Goal: Information Seeking & Learning: Learn about a topic

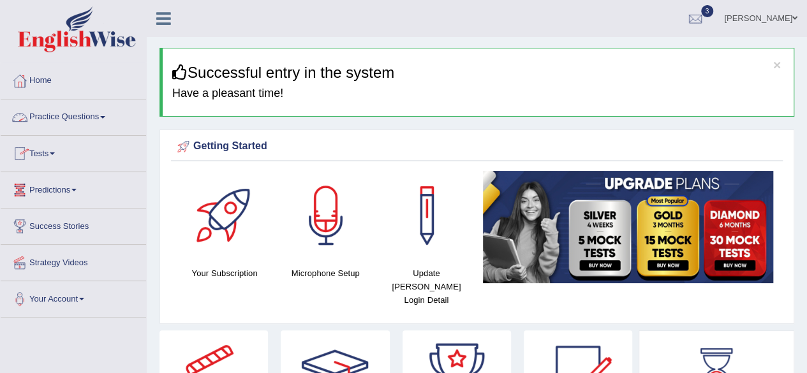
click at [105, 113] on link "Practice Questions" at bounding box center [74, 116] width 146 height 32
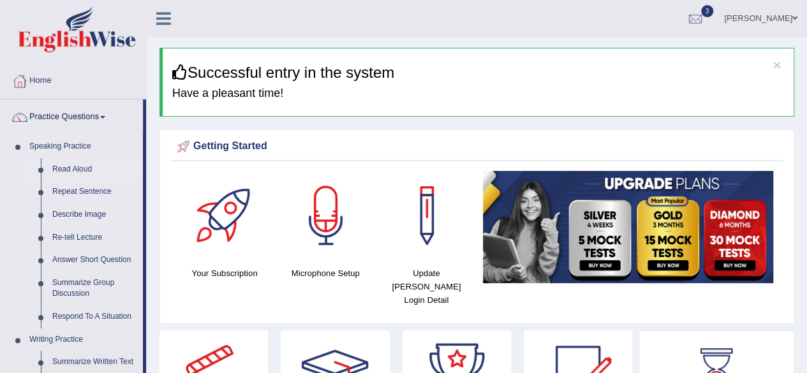
click at [86, 169] on link "Read Aloud" at bounding box center [95, 169] width 96 height 23
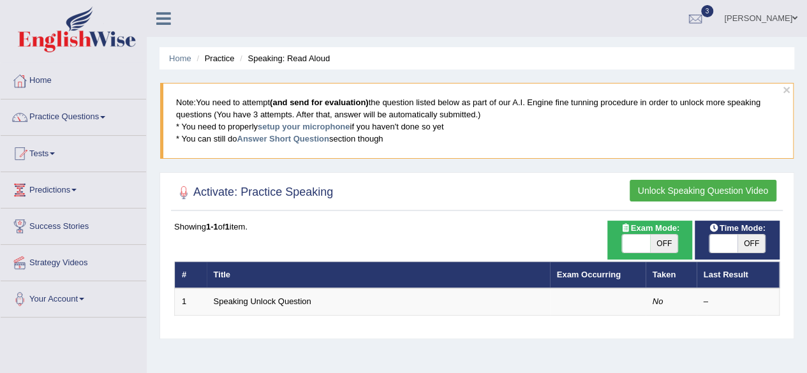
click at [748, 244] on span "OFF" at bounding box center [752, 244] width 28 height 18
checkbox input "true"
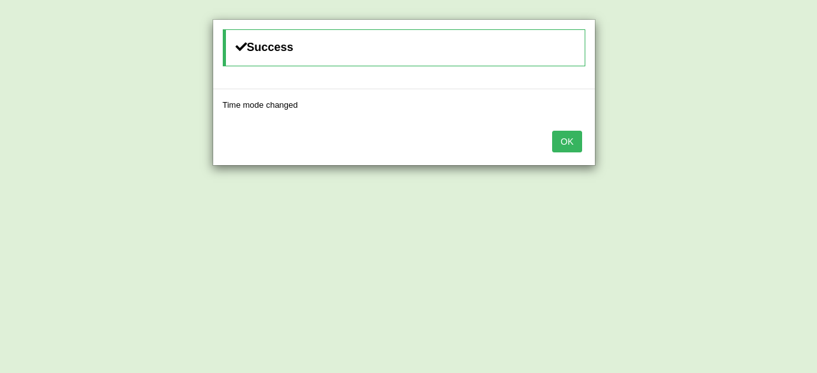
click at [561, 141] on button "OK" at bounding box center [566, 142] width 29 height 22
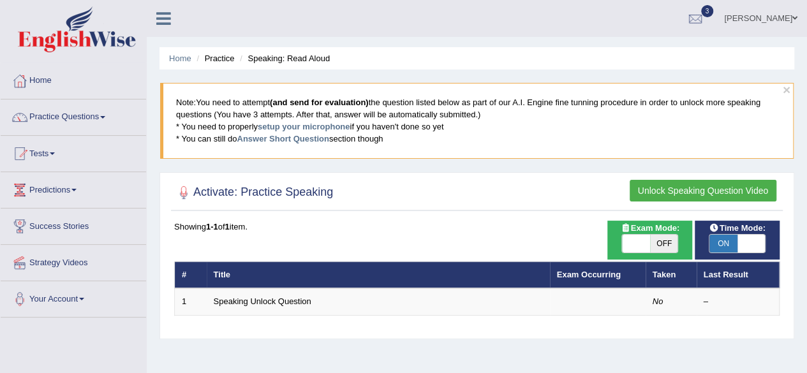
click at [659, 239] on span "OFF" at bounding box center [664, 244] width 28 height 18
checkbox input "true"
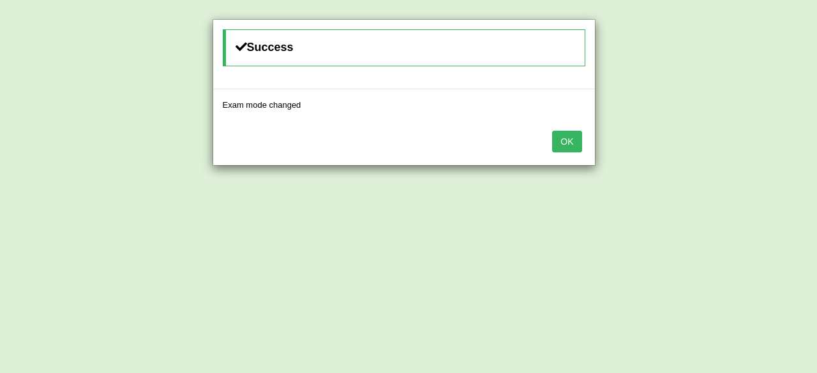
click at [567, 142] on button "OK" at bounding box center [566, 142] width 29 height 22
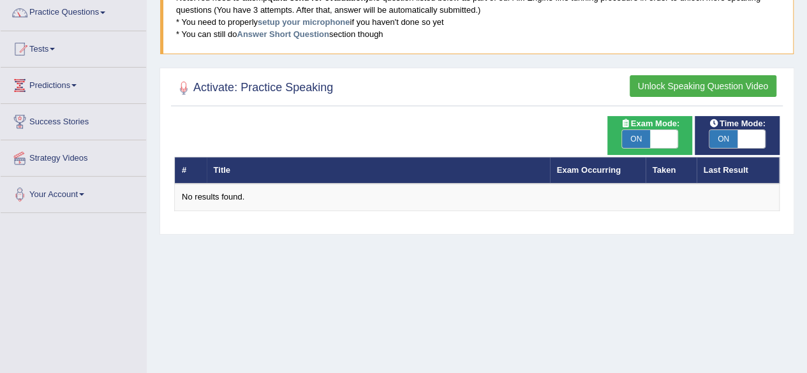
scroll to position [93, 0]
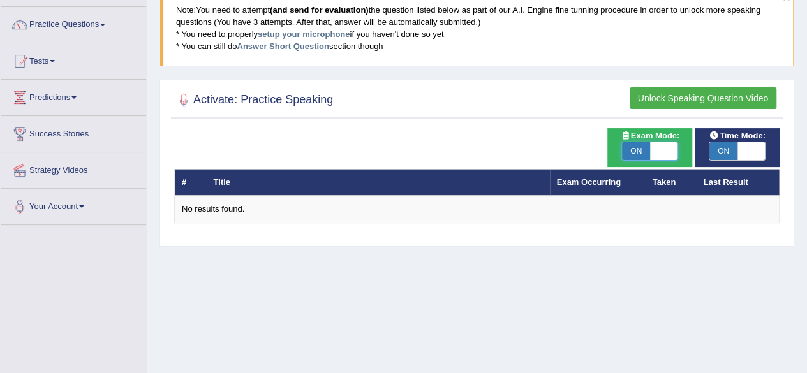
click at [661, 150] on span at bounding box center [664, 151] width 28 height 18
checkbox input "false"
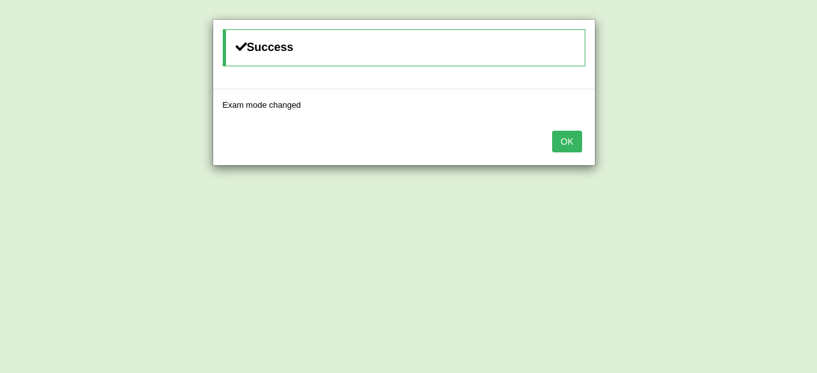
click at [571, 138] on button "OK" at bounding box center [566, 142] width 29 height 22
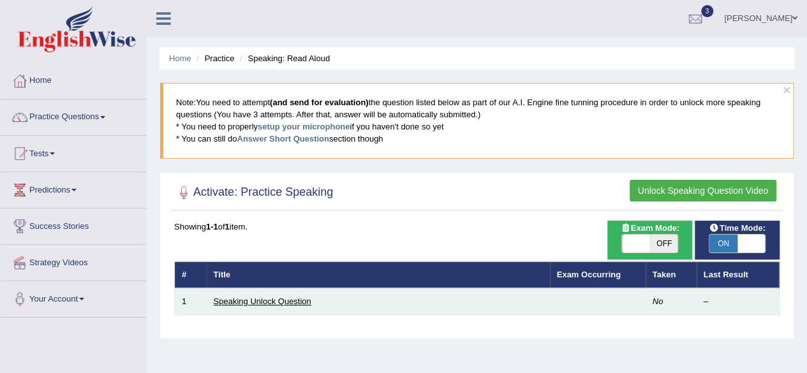
click at [294, 301] on link "Speaking Unlock Question" at bounding box center [263, 302] width 98 height 10
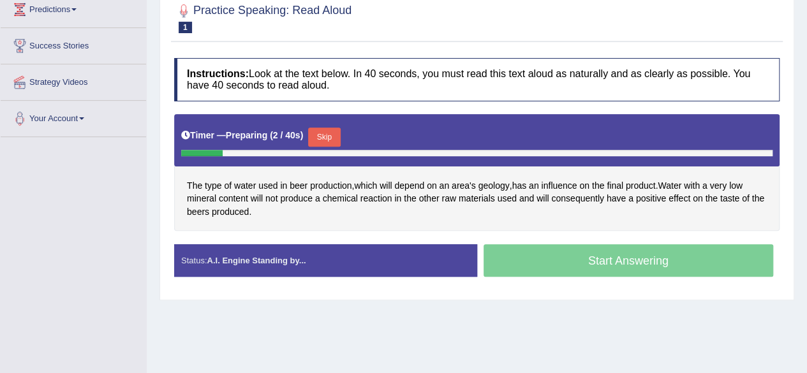
scroll to position [183, 0]
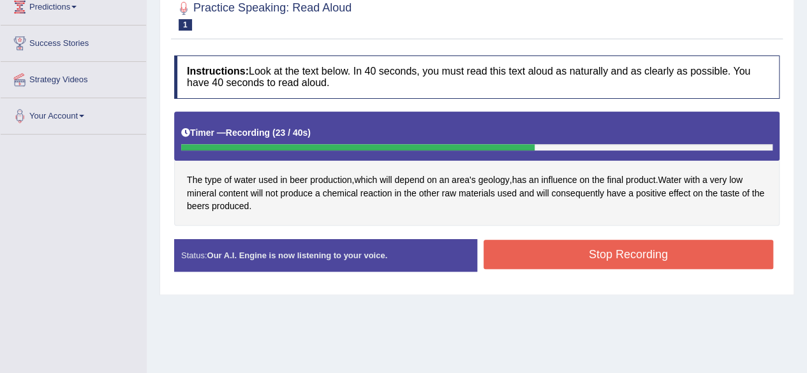
click at [591, 255] on button "Stop Recording" at bounding box center [629, 254] width 290 height 29
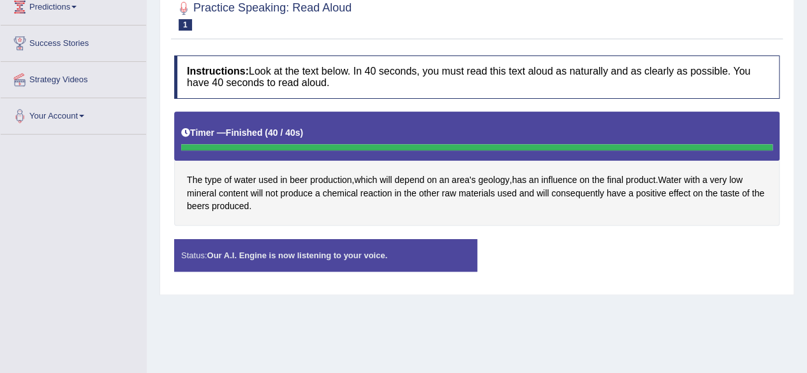
click at [397, 250] on div "Status: Our A.I. Engine is now listening to your voice." at bounding box center [325, 255] width 303 height 33
click at [417, 251] on div "Status: Our A.I. Engine is now listening to your voice." at bounding box center [325, 255] width 303 height 33
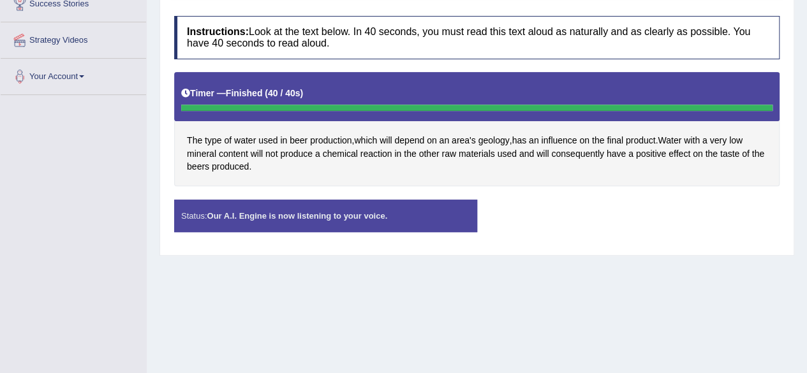
scroll to position [225, 0]
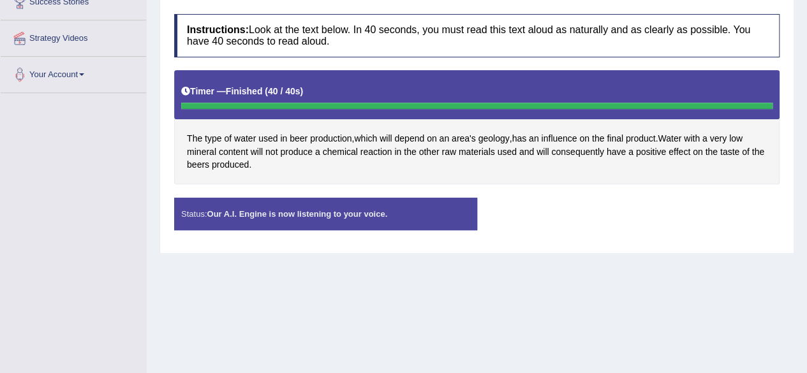
click at [306, 216] on strong "Our A.I. Engine is now listening to your voice." at bounding box center [297, 214] width 181 height 10
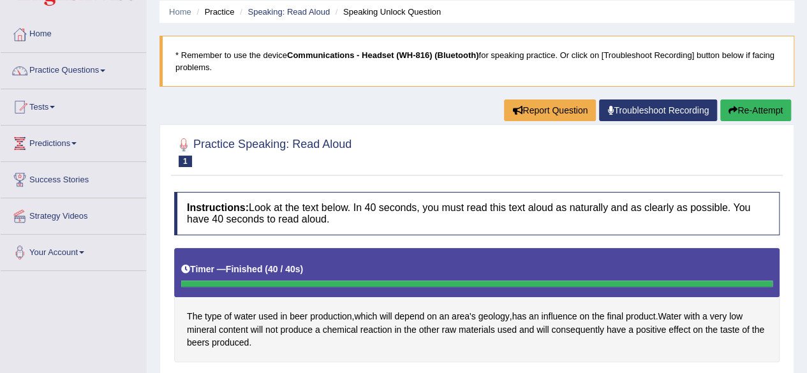
scroll to position [43, 0]
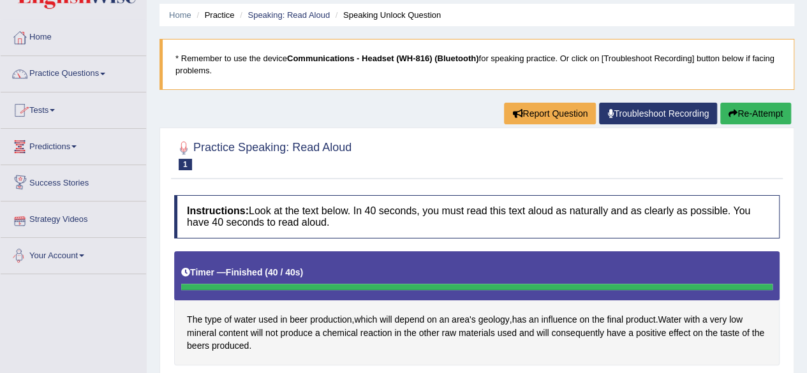
click at [82, 285] on div "Toggle navigation Home Practice Questions Speaking Practice Read Aloud Repeat S…" at bounding box center [403, 289] width 807 height 664
click at [436, 156] on div at bounding box center [477, 154] width 606 height 39
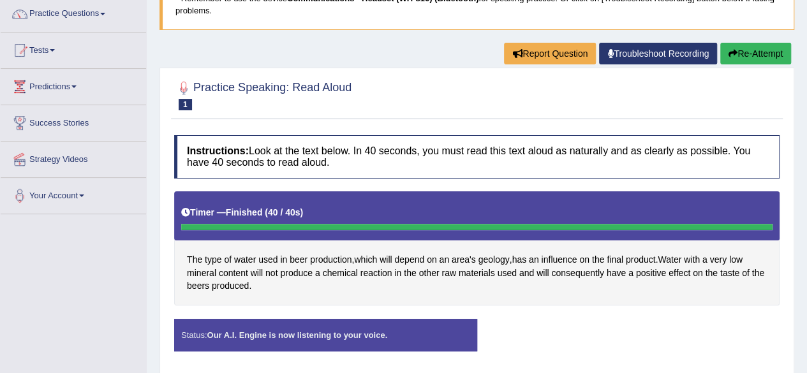
scroll to position [103, 0]
click at [775, 52] on button "Re-Attempt" at bounding box center [756, 54] width 71 height 22
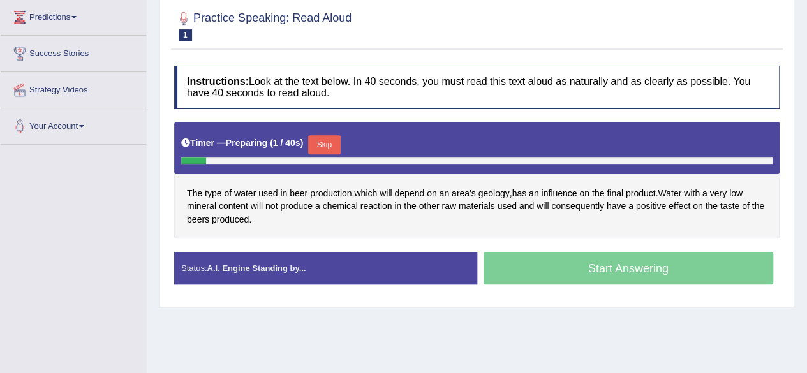
scroll to position [181, 0]
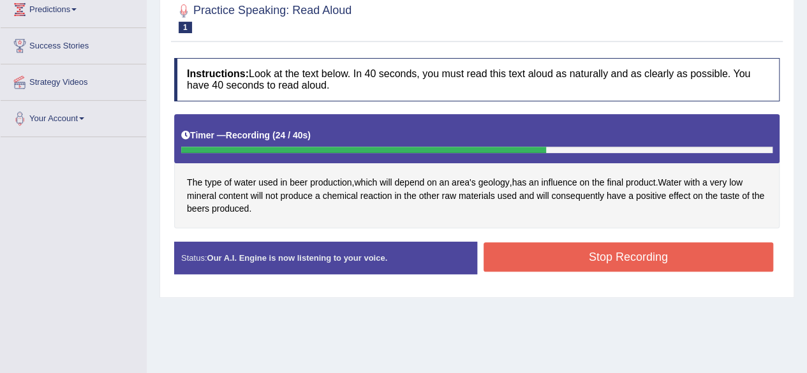
click at [539, 256] on button "Stop Recording" at bounding box center [629, 257] width 290 height 29
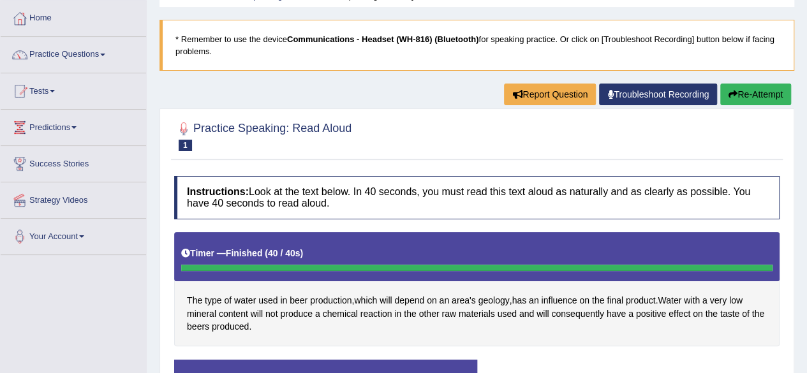
scroll to position [68, 0]
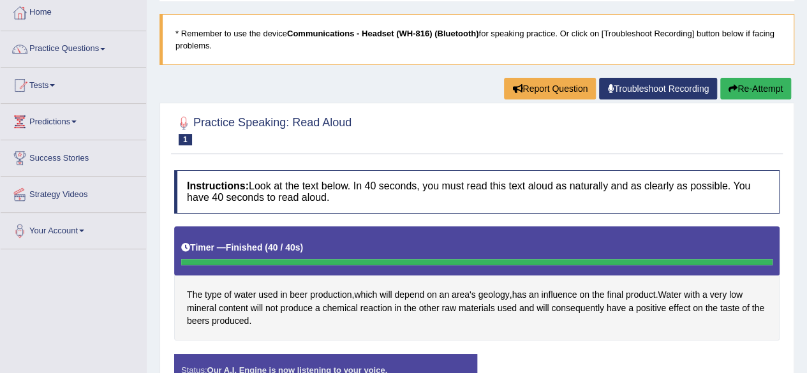
click at [624, 85] on link "Troubleshoot Recording" at bounding box center [658, 89] width 118 height 22
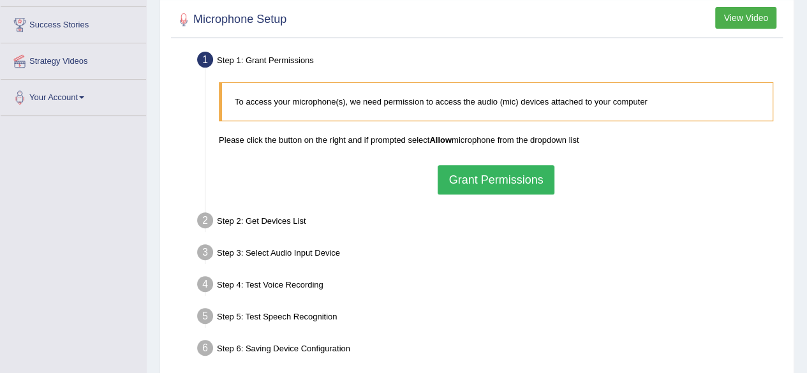
scroll to position [296, 0]
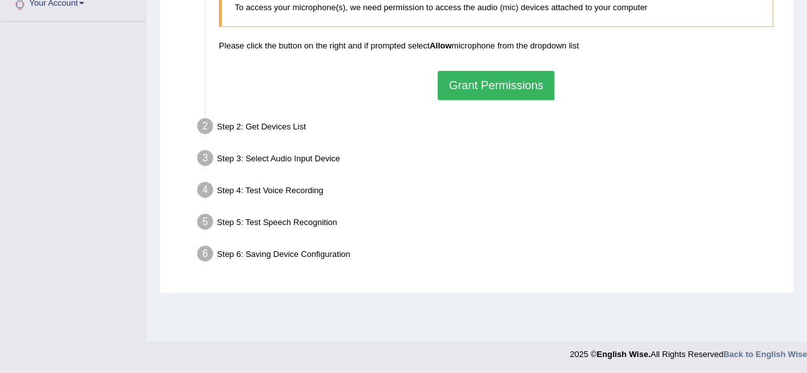
click at [516, 79] on button "Grant Permissions" at bounding box center [496, 85] width 116 height 29
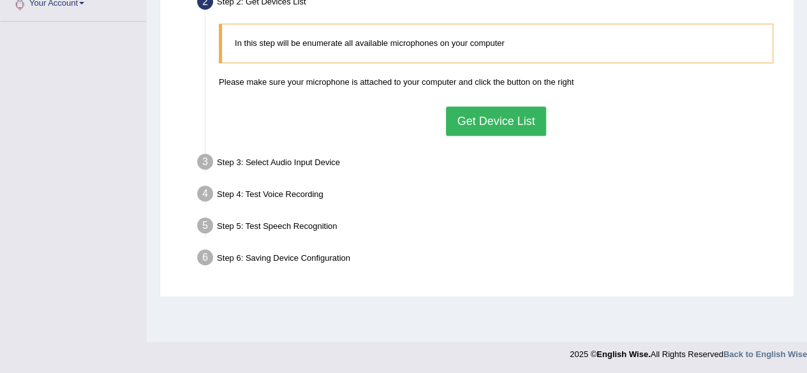
click at [502, 122] on button "Get Device List" at bounding box center [496, 121] width 100 height 29
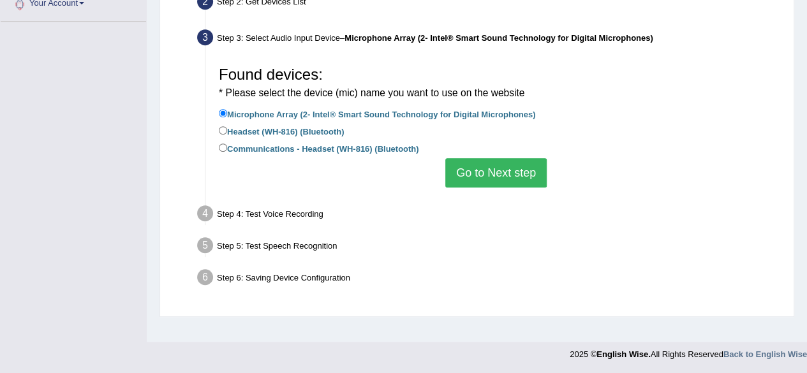
click at [508, 172] on button "Go to Next step" at bounding box center [495, 172] width 101 height 29
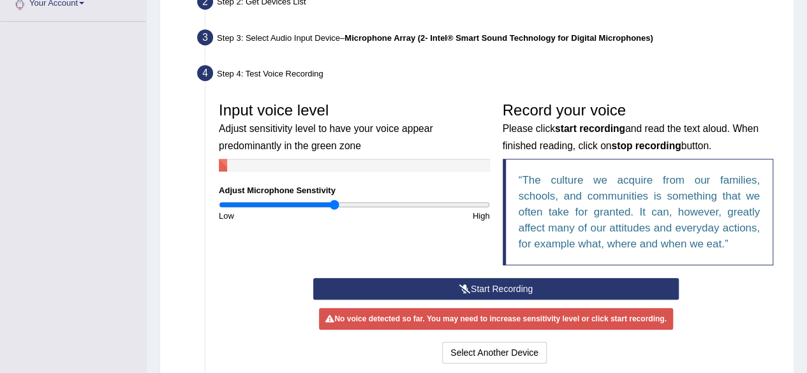
click at [497, 283] on button "Start Recording" at bounding box center [496, 289] width 366 height 22
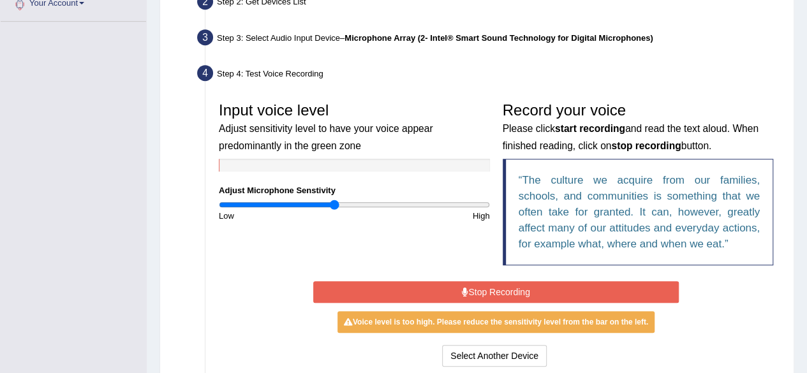
click at [512, 289] on button "Stop Recording" at bounding box center [496, 292] width 366 height 22
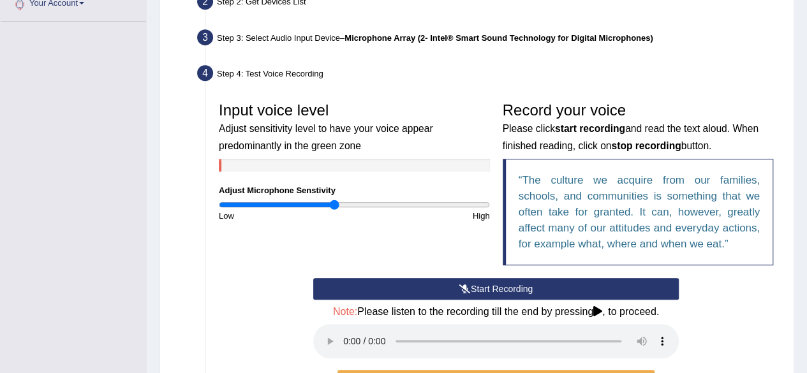
click at [510, 287] on button "Start Recording" at bounding box center [496, 289] width 366 height 22
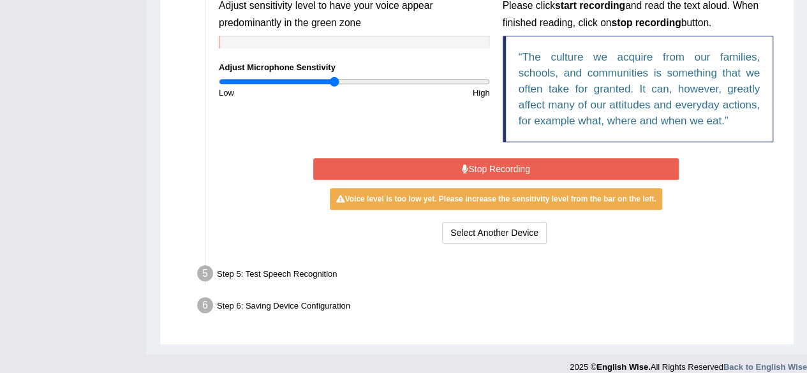
scroll to position [430, 0]
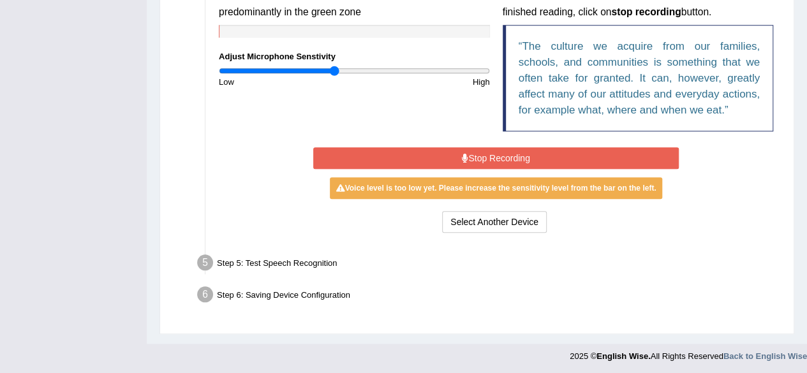
type input "0.98"
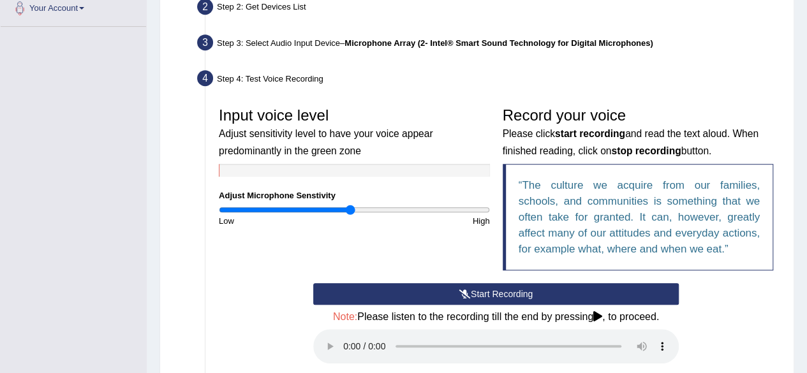
scroll to position [298, 0]
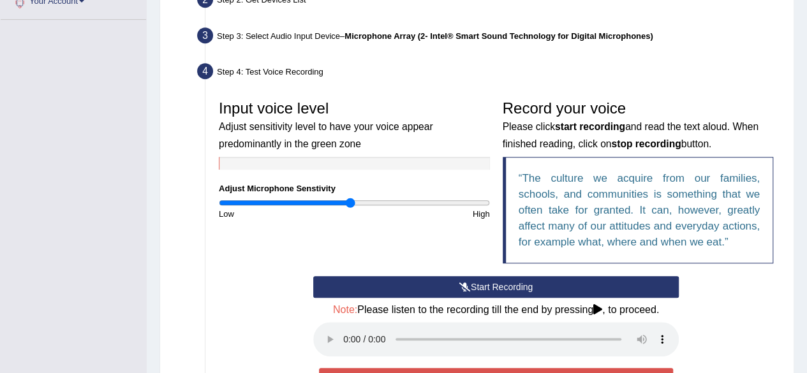
click at [526, 284] on button "Start Recording" at bounding box center [496, 287] width 366 height 22
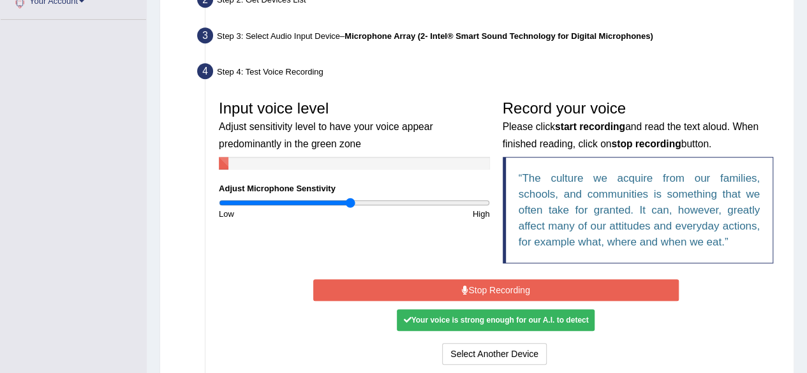
click at [526, 284] on button "Stop Recording" at bounding box center [496, 291] width 366 height 22
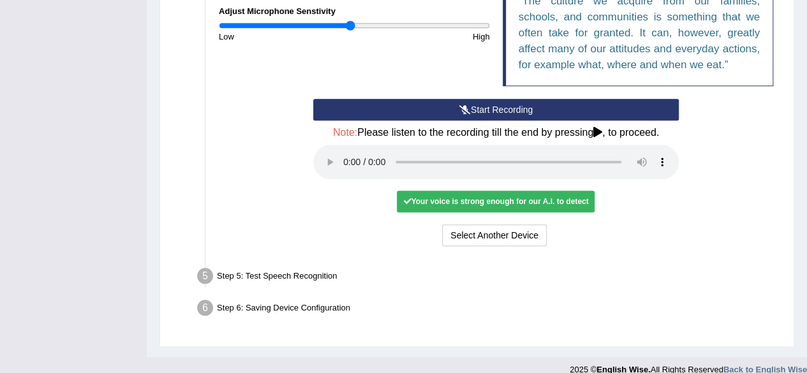
scroll to position [488, 0]
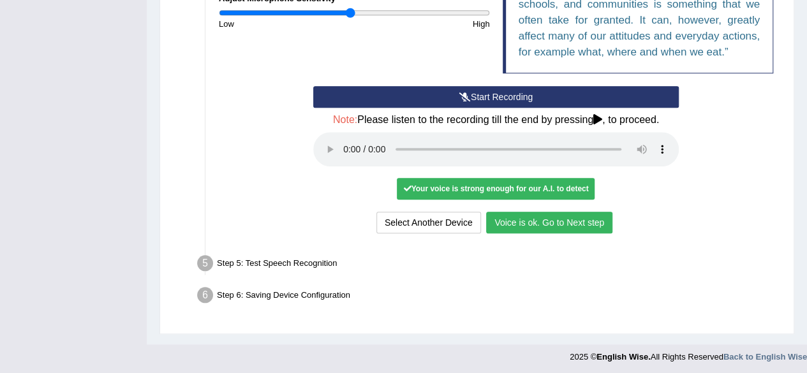
click at [507, 221] on button "Voice is ok. Go to Next step" at bounding box center [549, 223] width 126 height 22
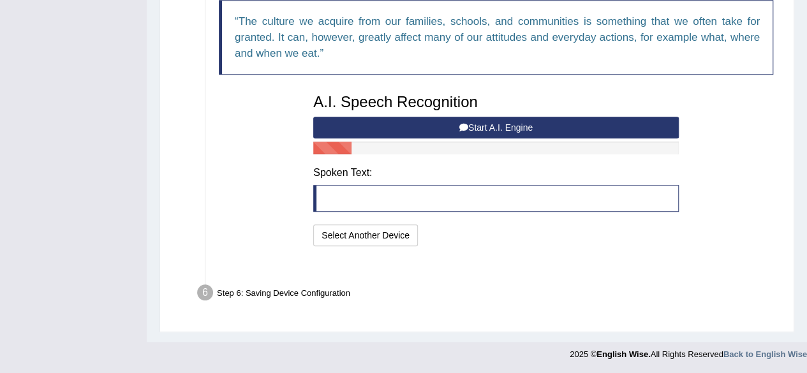
scroll to position [438, 0]
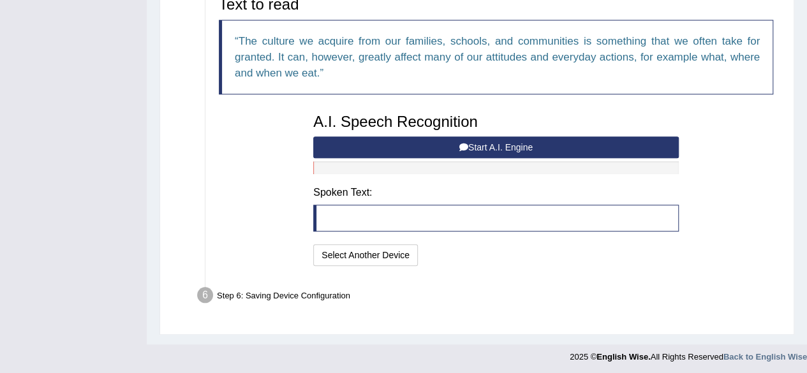
click at [478, 144] on button "Start A.I. Engine" at bounding box center [496, 148] width 366 height 22
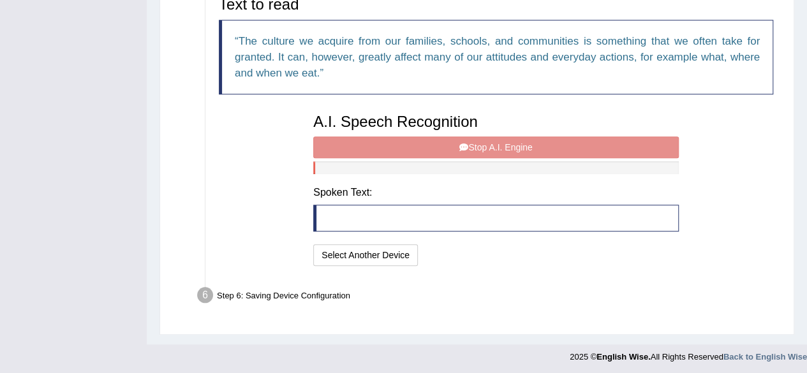
click at [410, 144] on div "A.I. Speech Recognition Start A.I. Engine Stop A.I. Engine Note: Please listen …" at bounding box center [496, 188] width 378 height 162
click at [467, 142] on div "A.I. Speech Recognition Start A.I. Engine Stop A.I. Engine Note: Please listen …" at bounding box center [496, 188] width 378 height 162
click at [472, 143] on div "A.I. Speech Recognition Start A.I. Engine Stop A.I. Engine Note: Please listen …" at bounding box center [496, 188] width 378 height 162
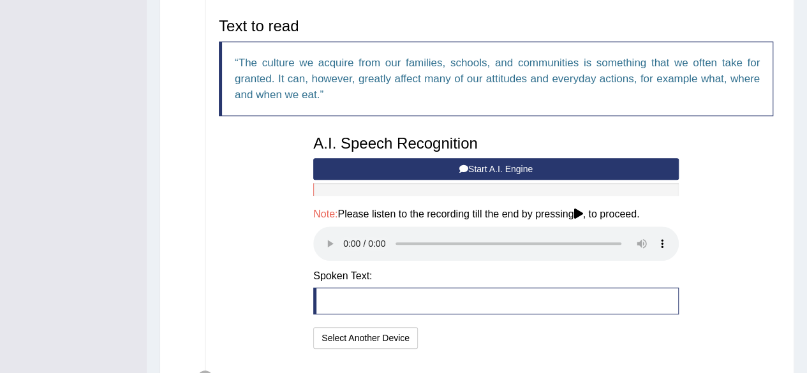
scroll to position [408, 0]
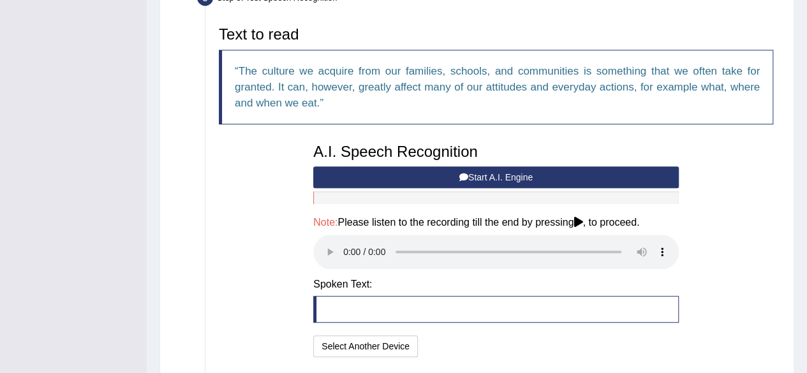
click at [543, 175] on button "Start A.I. Engine" at bounding box center [496, 178] width 366 height 22
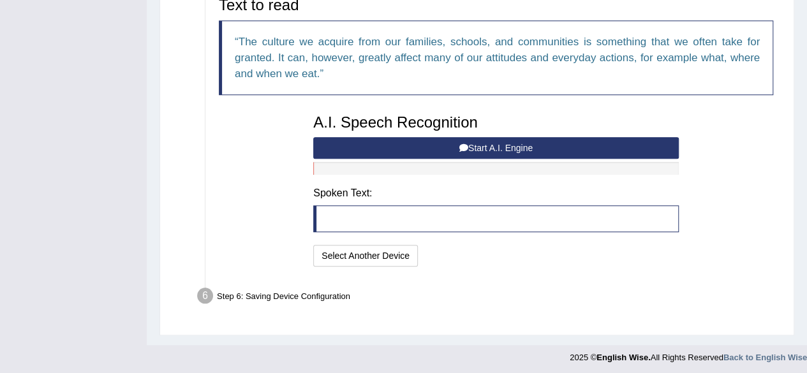
scroll to position [438, 0]
click at [512, 147] on button "Start A.I. Engine" at bounding box center [496, 148] width 366 height 22
click at [487, 148] on button "Start A.I. Engine" at bounding box center [496, 148] width 366 height 22
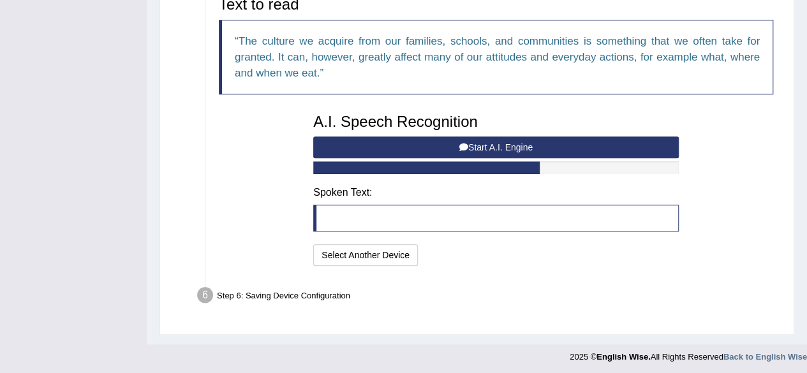
click at [509, 149] on button "Start A.I. Engine" at bounding box center [496, 148] width 366 height 22
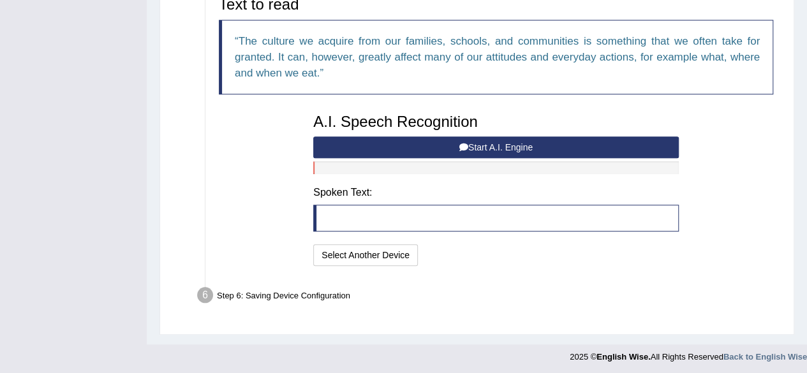
click at [511, 148] on button "Start A.I. Engine" at bounding box center [496, 148] width 366 height 22
click at [521, 141] on button "Start A.I. Engine" at bounding box center [496, 148] width 366 height 22
click at [510, 152] on button "Start A.I. Engine" at bounding box center [496, 148] width 366 height 22
click at [518, 145] on button "Start A.I. Engine" at bounding box center [496, 148] width 366 height 22
click at [541, 142] on button "Start A.I. Engine" at bounding box center [496, 148] width 366 height 22
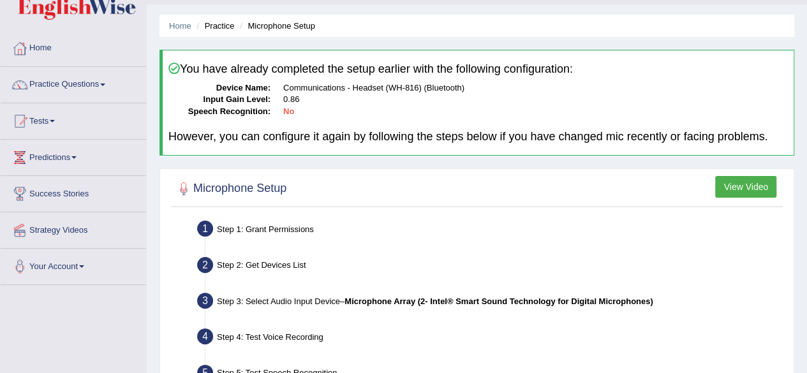
scroll to position [0, 0]
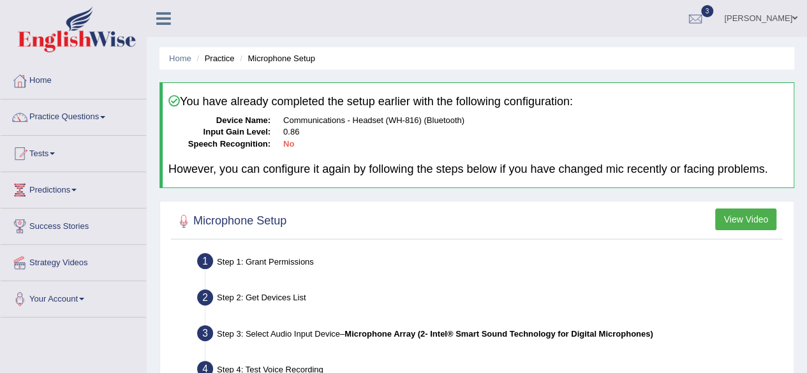
click at [749, 224] on button "View Video" at bounding box center [745, 220] width 61 height 22
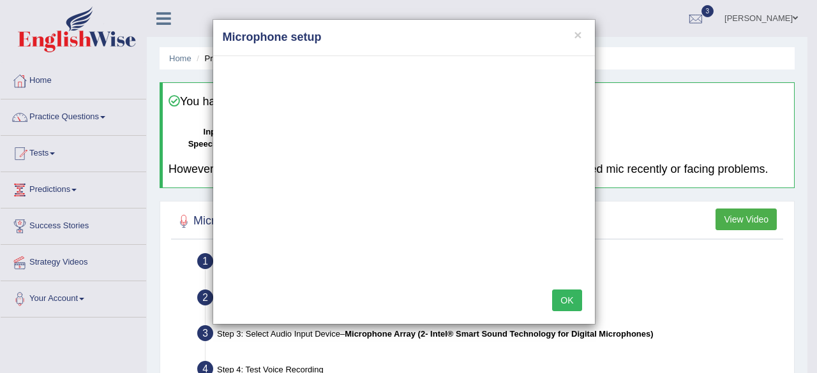
click at [573, 300] on button "OK" at bounding box center [566, 301] width 29 height 22
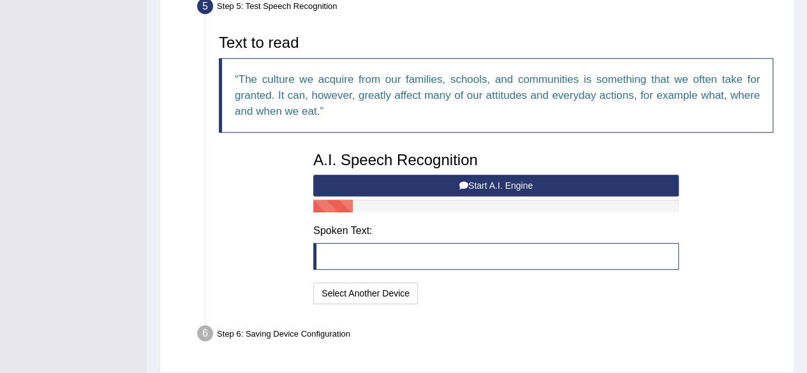
scroll to position [438, 0]
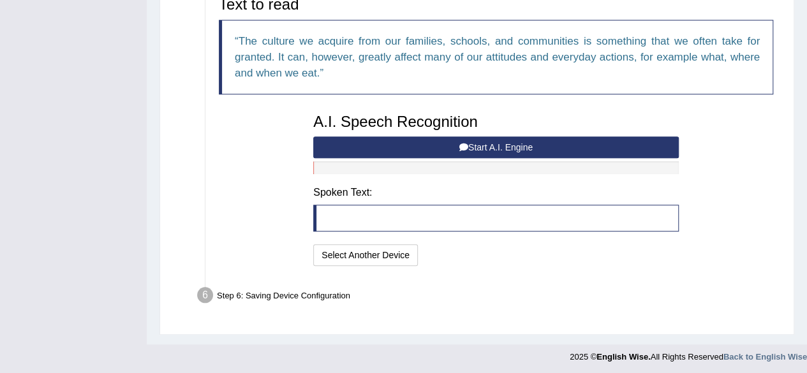
click at [384, 218] on blockquote at bounding box center [496, 218] width 366 height 27
click at [375, 216] on blockquote at bounding box center [496, 218] width 366 height 27
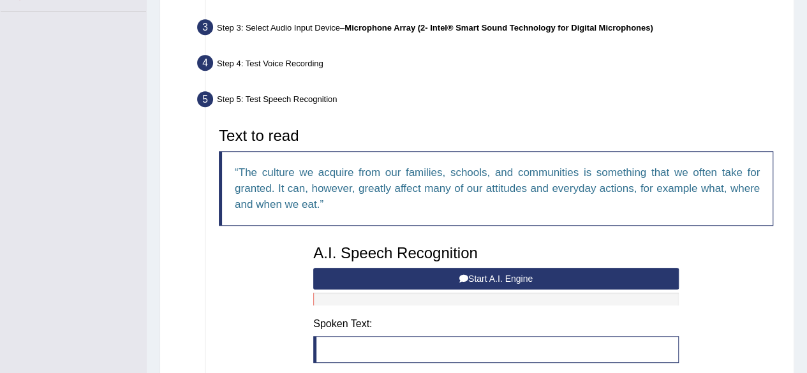
scroll to position [311, 0]
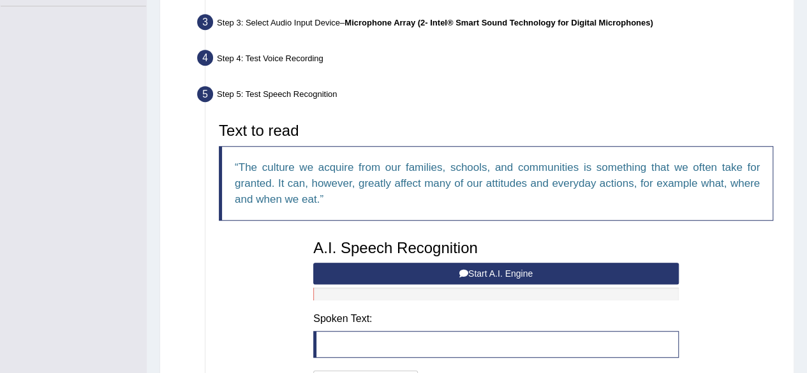
click at [511, 276] on button "Start A.I. Engine" at bounding box center [496, 274] width 366 height 22
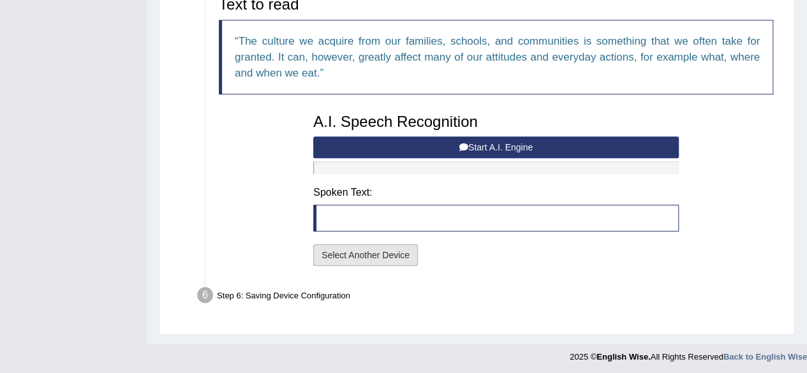
click at [385, 255] on button "Select Another Device" at bounding box center [365, 255] width 105 height 22
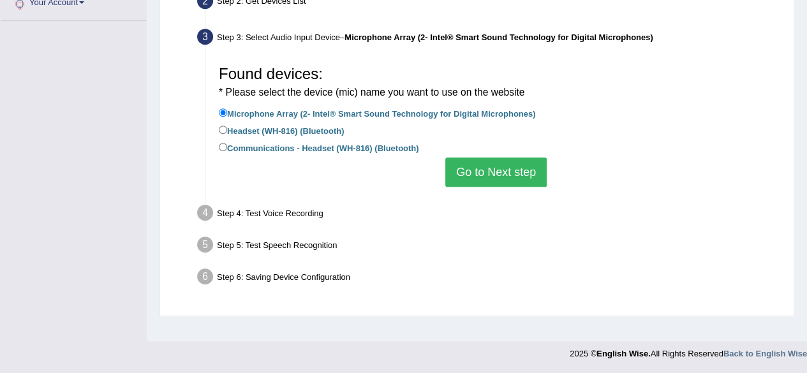
scroll to position [296, 0]
click at [502, 116] on label "Microphone Array (2- Intel® Smart Sound Technology for Digital Microphones)" at bounding box center [377, 114] width 317 height 14
click at [227, 116] on input "Microphone Array (2- Intel® Smart Sound Technology for Digital Microphones)" at bounding box center [223, 113] width 8 height 8
click at [330, 131] on label "Headset (WH-816) (Bluetooth)" at bounding box center [281, 131] width 125 height 14
click at [227, 131] on input "Headset (WH-816) (Bluetooth)" at bounding box center [223, 130] width 8 height 8
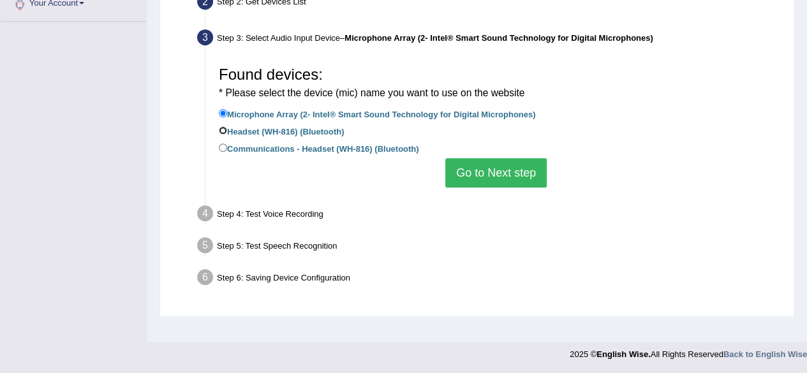
radio input "true"
click at [500, 174] on button "Go to Next step" at bounding box center [495, 172] width 101 height 29
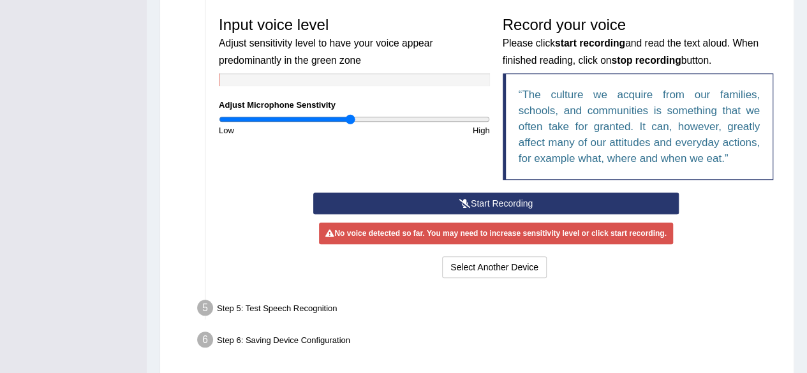
scroll to position [385, 0]
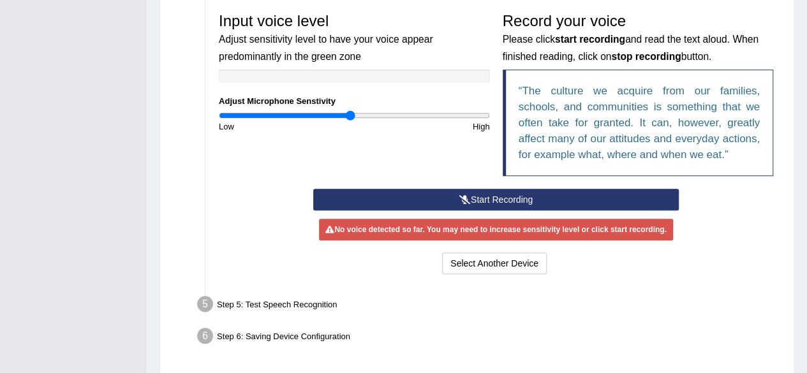
click at [502, 198] on button "Start Recording" at bounding box center [496, 200] width 366 height 22
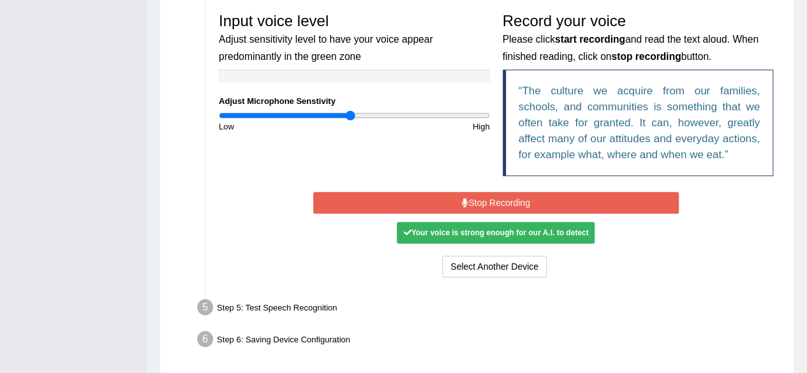
click at [586, 205] on button "Stop Recording" at bounding box center [496, 203] width 366 height 22
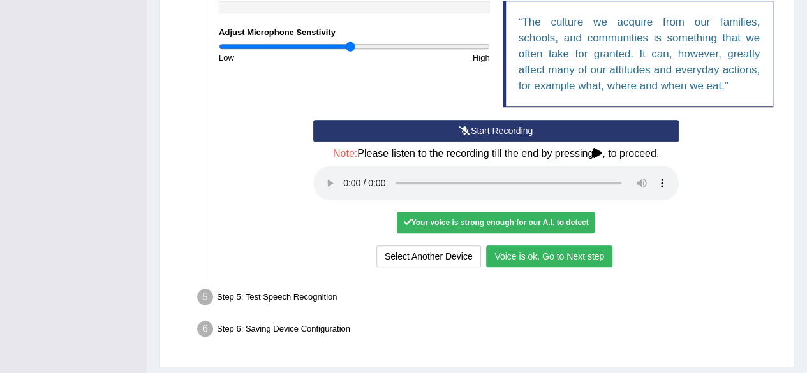
scroll to position [488, 0]
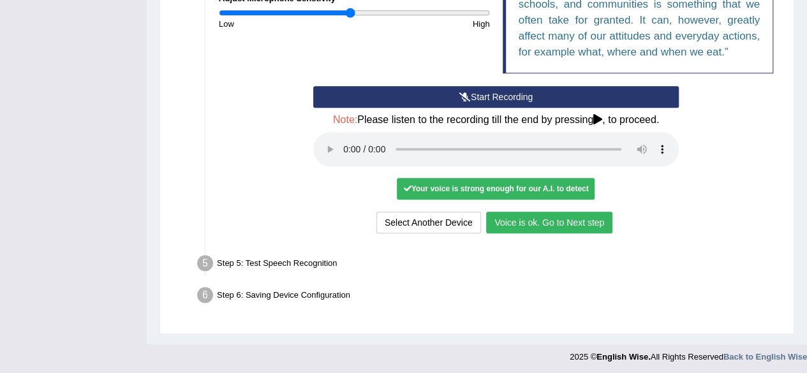
click at [599, 222] on button "Voice is ok. Go to Next step" at bounding box center [549, 223] width 126 height 22
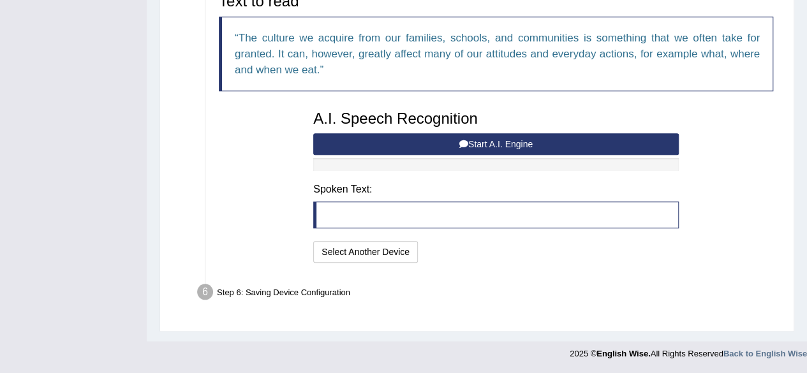
scroll to position [438, 0]
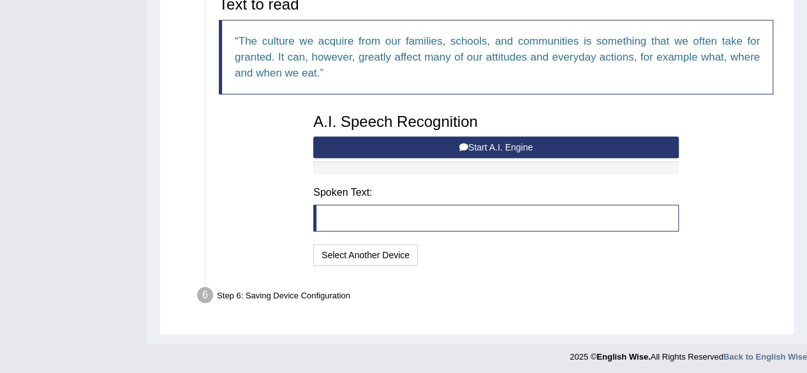
click at [530, 146] on button "Start A.I. Engine" at bounding box center [496, 148] width 366 height 22
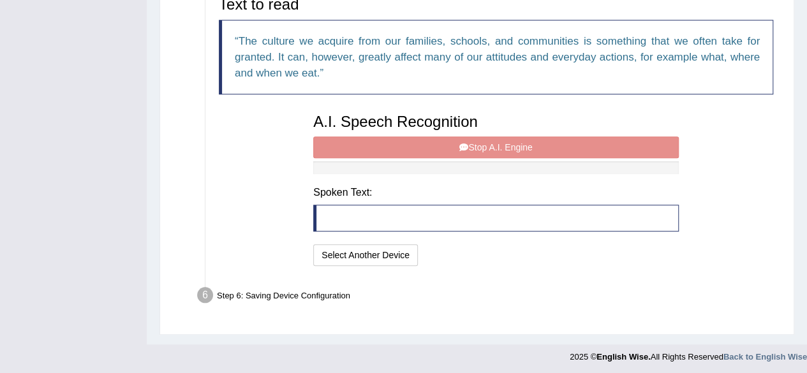
click at [527, 144] on div "A.I. Speech Recognition Start A.I. Engine Stop A.I. Engine Note: Please listen …" at bounding box center [496, 188] width 378 height 162
click at [480, 148] on div "A.I. Speech Recognition Start A.I. Engine Stop A.I. Engine Note: Please listen …" at bounding box center [496, 188] width 378 height 162
click at [507, 149] on div "A.I. Speech Recognition Start A.I. Engine Stop A.I. Engine Note: Please listen …" at bounding box center [496, 188] width 378 height 162
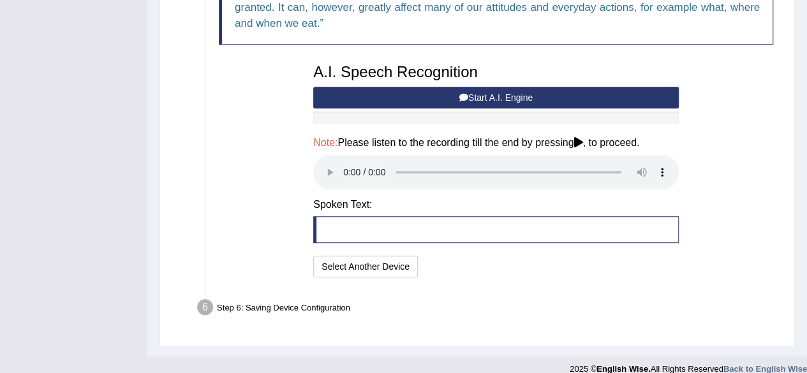
scroll to position [500, 0]
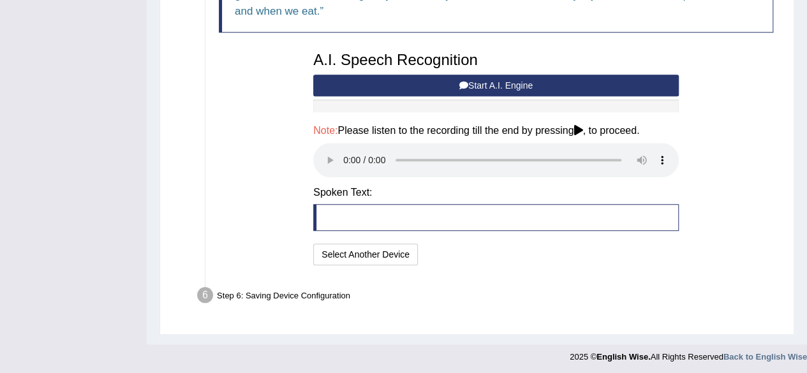
click at [320, 292] on div "Step 6: Saving Device Configuration" at bounding box center [489, 297] width 597 height 28
click at [335, 290] on div "Step 6: Saving Device Configuration" at bounding box center [489, 297] width 597 height 28
click at [684, 265] on div "A.I. Speech Recognition Start A.I. Engine Stop A.I. Engine Note: Please listen …" at bounding box center [496, 157] width 378 height 224
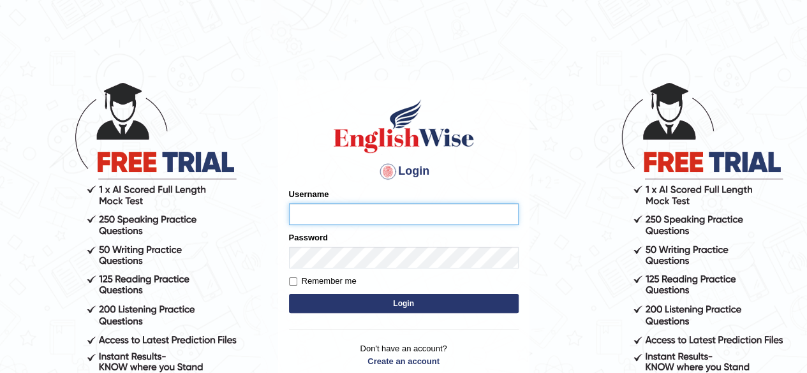
type input "Mugwunali"
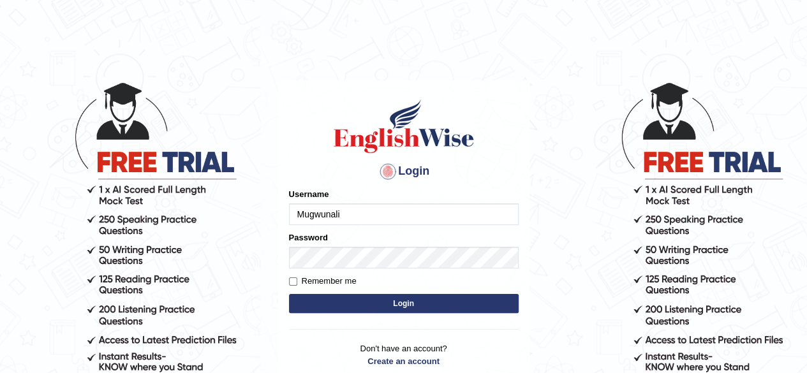
click at [420, 302] on button "Login" at bounding box center [404, 303] width 230 height 19
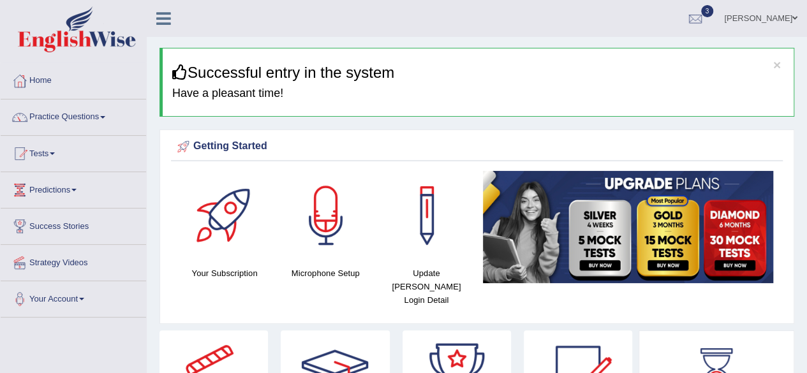
click at [105, 117] on span at bounding box center [102, 117] width 5 height 3
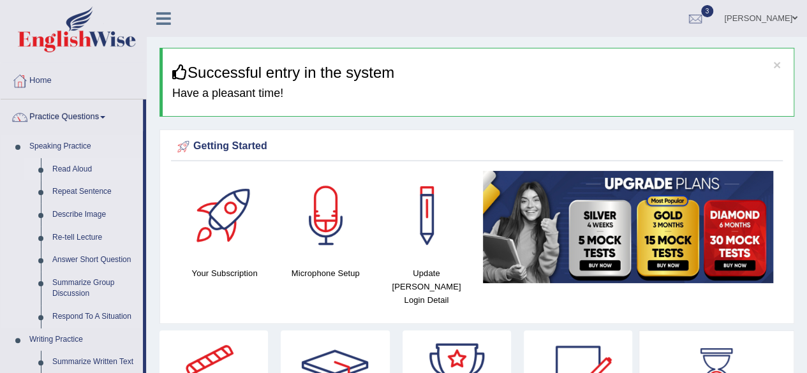
click at [86, 170] on link "Read Aloud" at bounding box center [95, 169] width 96 height 23
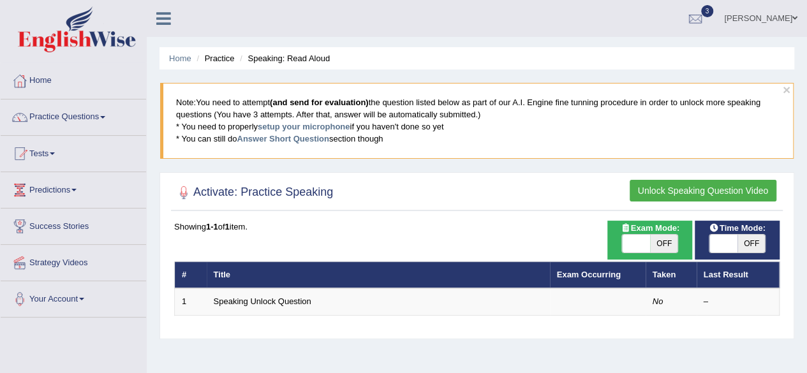
click at [754, 244] on span "OFF" at bounding box center [752, 244] width 28 height 18
checkbox input "true"
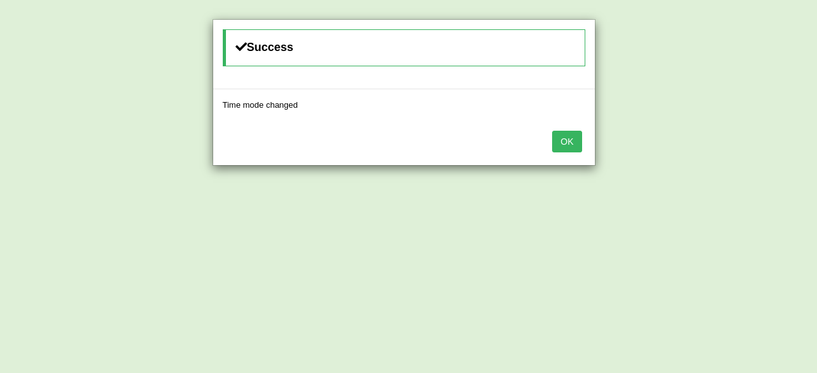
click at [569, 136] on button "OK" at bounding box center [566, 142] width 29 height 22
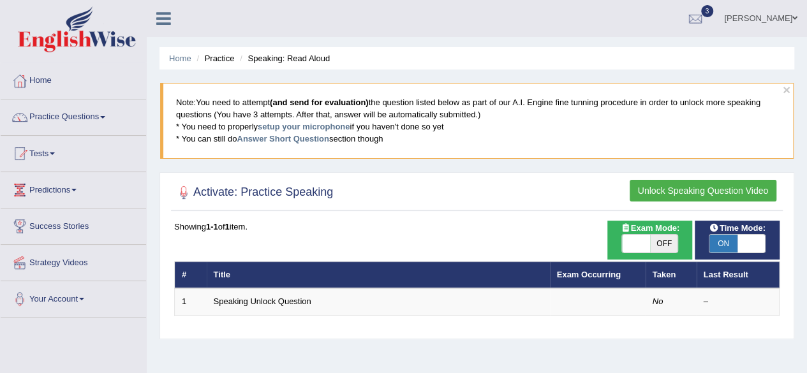
click at [665, 244] on span "OFF" at bounding box center [664, 244] width 28 height 18
checkbox input "true"
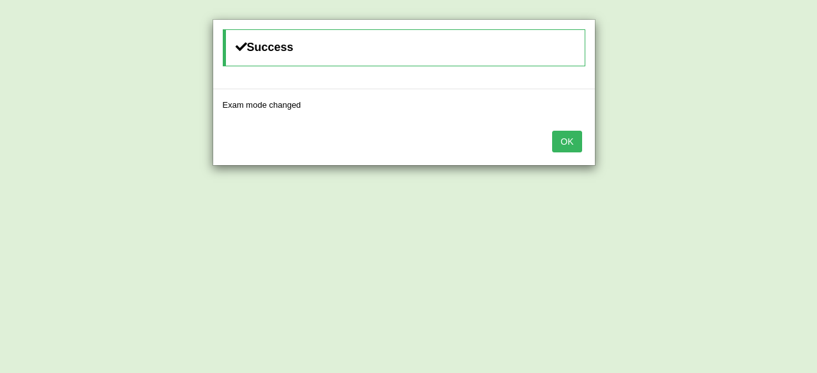
click at [571, 136] on button "OK" at bounding box center [566, 142] width 29 height 22
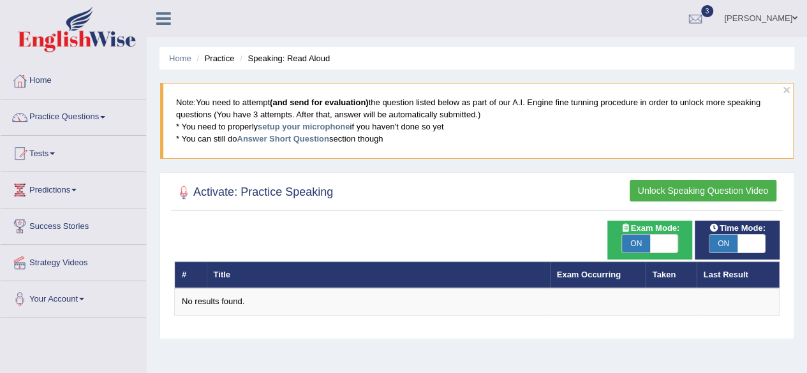
click at [678, 187] on button "Unlock Speaking Question Video" at bounding box center [703, 191] width 147 height 22
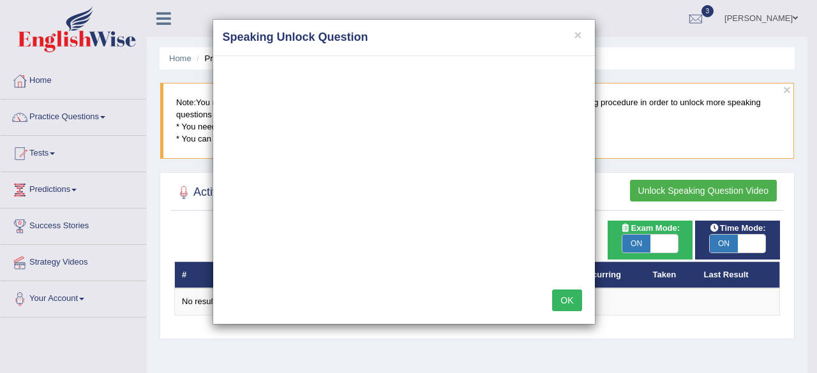
click at [571, 292] on button "OK" at bounding box center [566, 301] width 29 height 22
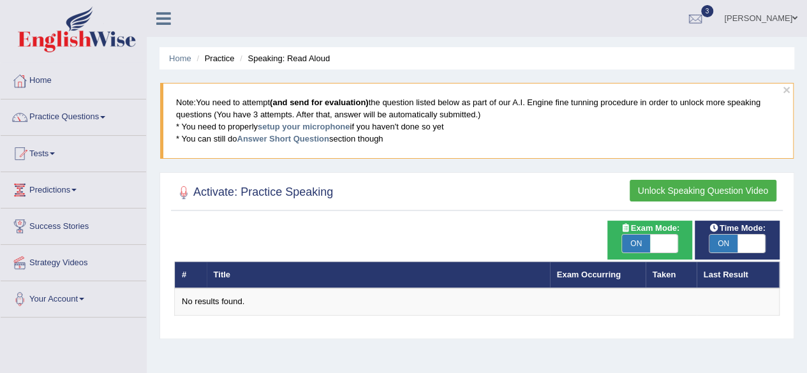
click at [682, 189] on button "Unlock Speaking Question Video" at bounding box center [703, 191] width 147 height 22
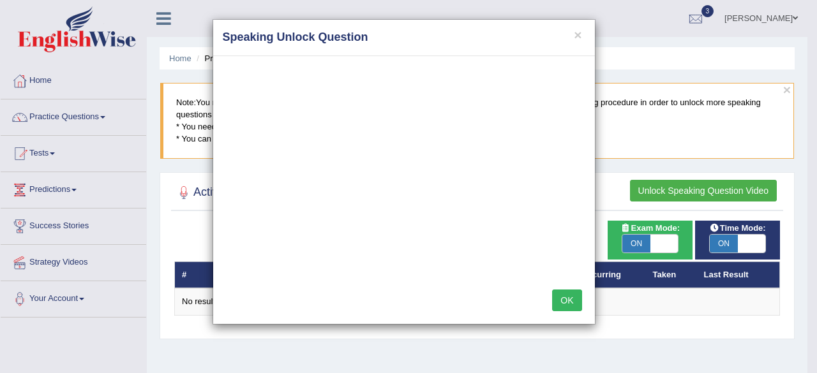
click at [571, 297] on button "OK" at bounding box center [566, 301] width 29 height 22
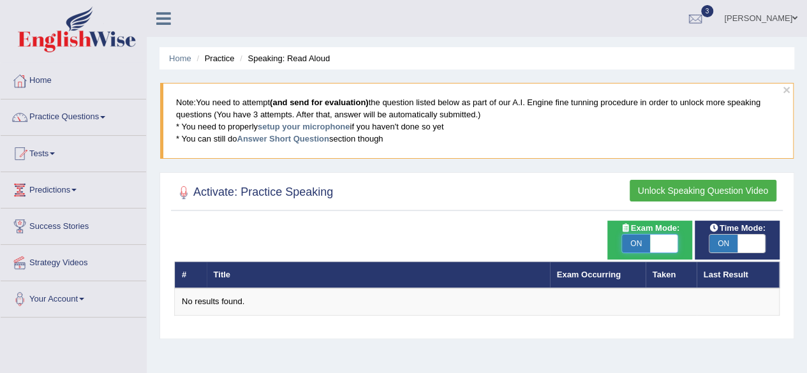
click at [666, 245] on span at bounding box center [664, 244] width 28 height 18
checkbox input "false"
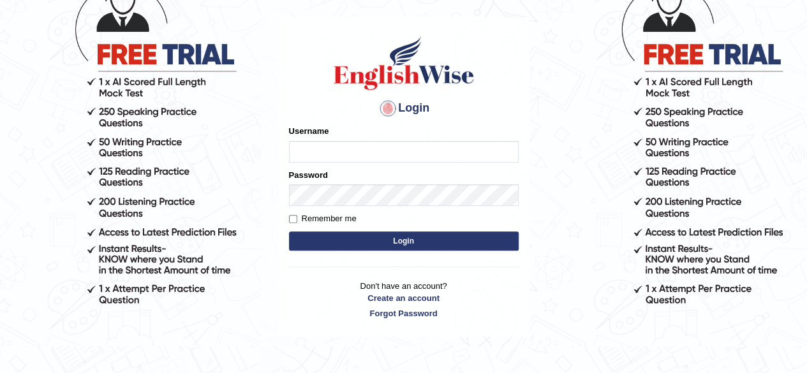
scroll to position [119, 0]
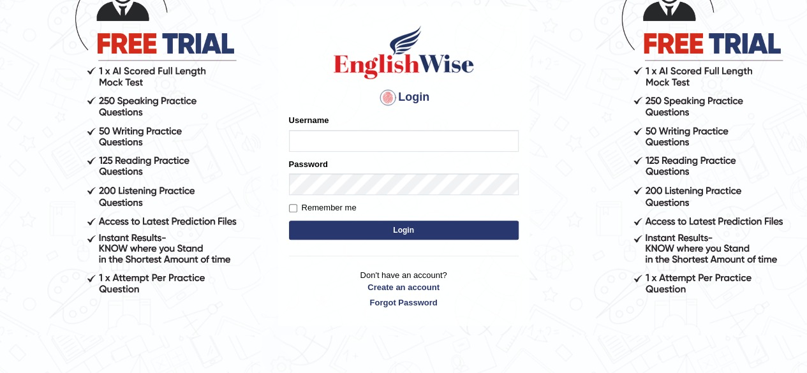
type input "Mugwunali"
click at [403, 227] on button "Login" at bounding box center [404, 230] width 230 height 19
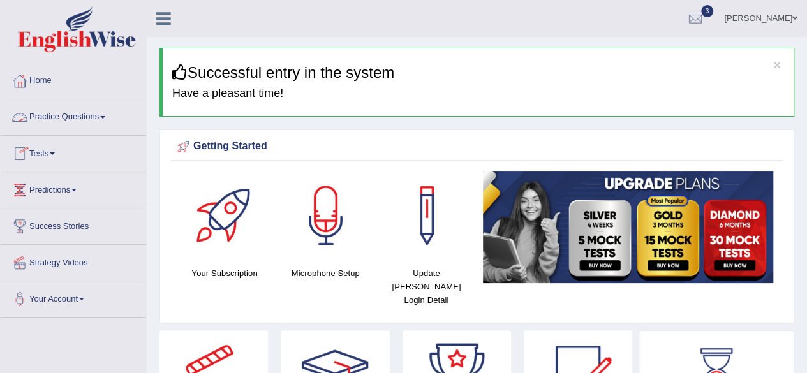
click at [105, 117] on span at bounding box center [102, 117] width 5 height 3
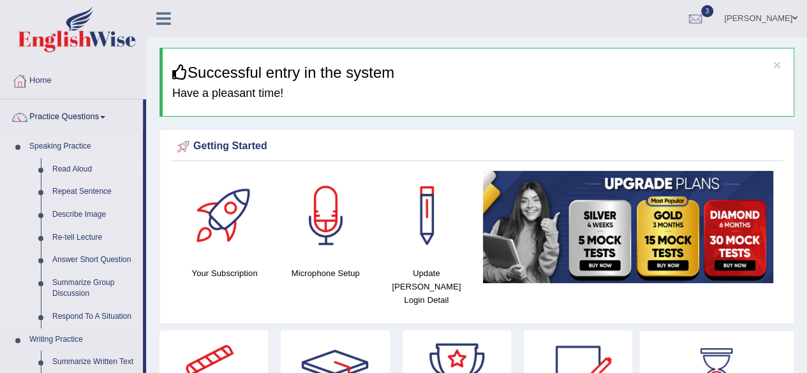
click at [86, 170] on link "Read Aloud" at bounding box center [95, 169] width 96 height 23
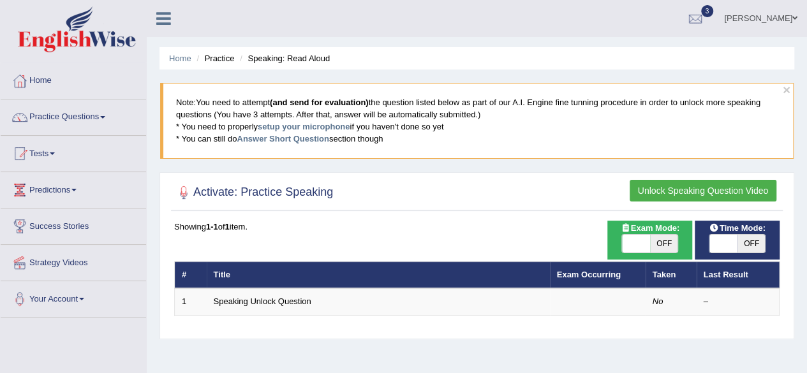
click at [752, 239] on span "OFF" at bounding box center [752, 244] width 28 height 18
checkbox input "true"
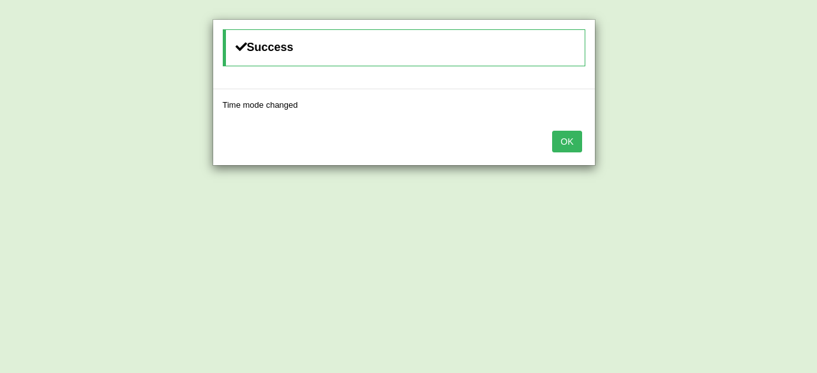
click at [567, 140] on button "OK" at bounding box center [566, 142] width 29 height 22
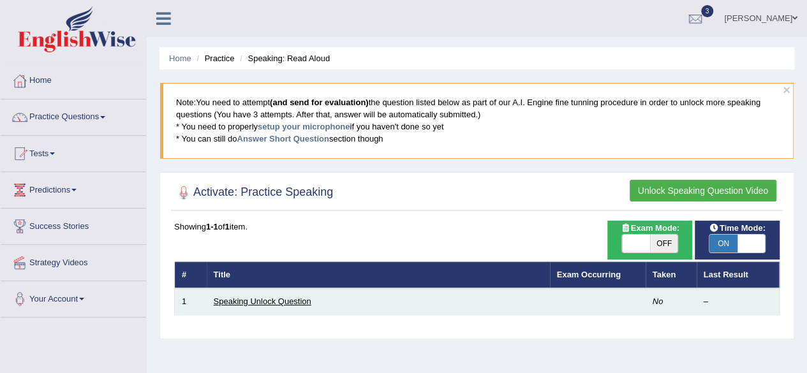
click at [286, 297] on link "Speaking Unlock Question" at bounding box center [263, 302] width 98 height 10
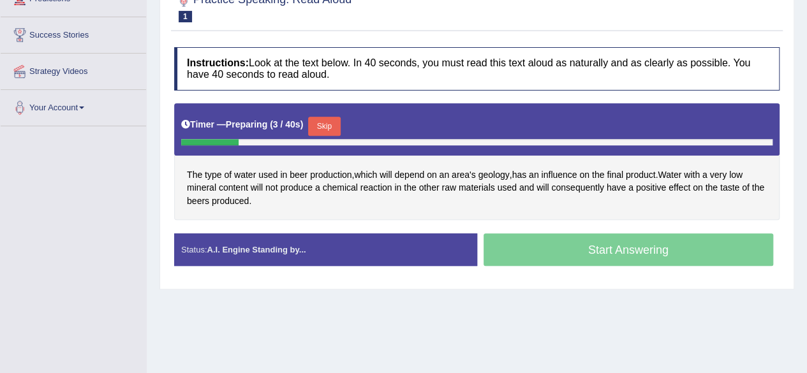
scroll to position [184, 0]
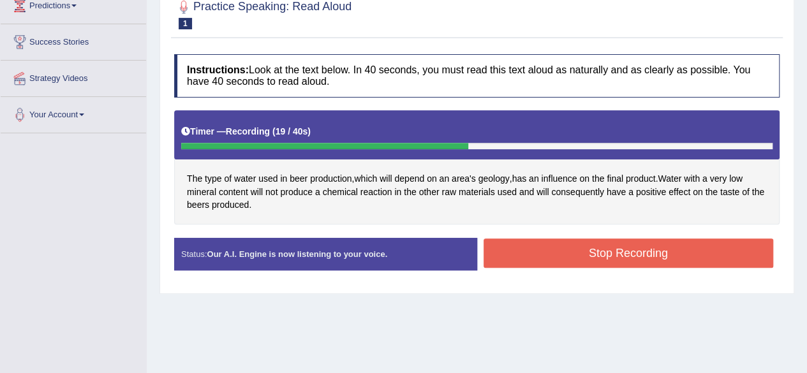
click at [509, 249] on button "Stop Recording" at bounding box center [629, 253] width 290 height 29
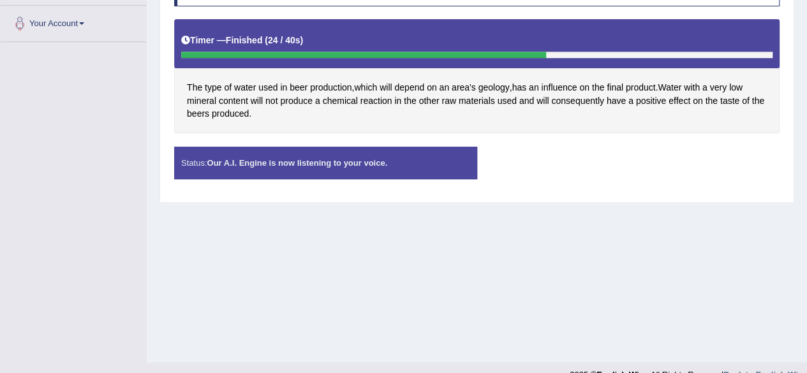
scroll to position [280, 0]
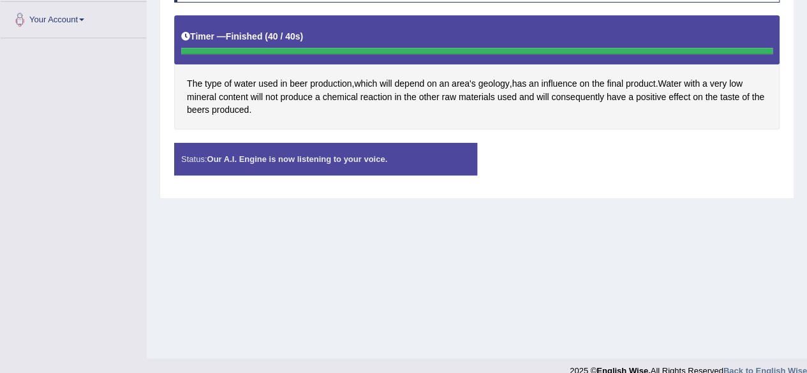
click at [391, 161] on div "Status: Our A.I. Engine is now listening to your voice." at bounding box center [325, 159] width 303 height 33
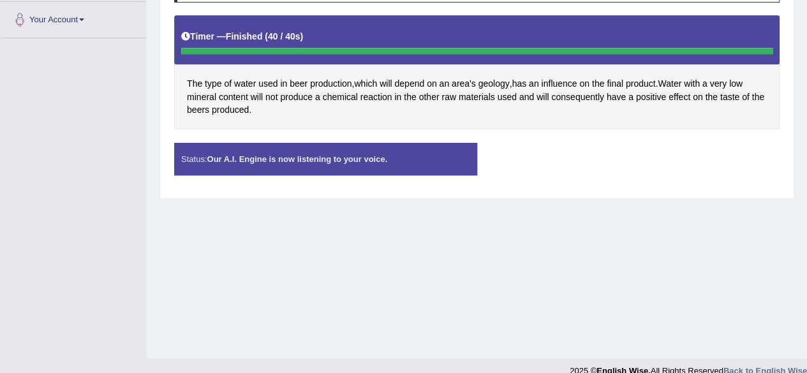
click at [391, 161] on div "Status: Our A.I. Engine is now listening to your voice." at bounding box center [325, 159] width 303 height 33
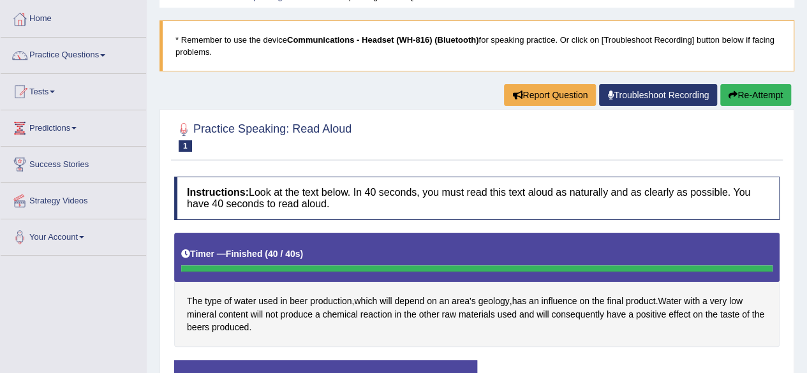
scroll to position [59, 0]
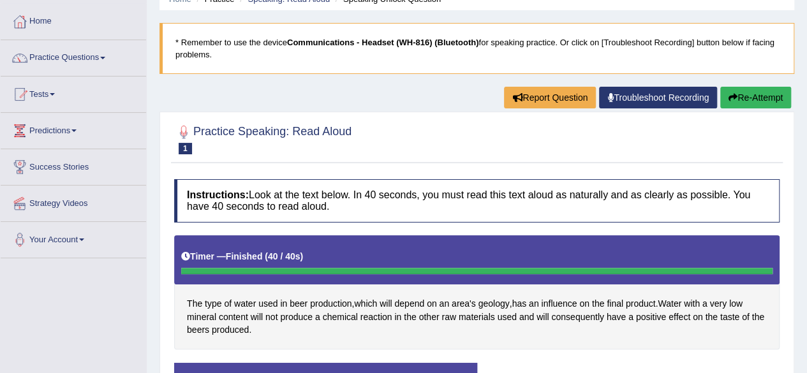
click at [653, 100] on link "Troubleshoot Recording" at bounding box center [658, 98] width 118 height 22
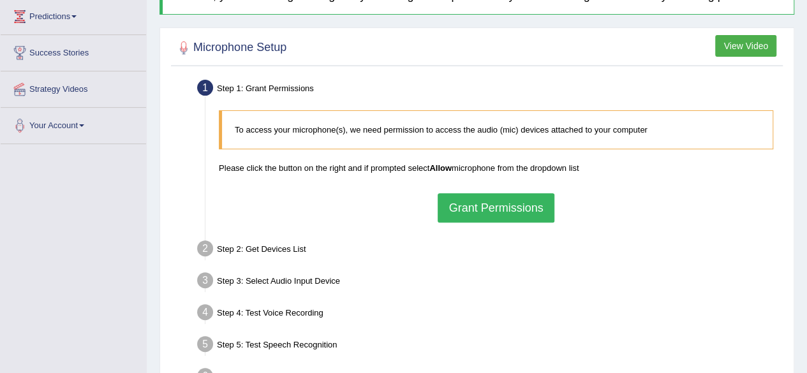
scroll to position [176, 0]
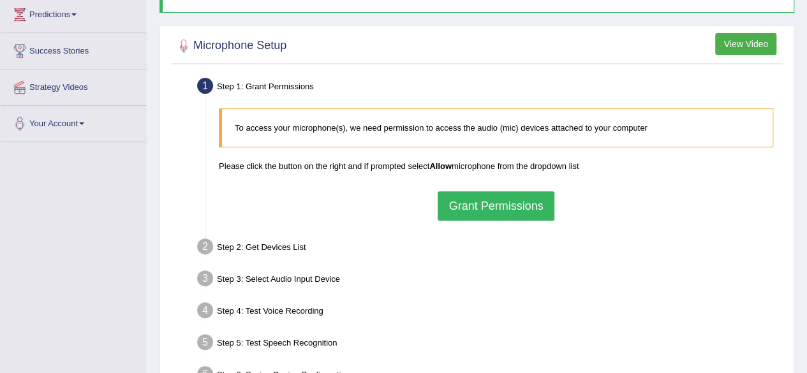
click at [517, 203] on button "Grant Permissions" at bounding box center [496, 205] width 116 height 29
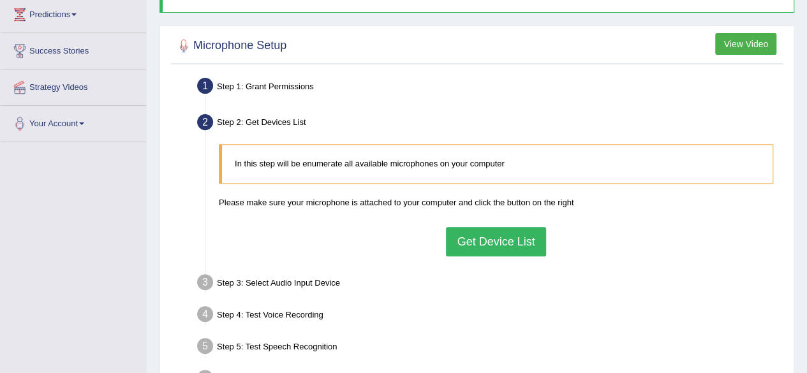
click at [504, 246] on button "Get Device List" at bounding box center [496, 241] width 100 height 29
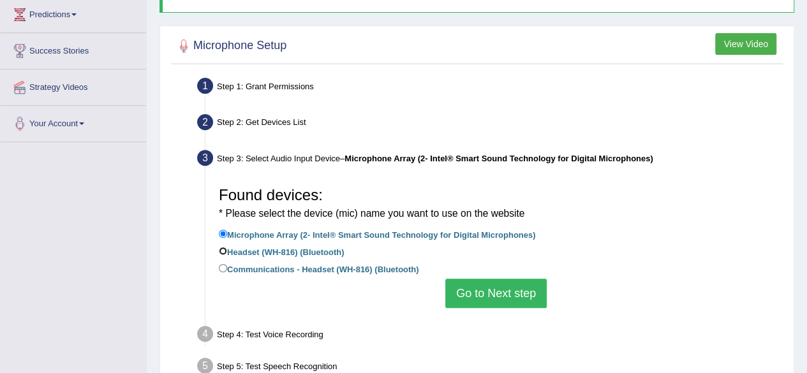
click at [223, 251] on input "Headset (WH-816) (Bluetooth)" at bounding box center [223, 251] width 8 height 8
radio input "true"
click at [477, 288] on button "Go to Next step" at bounding box center [495, 293] width 101 height 29
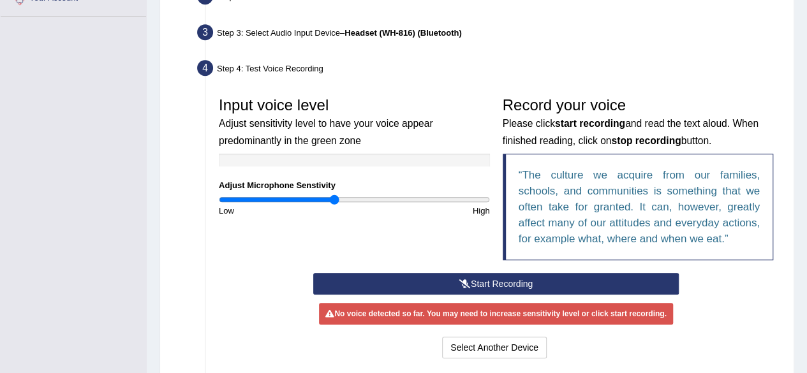
scroll to position [301, 0]
click at [497, 279] on button "Start Recording" at bounding box center [496, 284] width 366 height 22
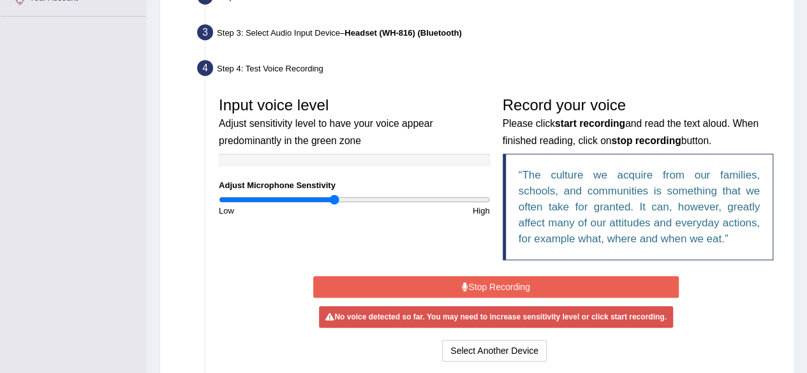
click at [562, 287] on button "Stop Recording" at bounding box center [496, 287] width 366 height 22
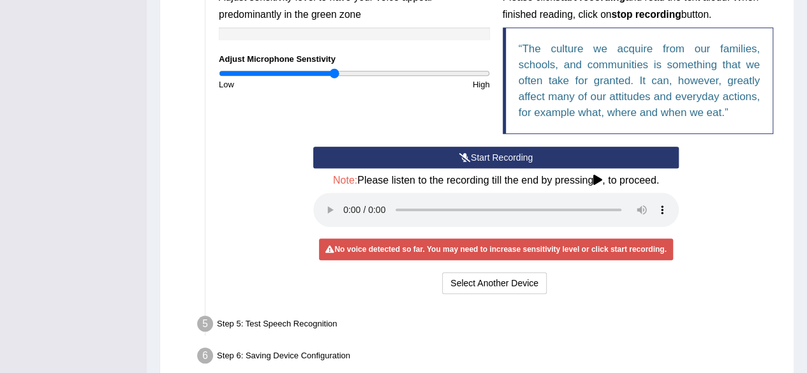
scroll to position [422, 0]
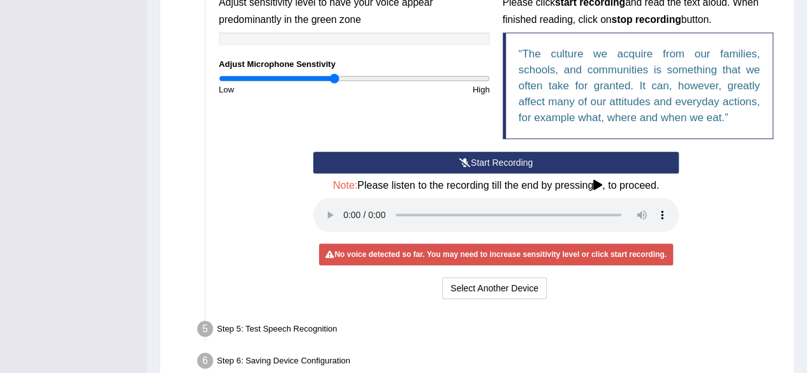
click at [658, 258] on div "No voice detected so far. You may need to increase sensitivity level or click s…" at bounding box center [496, 255] width 354 height 22
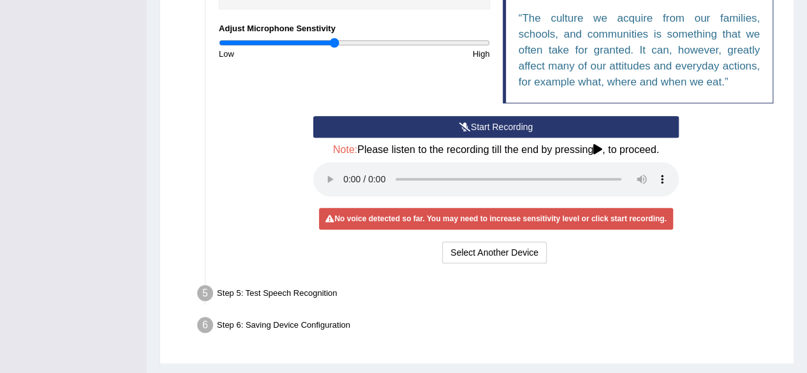
scroll to position [459, 0]
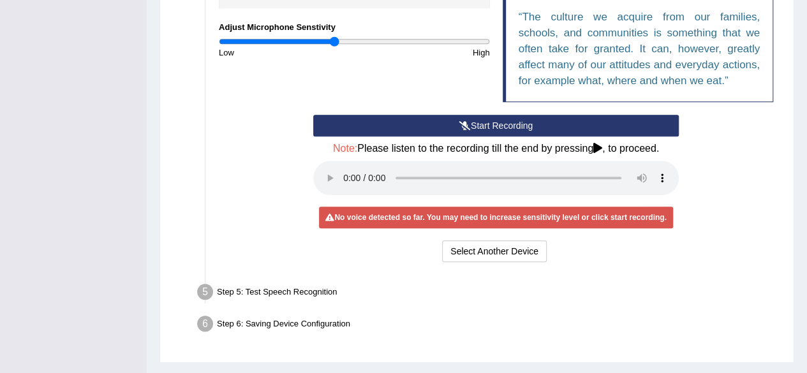
click at [504, 130] on button "Start Recording" at bounding box center [496, 126] width 366 height 22
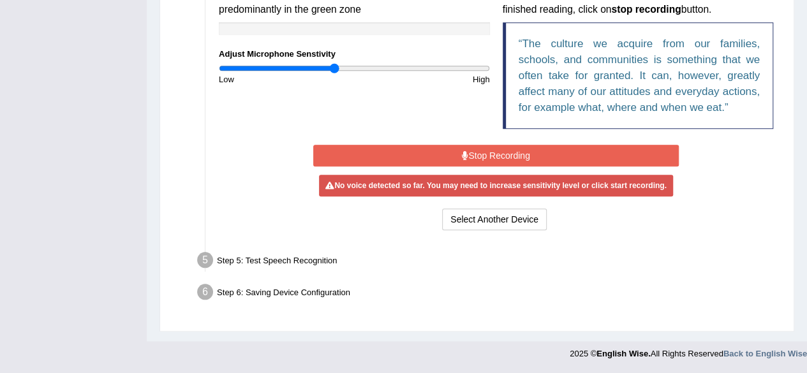
scroll to position [430, 0]
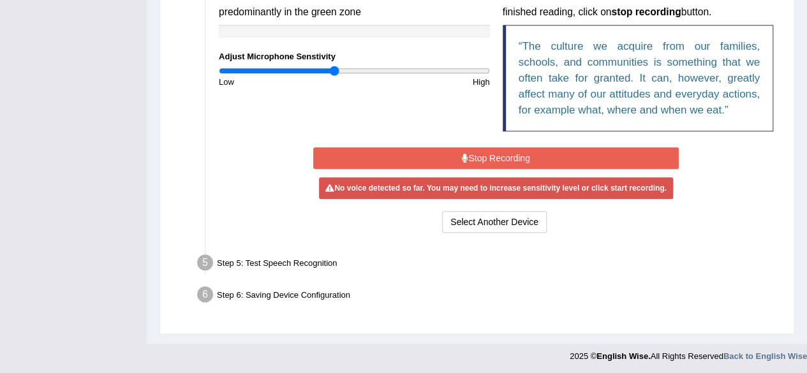
click at [602, 161] on button "Stop Recording" at bounding box center [496, 158] width 366 height 22
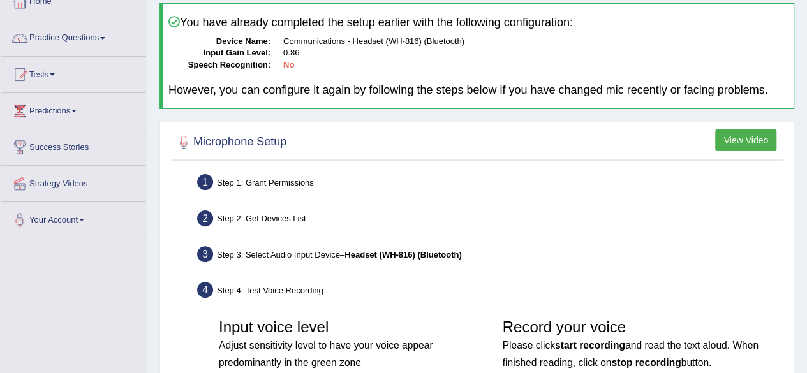
click at [733, 179] on div "Step 1: Grant Permissions" at bounding box center [489, 184] width 597 height 28
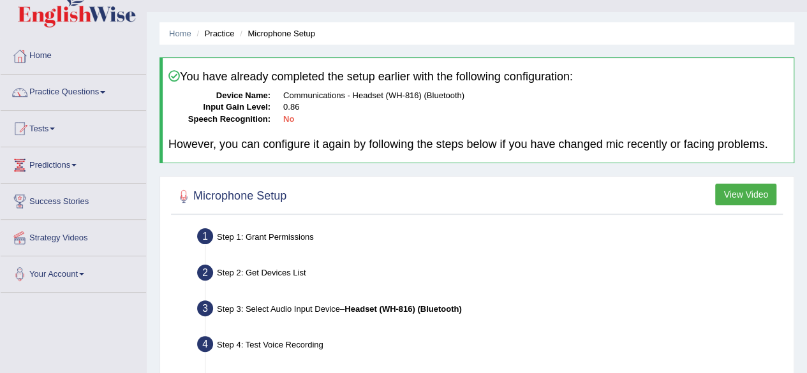
scroll to position [0, 0]
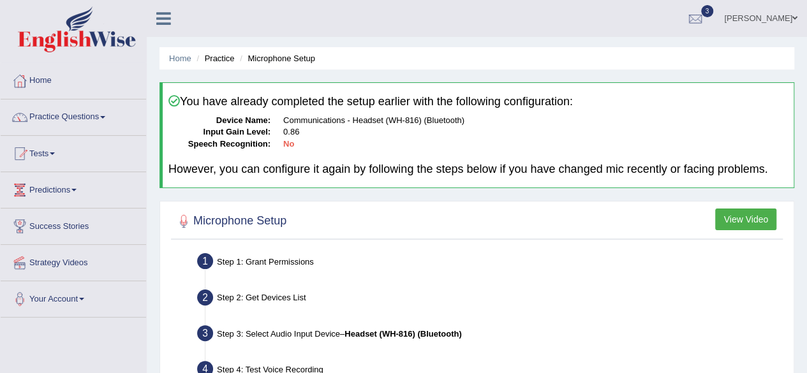
click at [795, 22] on span at bounding box center [795, 18] width 5 height 8
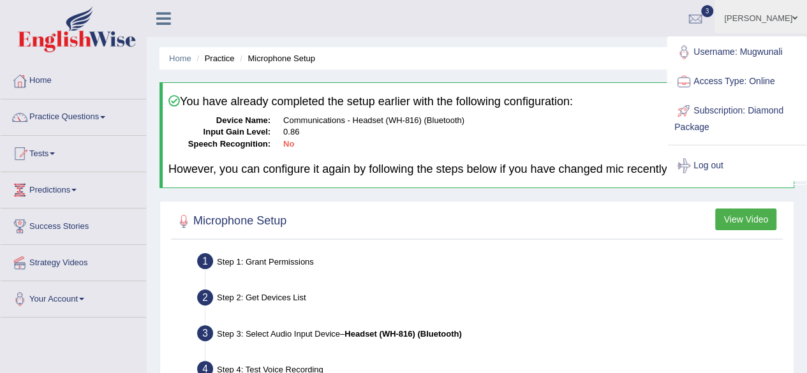
click at [719, 175] on link "Log out" at bounding box center [737, 165] width 138 height 29
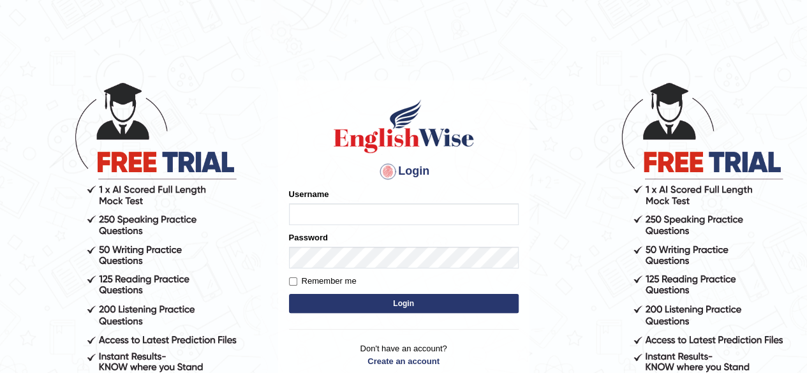
type input "Mugwunali"
click at [417, 302] on button "Login" at bounding box center [404, 303] width 230 height 19
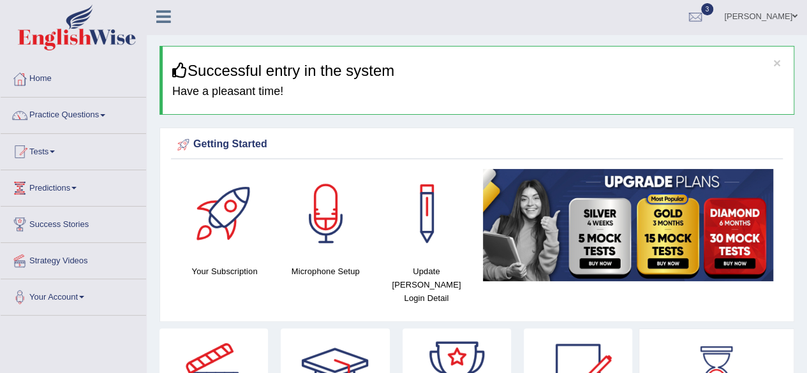
scroll to position [1, 0]
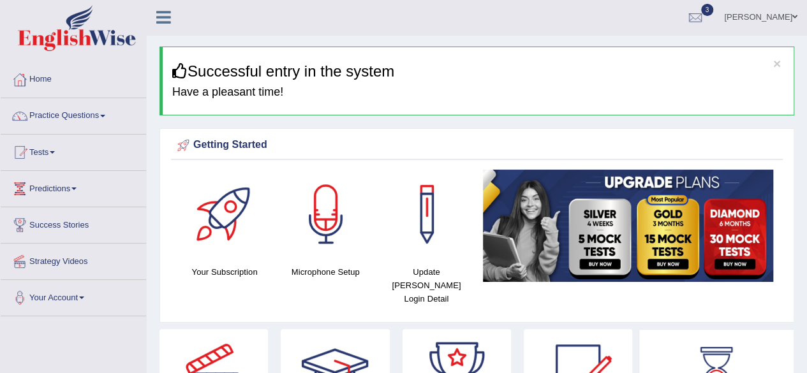
click at [105, 116] on span at bounding box center [102, 116] width 5 height 3
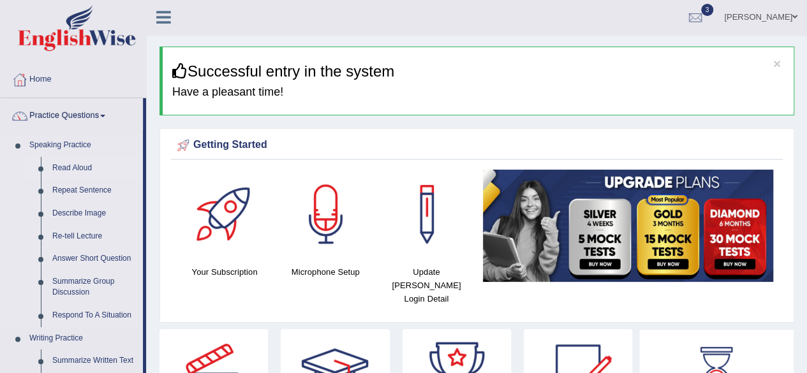
click at [66, 170] on link "Read Aloud" at bounding box center [95, 168] width 96 height 23
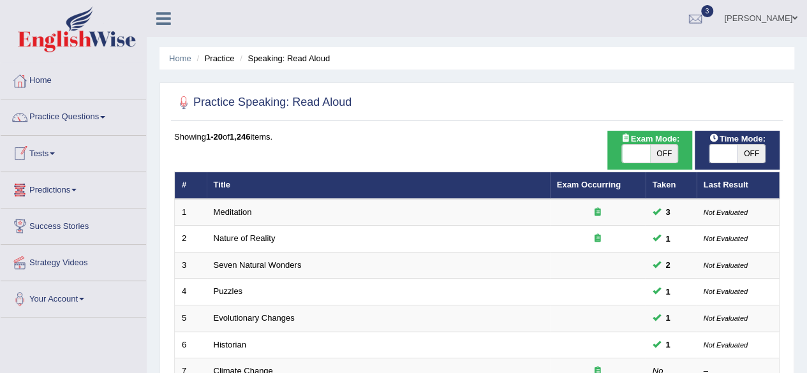
click at [111, 137] on link "Tests" at bounding box center [74, 152] width 146 height 32
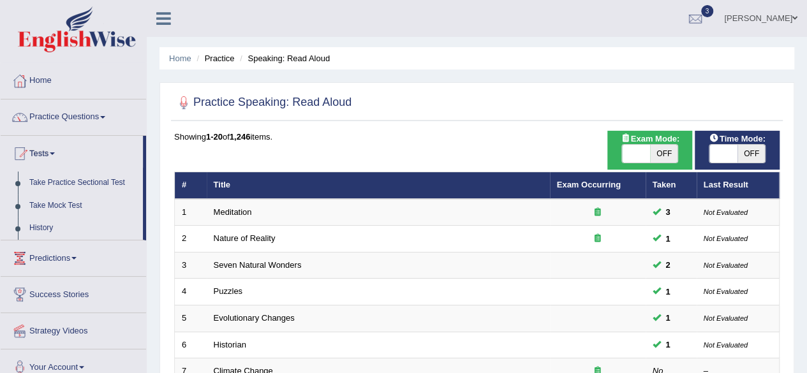
click at [105, 116] on span at bounding box center [102, 117] width 5 height 3
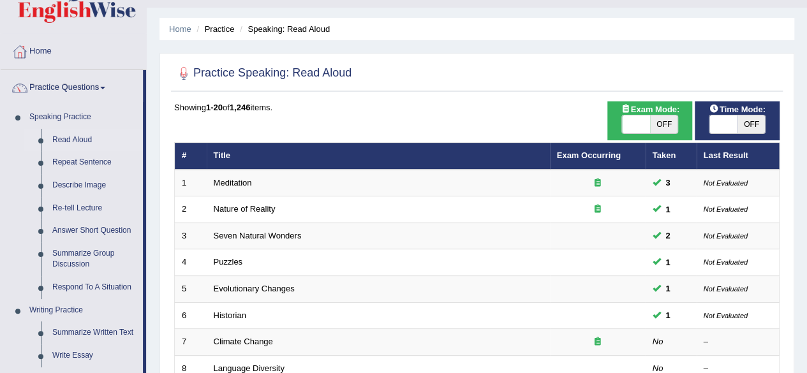
scroll to position [28, 0]
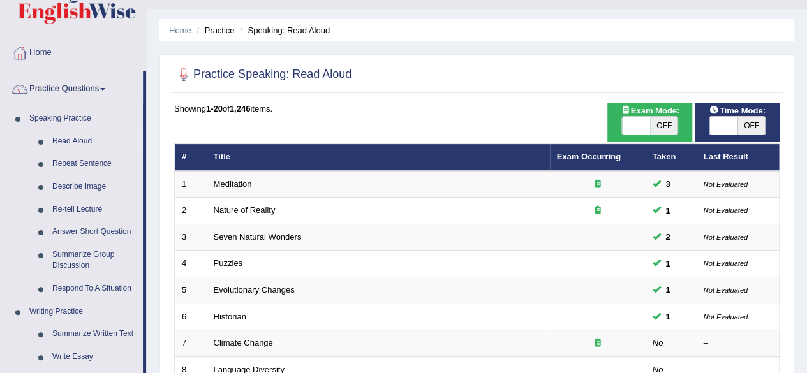
click at [749, 119] on span "OFF" at bounding box center [752, 126] width 28 height 18
checkbox input "true"
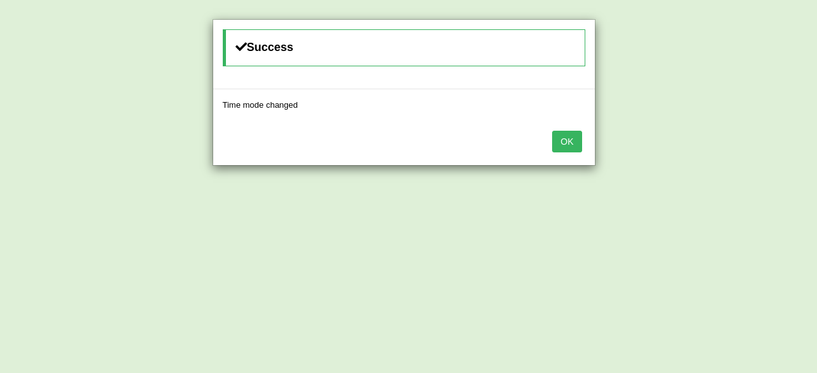
click at [568, 144] on button "OK" at bounding box center [566, 142] width 29 height 22
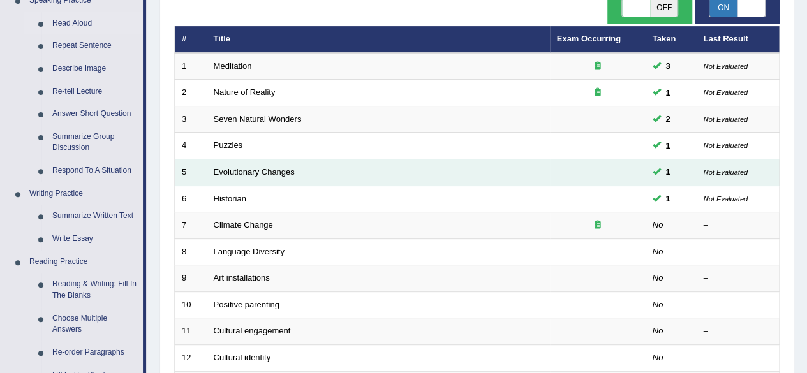
scroll to position [148, 0]
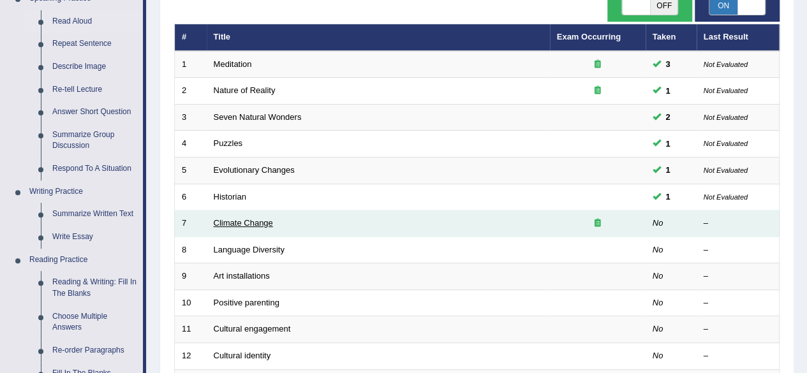
click at [262, 221] on link "Climate Change" at bounding box center [243, 223] width 59 height 10
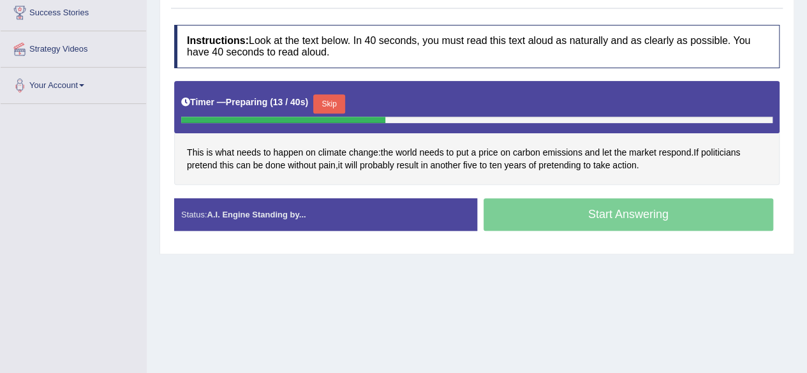
scroll to position [216, 0]
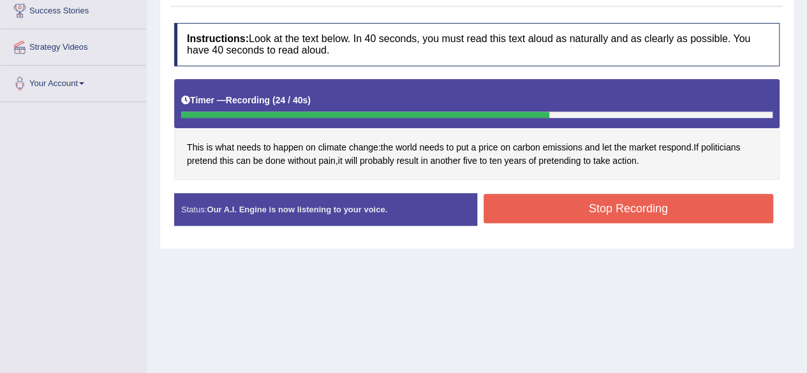
click at [638, 202] on button "Stop Recording" at bounding box center [629, 208] width 290 height 29
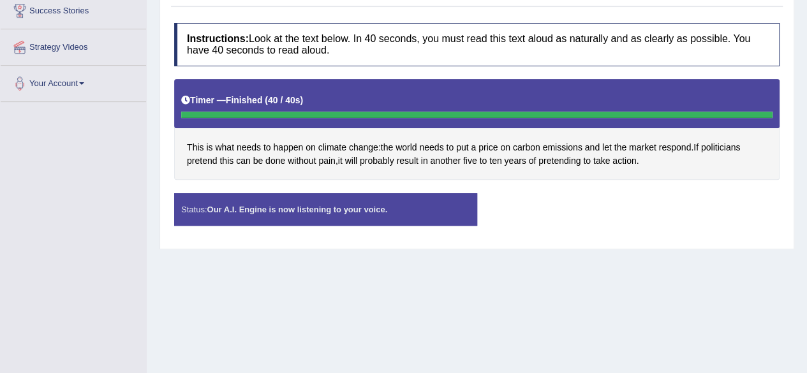
click at [452, 204] on div "Status: Our A.I. Engine is now listening to your voice." at bounding box center [325, 209] width 303 height 33
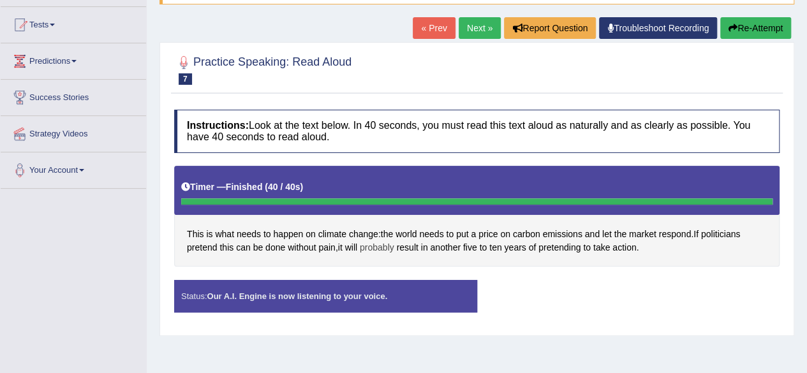
scroll to position [130, 0]
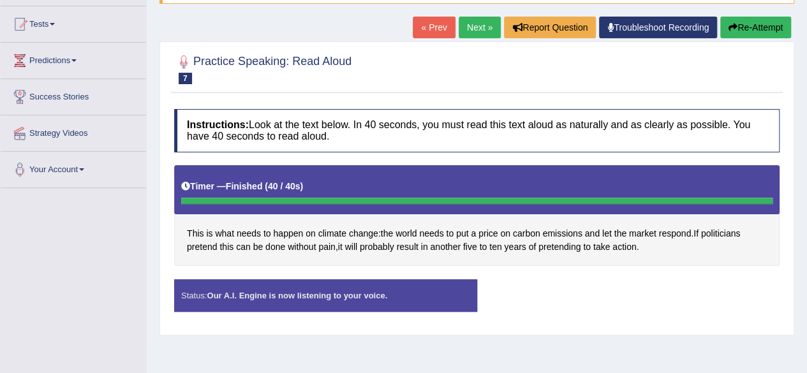
click at [631, 31] on link "Troubleshoot Recording" at bounding box center [658, 28] width 118 height 22
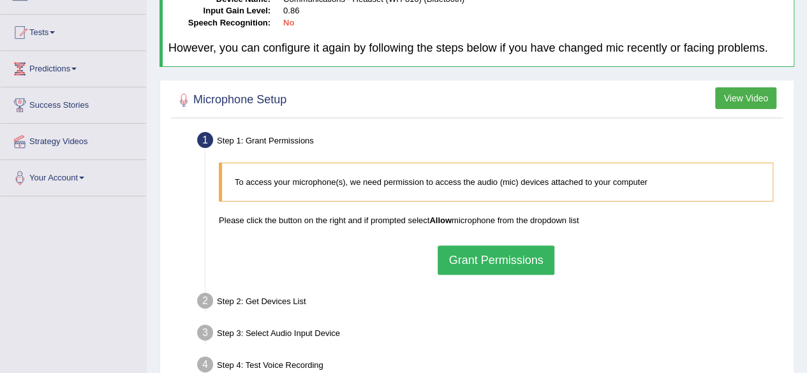
scroll to position [124, 0]
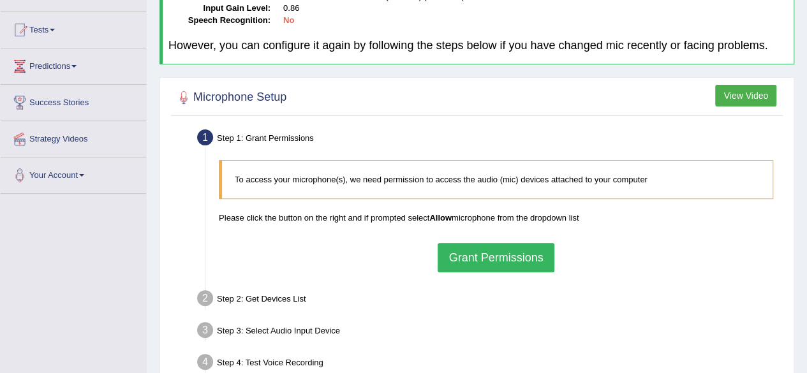
click at [516, 262] on button "Grant Permissions" at bounding box center [496, 257] width 116 height 29
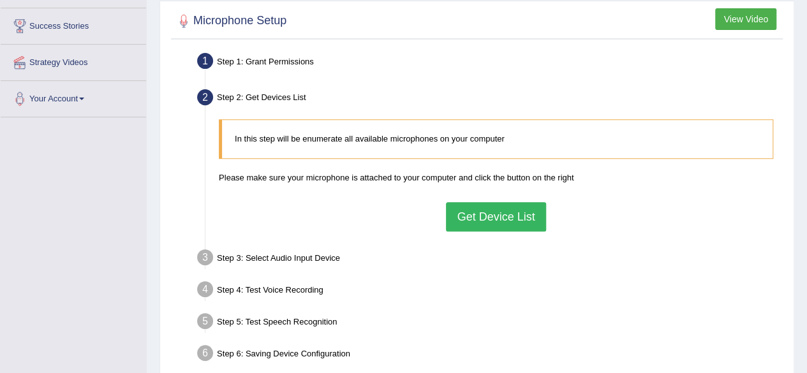
scroll to position [205, 0]
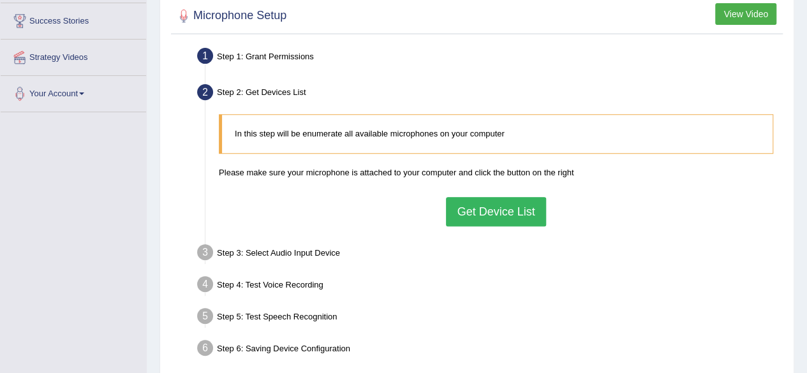
click at [523, 209] on button "Get Device List" at bounding box center [496, 211] width 100 height 29
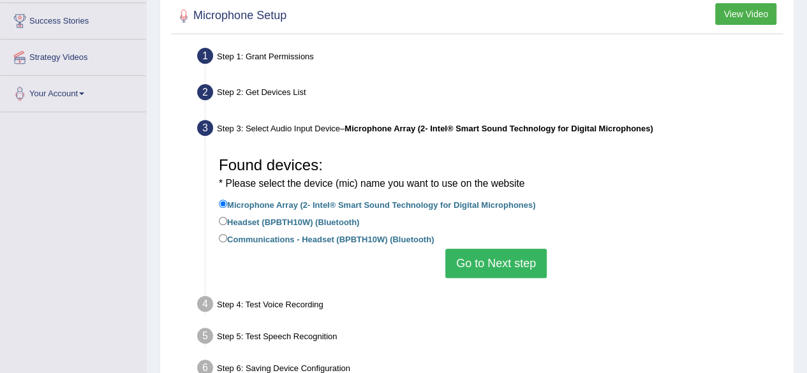
click at [638, 263] on div "Found devices: * Please select the device (mic) name you want to use on the web…" at bounding box center [496, 214] width 567 height 140
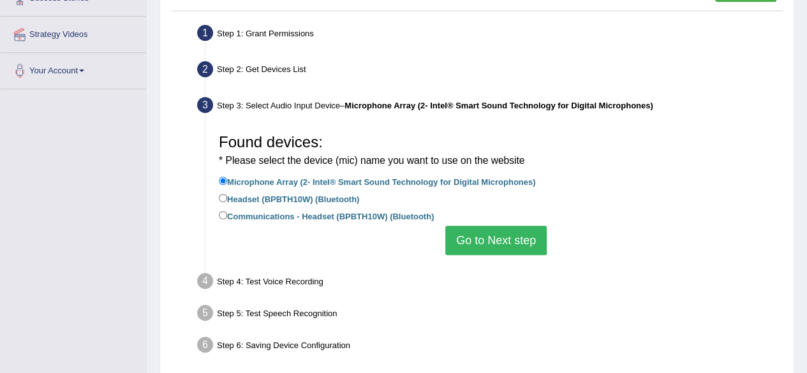
scroll to position [228, 0]
click at [341, 195] on label "Headset (BPBTH10W) (Bluetooth)" at bounding box center [289, 198] width 140 height 14
click at [227, 195] on input "Headset (BPBTH10W) (Bluetooth)" at bounding box center [223, 198] width 8 height 8
radio input "true"
click at [521, 241] on button "Go to Next step" at bounding box center [495, 240] width 101 height 29
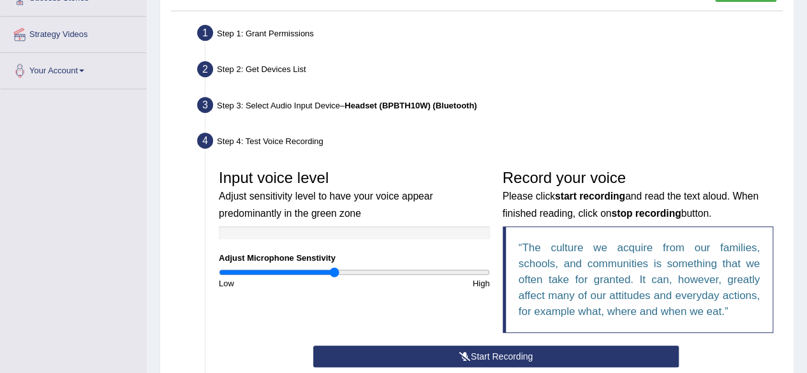
scroll to position [336, 0]
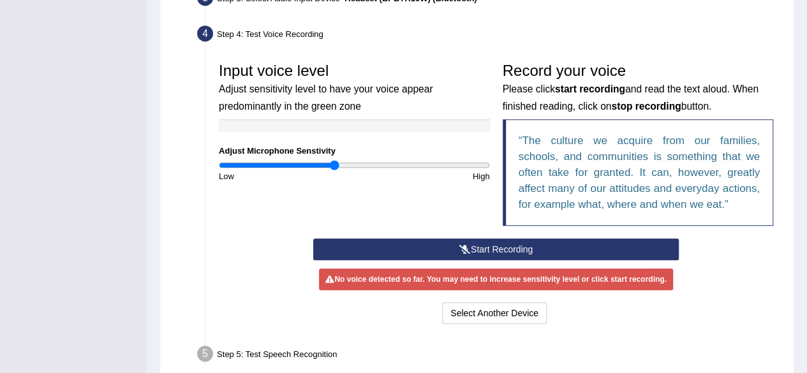
click at [555, 247] on button "Start Recording" at bounding box center [496, 250] width 366 height 22
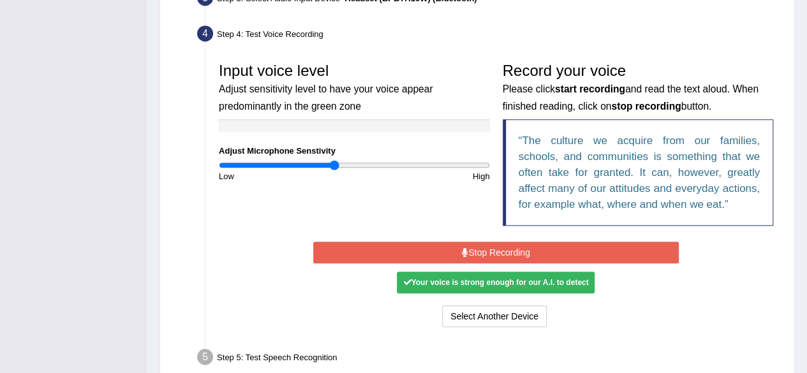
click at [615, 250] on button "Stop Recording" at bounding box center [496, 253] width 366 height 22
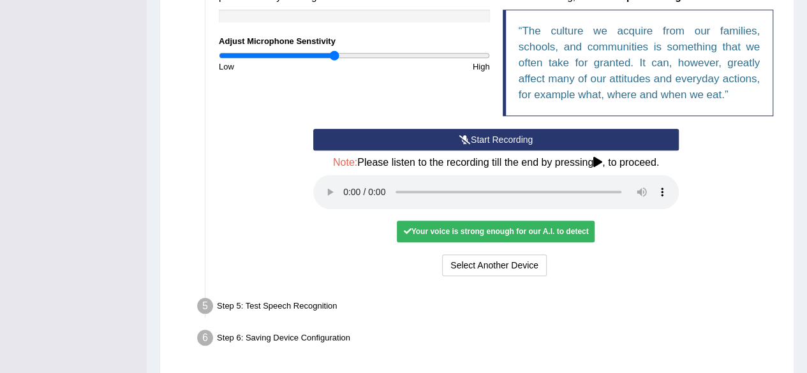
scroll to position [457, 0]
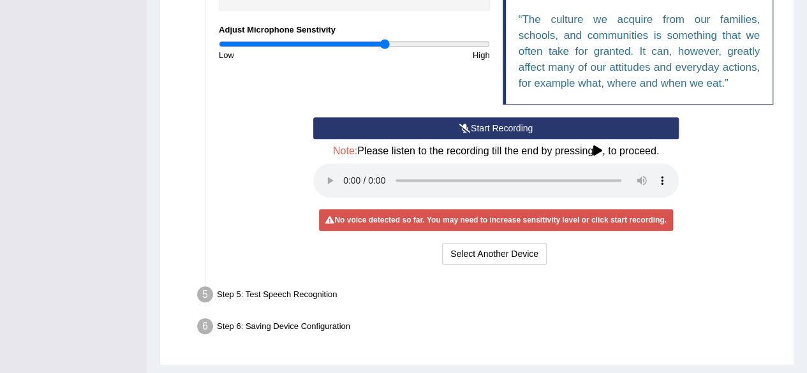
type input "1.24"
click at [385, 43] on input "range" at bounding box center [354, 44] width 271 height 10
click at [477, 125] on button "Start Recording" at bounding box center [496, 128] width 366 height 22
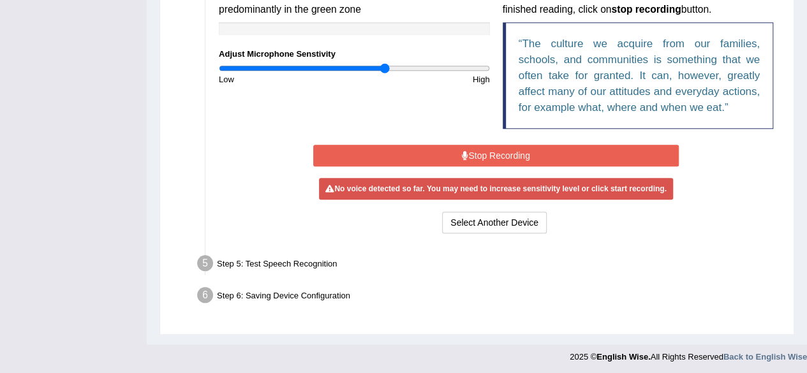
scroll to position [430, 0]
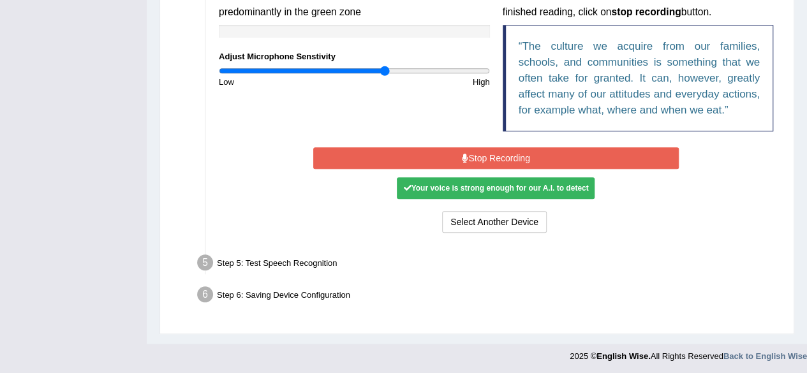
click at [641, 154] on button "Stop Recording" at bounding box center [496, 158] width 366 height 22
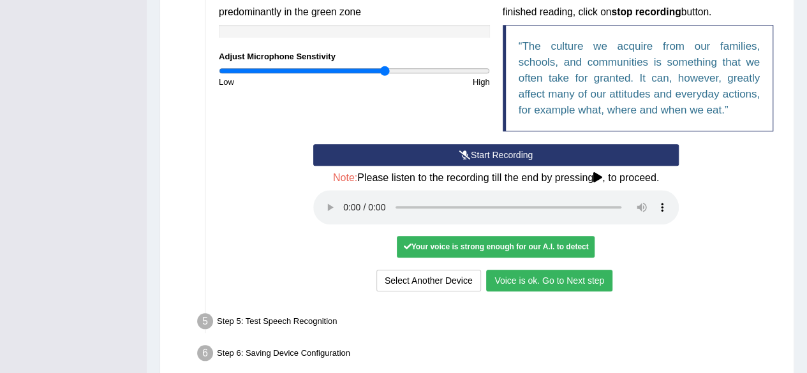
click at [536, 278] on button "Voice is ok. Go to Next step" at bounding box center [549, 281] width 126 height 22
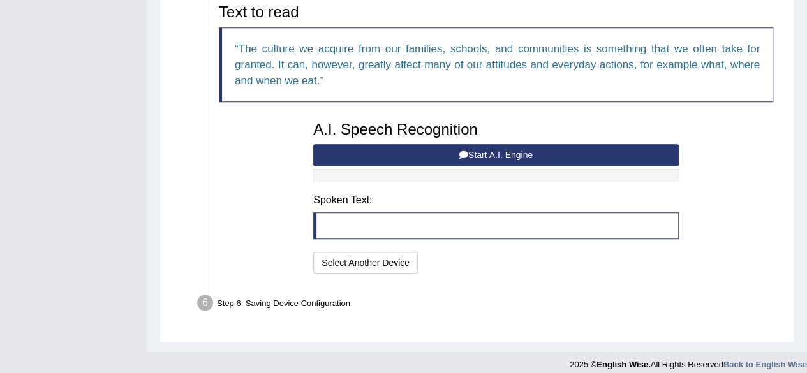
click at [438, 146] on button "Start A.I. Engine" at bounding box center [496, 155] width 366 height 22
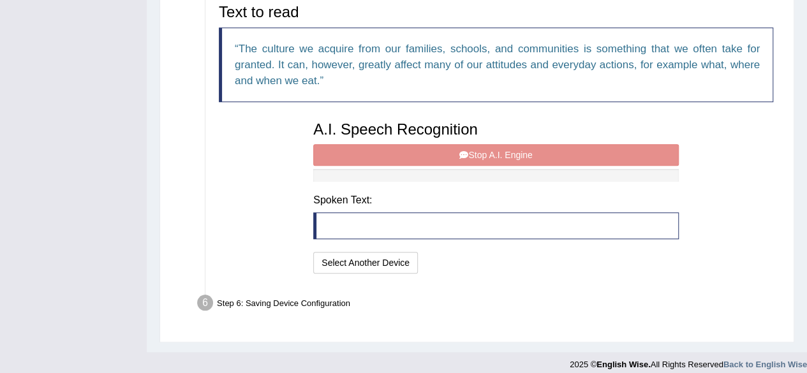
click at [416, 154] on div "A.I. Speech Recognition Start A.I. Engine Stop A.I. Engine Note: Please listen …" at bounding box center [496, 196] width 378 height 162
click at [494, 151] on div "A.I. Speech Recognition Start A.I. Engine Stop A.I. Engine Note: Please listen …" at bounding box center [496, 196] width 378 height 162
click at [494, 153] on div "A.I. Speech Recognition Start A.I. Engine Stop A.I. Engine Note: Please listen …" at bounding box center [496, 196] width 378 height 162
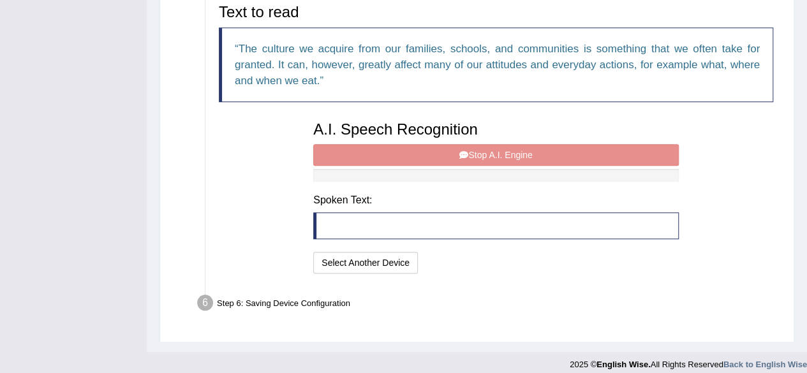
click at [494, 153] on div "A.I. Speech Recognition Start A.I. Engine Stop A.I. Engine Note: Please listen …" at bounding box center [496, 196] width 378 height 162
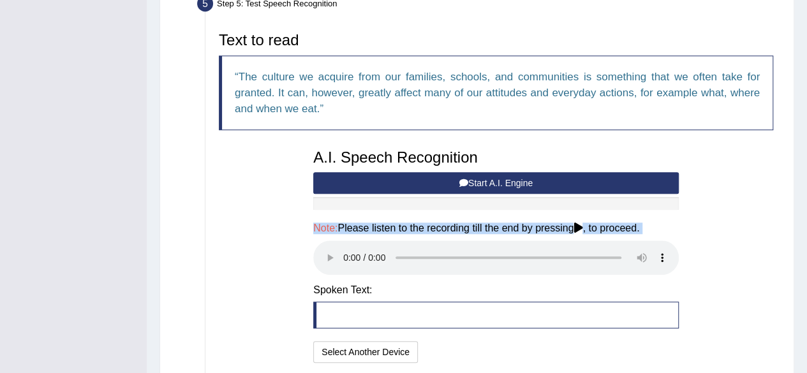
scroll to position [406, 0]
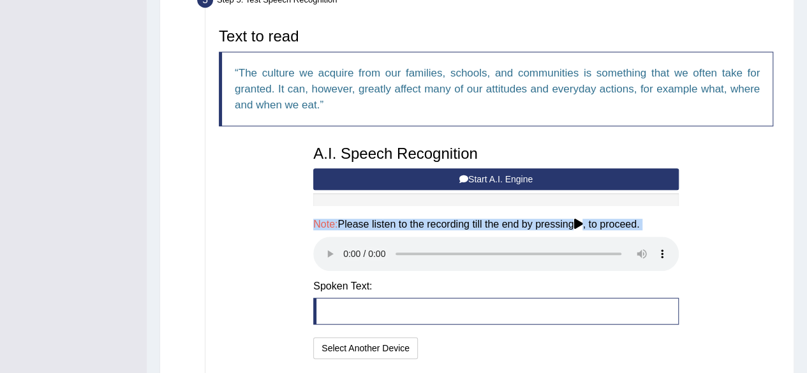
click at [682, 220] on div "A.I. Speech Recognition Start A.I. Engine Stop A.I. Engine Note: Please listen …" at bounding box center [496, 251] width 378 height 224
click at [736, 205] on div "Text to read The culture we acquire from our families, schools, and communities…" at bounding box center [496, 192] width 567 height 341
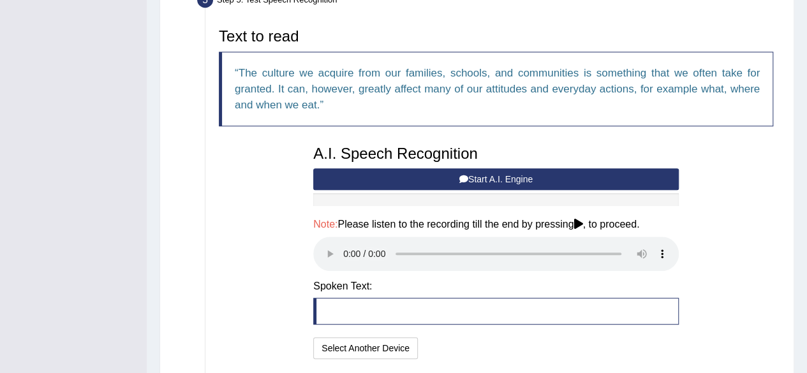
click at [733, 211] on div "Text to read The culture we acquire from our families, schools, and communities…" at bounding box center [496, 192] width 567 height 341
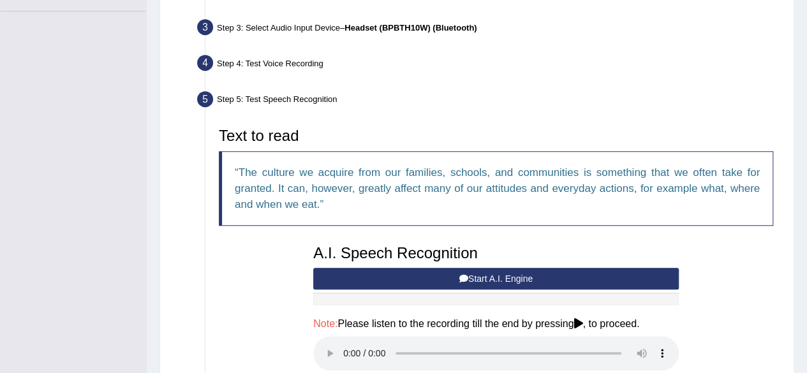
scroll to position [306, 0]
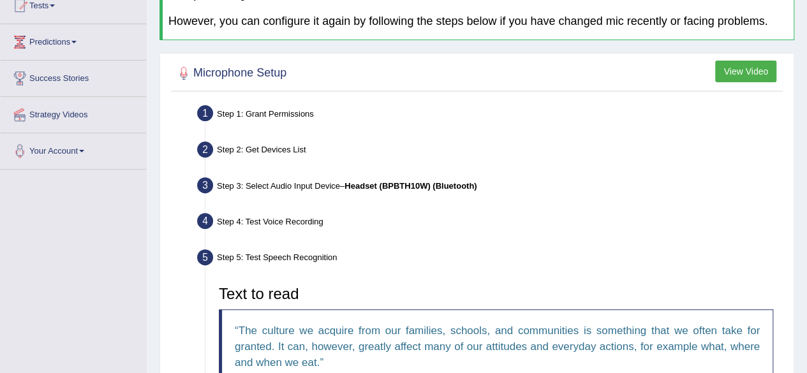
click at [713, 190] on div "Step 3: Select Audio Input Device – Headset (BPBTH10W) (Bluetooth)" at bounding box center [489, 188] width 597 height 28
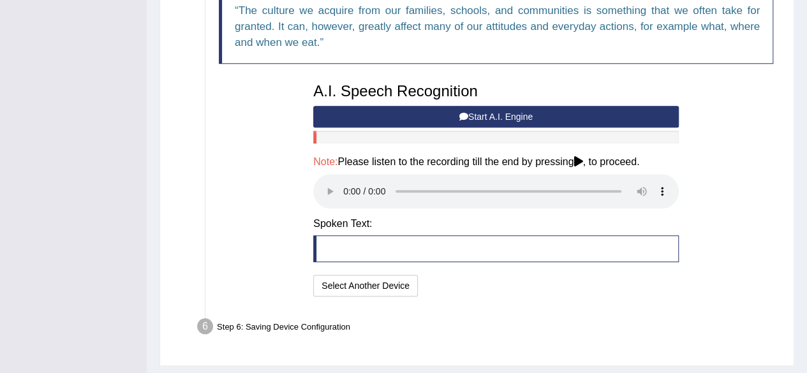
scroll to position [475, 0]
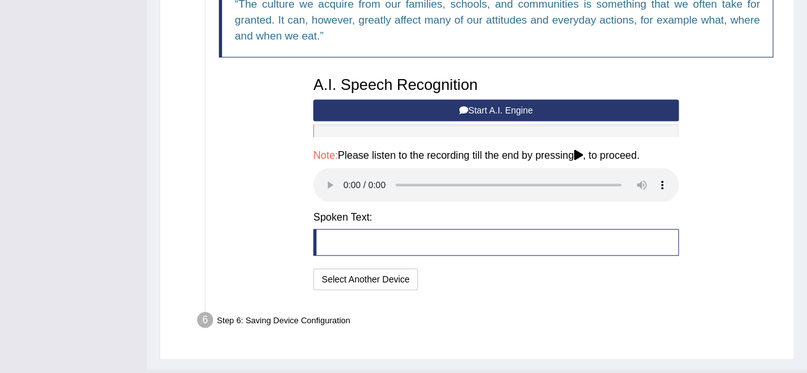
click at [334, 320] on div "Step 6: Saving Device Configuration" at bounding box center [489, 322] width 597 height 28
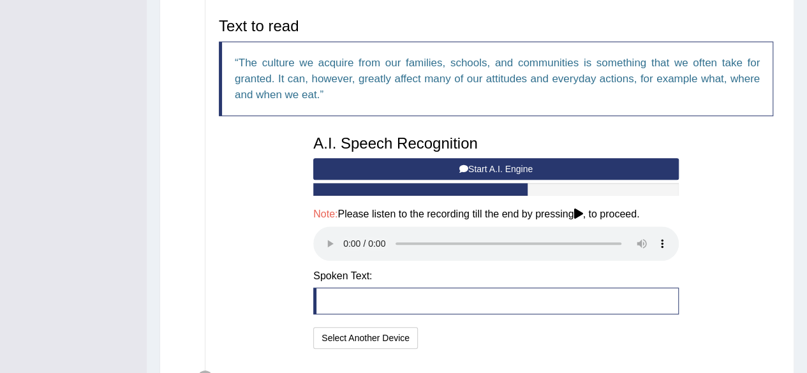
scroll to position [413, 0]
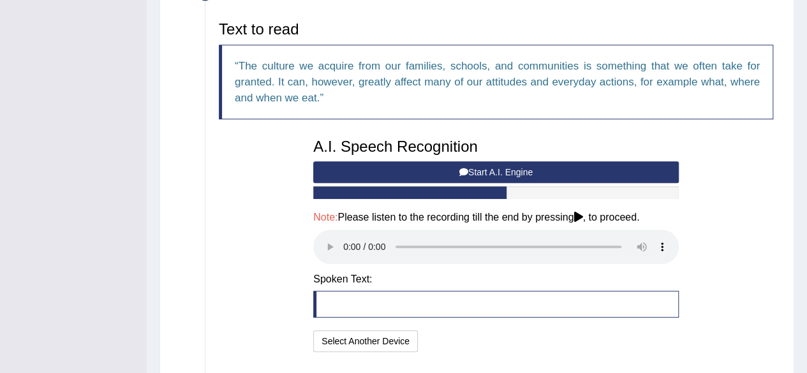
click at [516, 173] on button "Start A.I. Engine" at bounding box center [496, 172] width 366 height 22
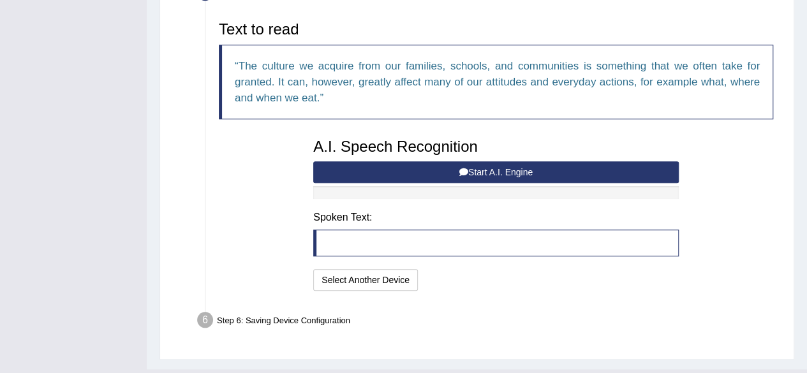
click at [517, 171] on button "Start A.I. Engine" at bounding box center [496, 172] width 366 height 22
click at [500, 177] on button "Start A.I. Engine" at bounding box center [496, 172] width 366 height 22
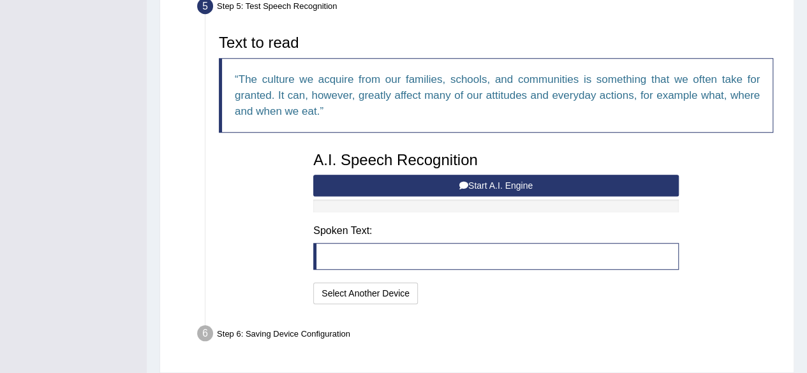
scroll to position [412, 0]
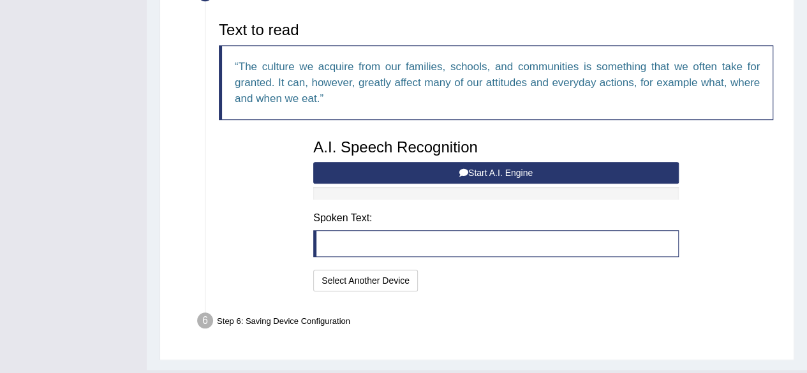
click at [498, 176] on button "Start A.I. Engine" at bounding box center [496, 173] width 366 height 22
click at [591, 244] on blockquote at bounding box center [496, 243] width 366 height 27
click at [543, 235] on blockquote at bounding box center [496, 243] width 366 height 27
click at [550, 248] on blockquote at bounding box center [496, 243] width 366 height 27
click at [553, 253] on blockquote at bounding box center [496, 243] width 366 height 27
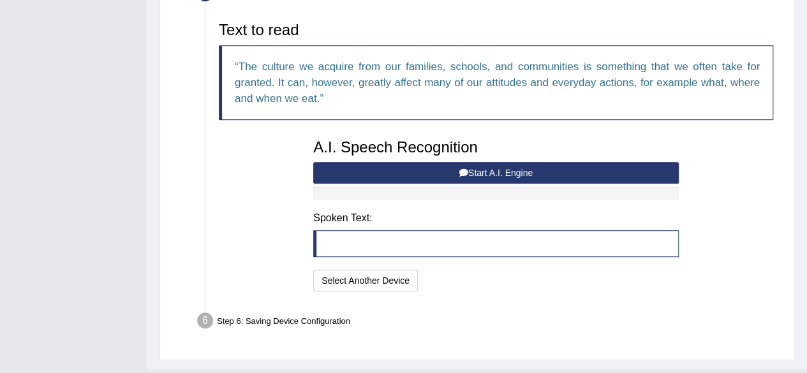
click at [556, 175] on button "Start A.I. Engine" at bounding box center [496, 173] width 366 height 22
click at [562, 172] on button "Start A.I. Engine" at bounding box center [496, 173] width 366 height 22
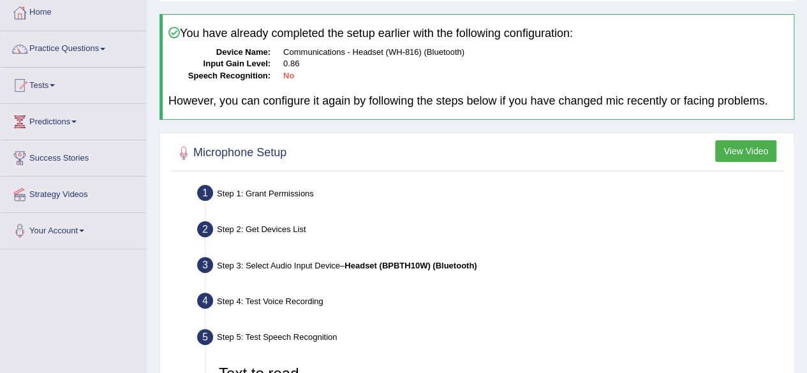
scroll to position [0, 0]
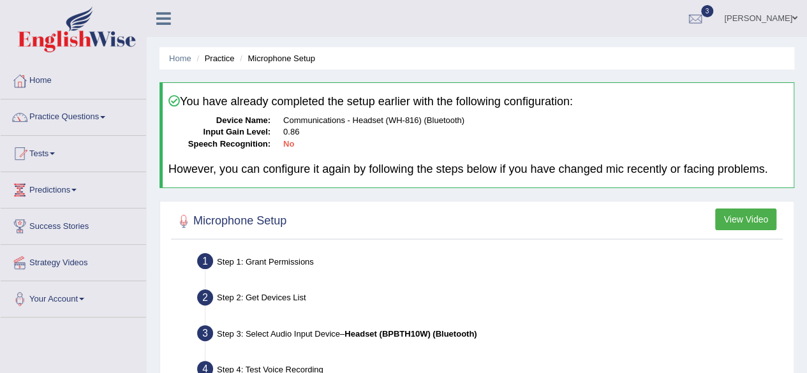
click at [304, 57] on li "Microphone Setup" at bounding box center [276, 58] width 78 height 12
click at [268, 61] on li "Microphone Setup" at bounding box center [276, 58] width 78 height 12
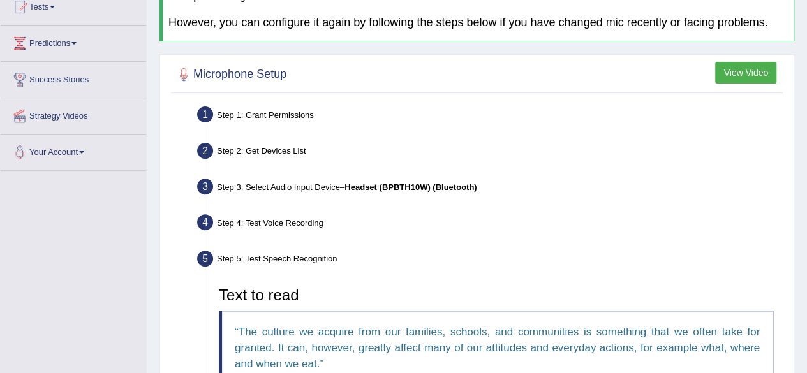
scroll to position [135, 0]
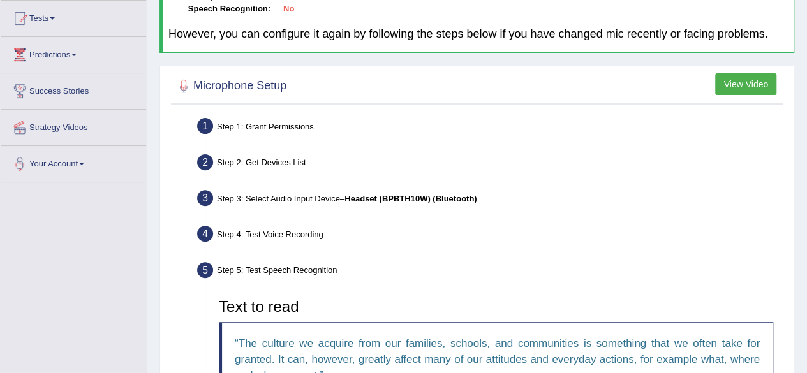
click at [60, 166] on link "Your Account" at bounding box center [74, 162] width 146 height 32
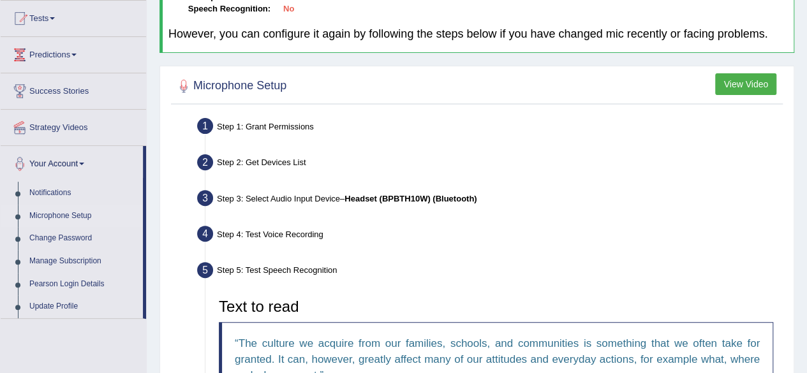
click at [50, 212] on link "Microphone Setup" at bounding box center [83, 216] width 119 height 23
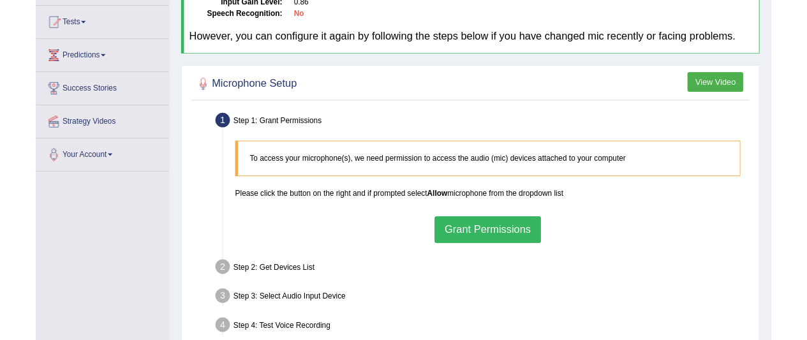
scroll to position [140, 0]
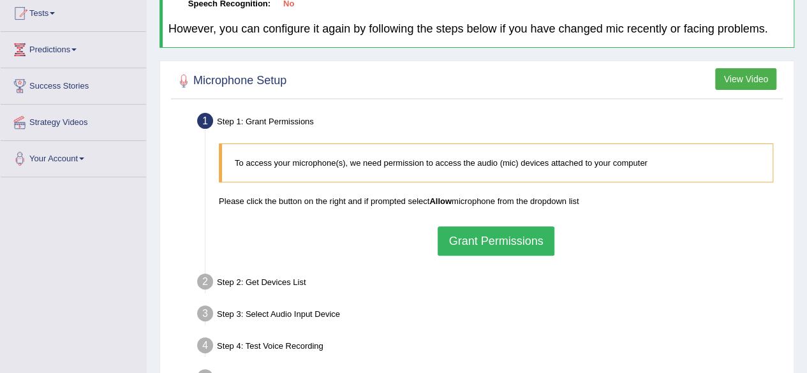
click at [418, 322] on div "Step 3: Select Audio Input Device –" at bounding box center [489, 316] width 597 height 28
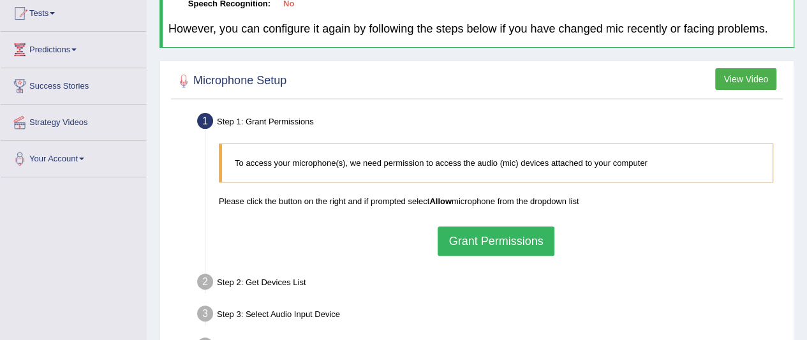
click at [469, 238] on button "Grant Permissions" at bounding box center [496, 241] width 116 height 29
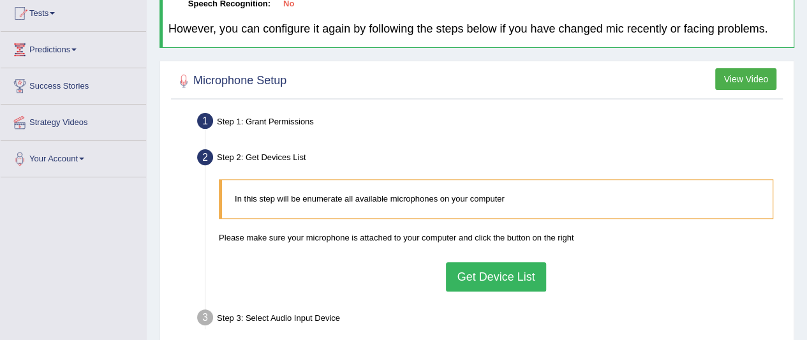
click at [480, 270] on button "Get Device List" at bounding box center [496, 276] width 100 height 29
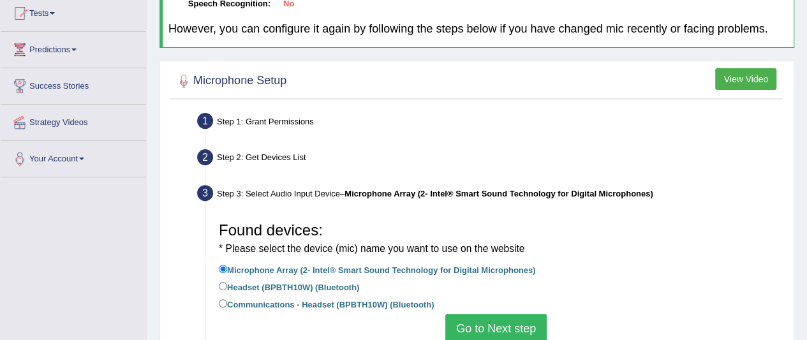
click at [474, 324] on button "Go to Next step" at bounding box center [495, 328] width 101 height 29
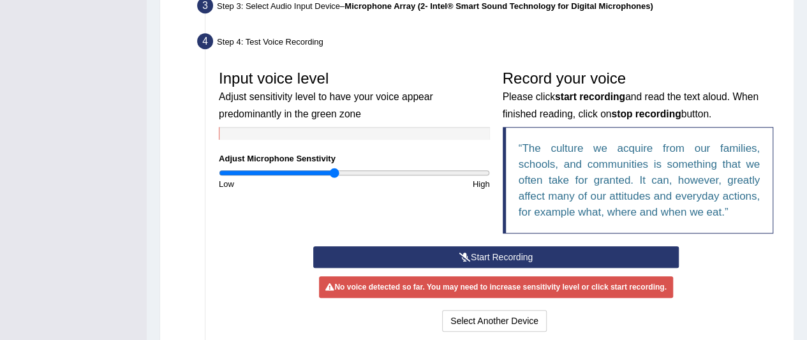
scroll to position [331, 0]
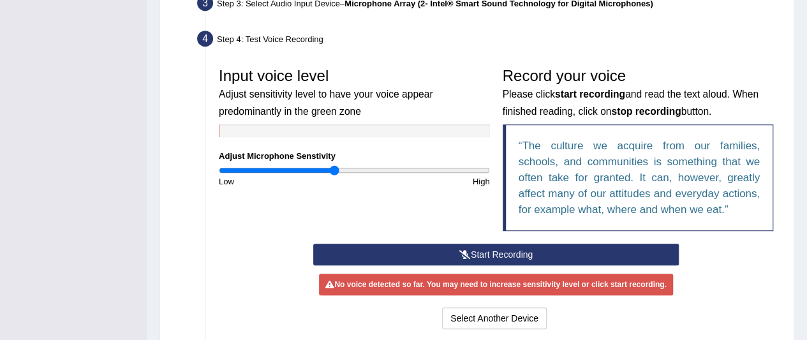
click at [474, 244] on button "Start Recording" at bounding box center [496, 255] width 366 height 22
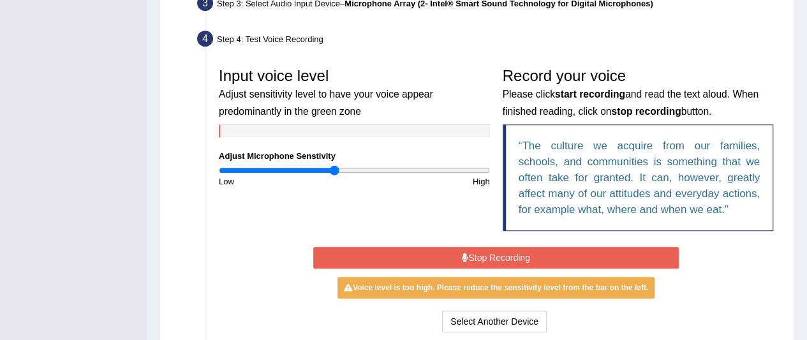
click at [571, 264] on button "Stop Recording" at bounding box center [496, 258] width 366 height 22
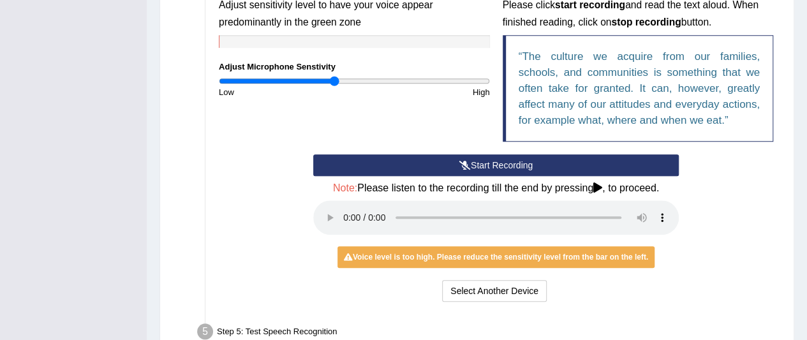
scroll to position [432, 0]
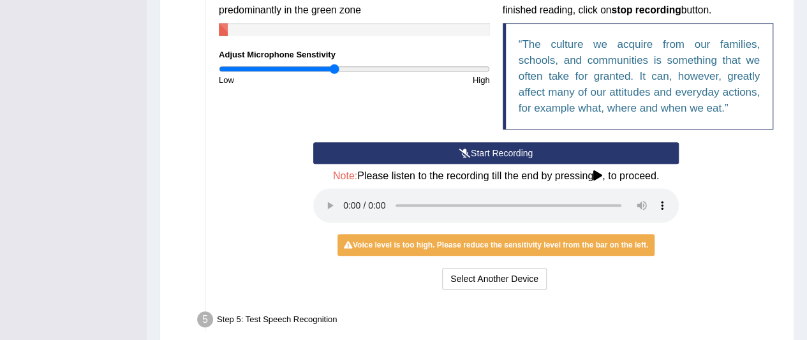
click at [522, 150] on button "Start Recording" at bounding box center [496, 153] width 366 height 22
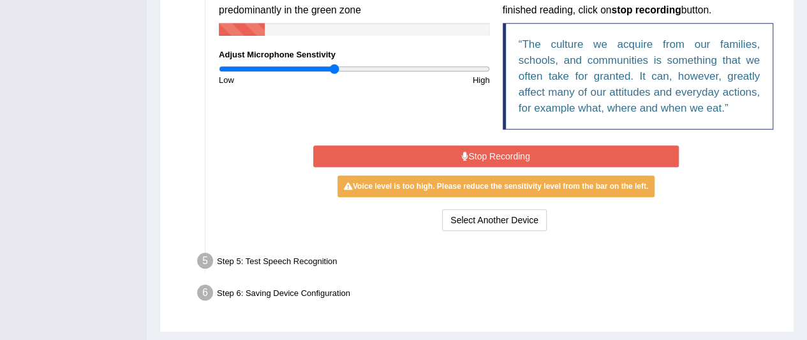
click at [553, 154] on button "Stop Recording" at bounding box center [496, 157] width 366 height 22
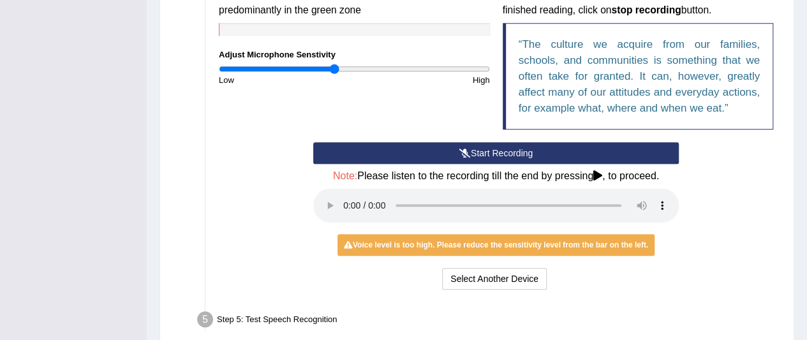
click at [504, 148] on button "Start Recording" at bounding box center [496, 153] width 366 height 22
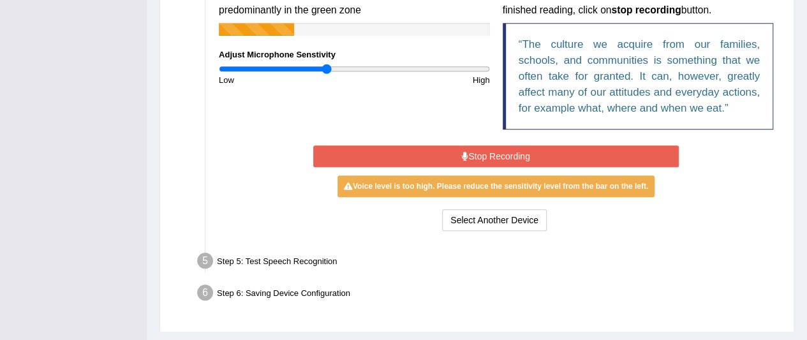
type input "0.8"
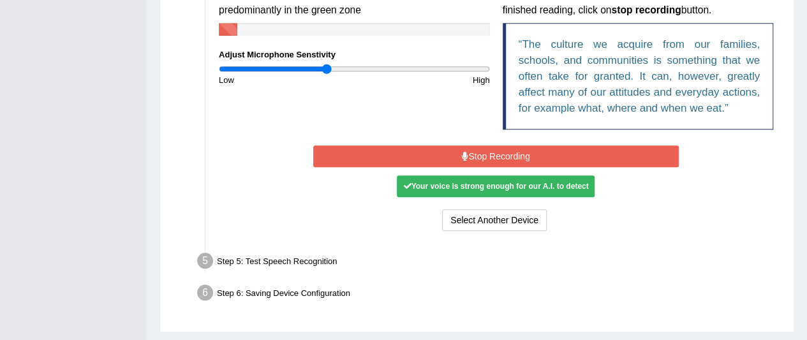
click at [624, 157] on button "Stop Recording" at bounding box center [496, 157] width 366 height 22
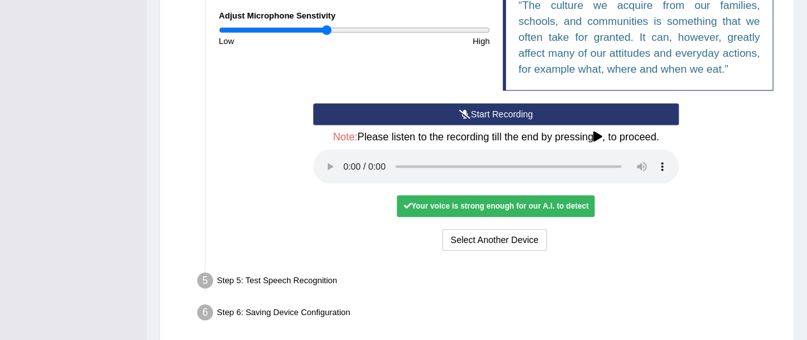
scroll to position [491, 0]
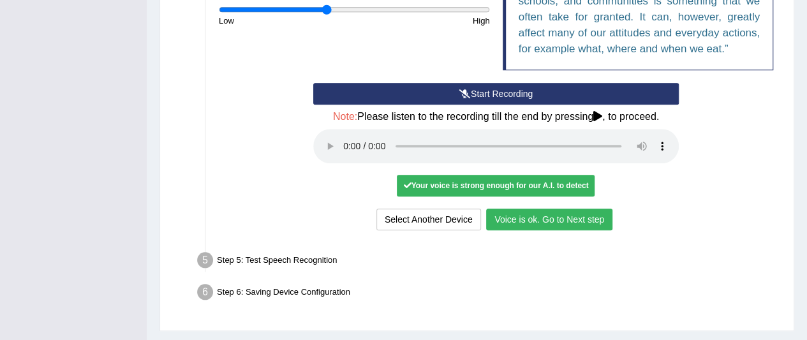
click at [585, 221] on button "Voice is ok. Go to Next step" at bounding box center [549, 220] width 126 height 22
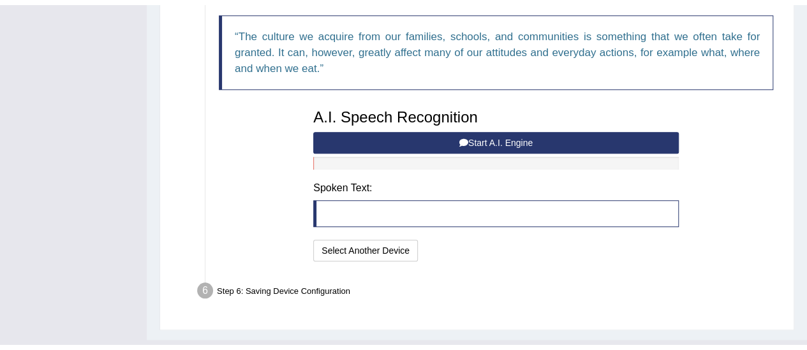
scroll to position [447, 0]
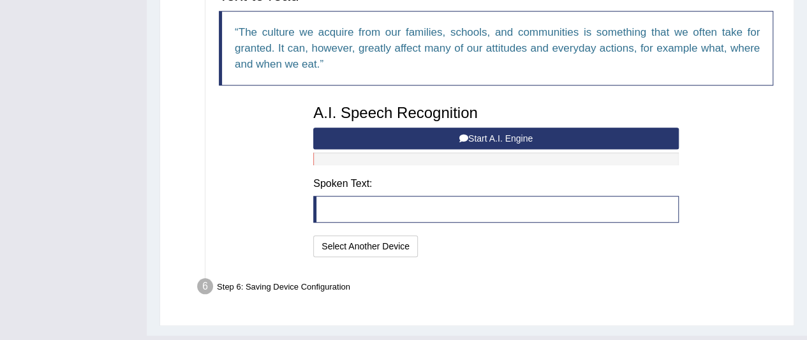
click at [526, 140] on button "Start A.I. Engine" at bounding box center [496, 139] width 366 height 22
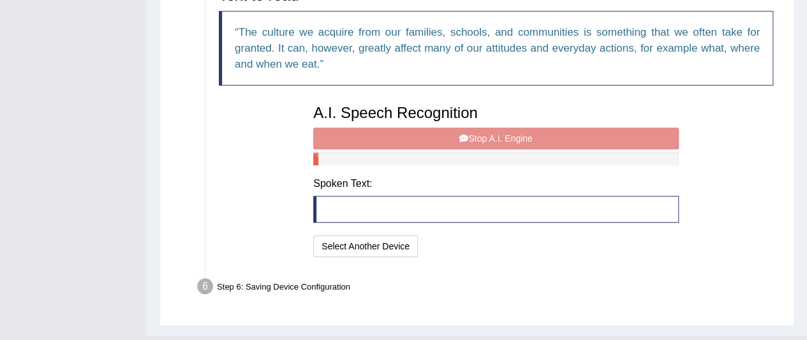
click at [571, 141] on div "A.I. Speech Recognition Start A.I. Engine Stop A.I. Engine Note: Please listen …" at bounding box center [496, 179] width 378 height 162
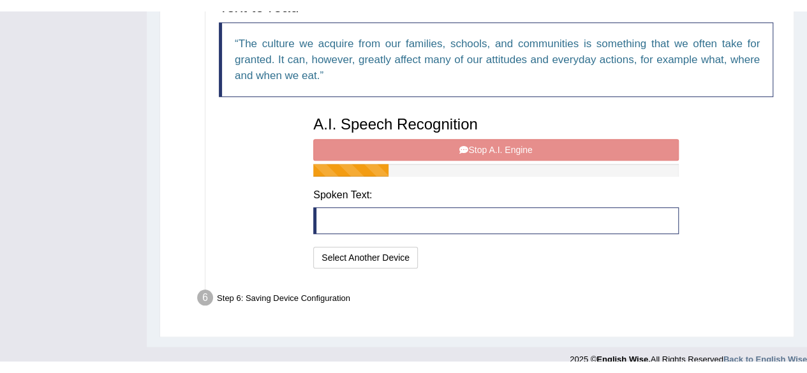
scroll to position [438, 0]
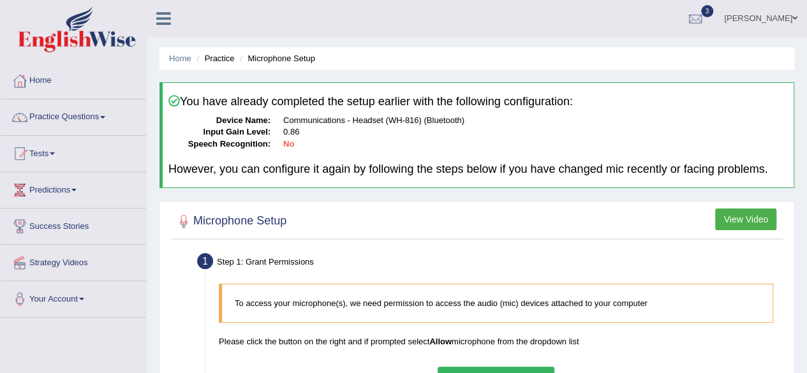
scroll to position [296, 0]
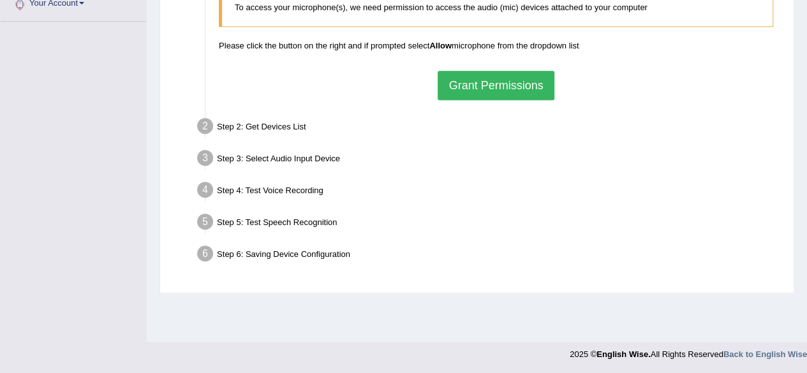
click at [528, 85] on button "Grant Permissions" at bounding box center [496, 85] width 116 height 29
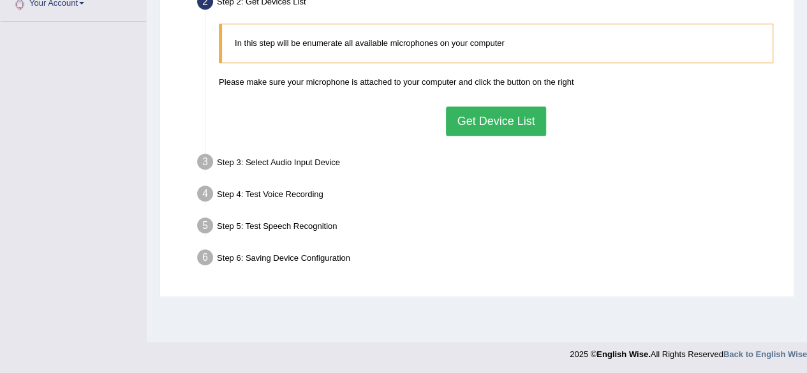
click at [522, 117] on button "Get Device List" at bounding box center [496, 121] width 100 height 29
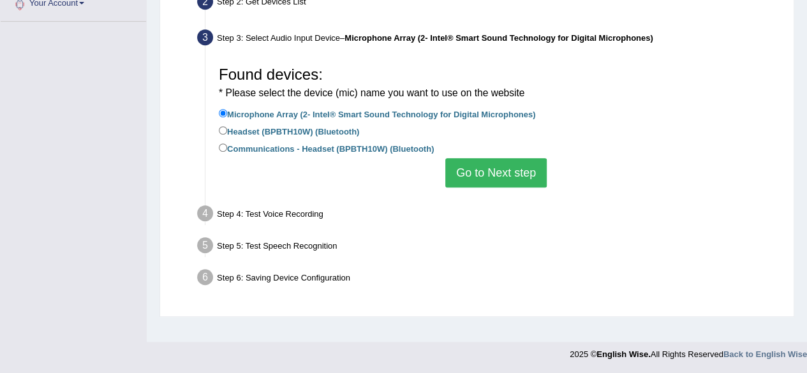
click at [526, 174] on button "Go to Next step" at bounding box center [495, 172] width 101 height 29
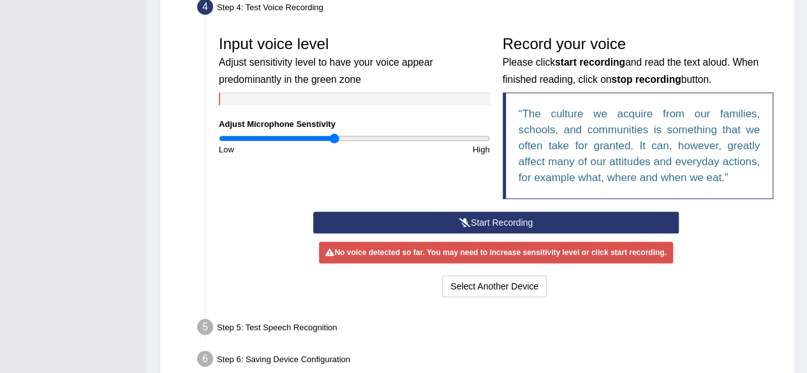
scroll to position [369, 0]
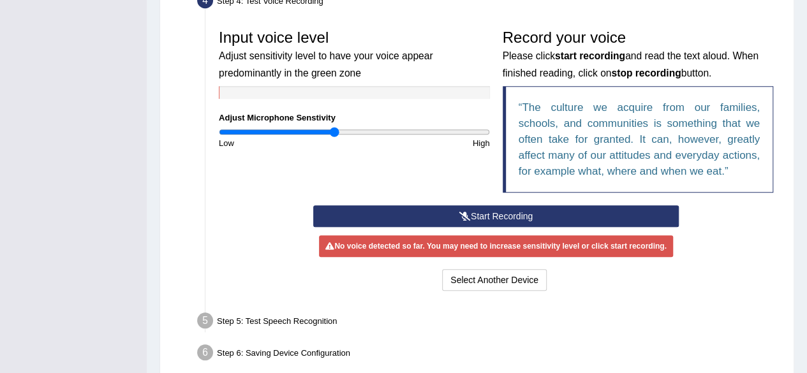
click at [636, 216] on button "Start Recording" at bounding box center [496, 216] width 366 height 22
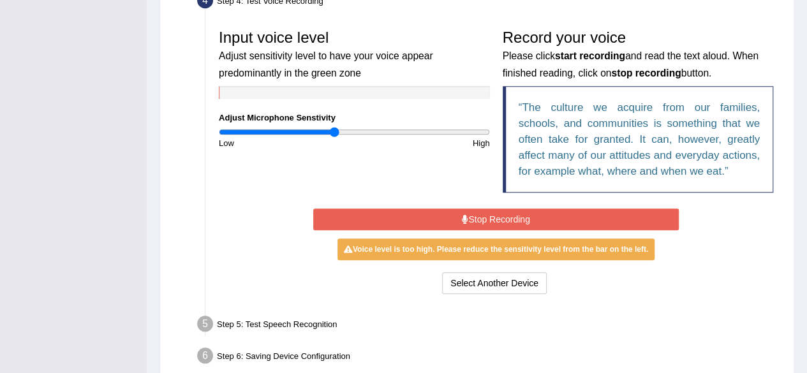
click at [637, 220] on button "Stop Recording" at bounding box center [496, 220] width 366 height 22
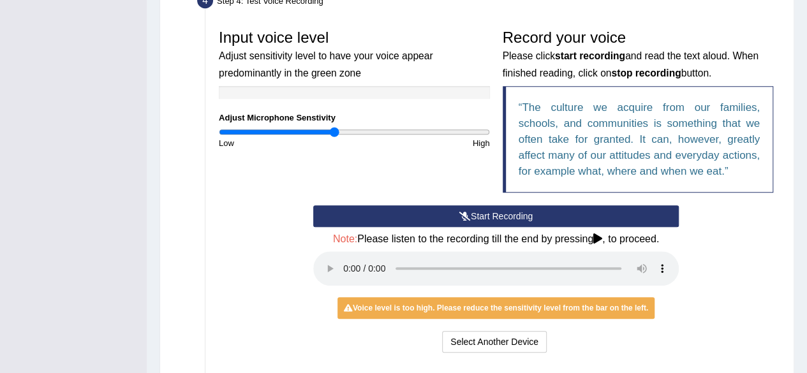
click at [633, 308] on div "Voice level is too high. Please reduce the sensitivity level from the bar on th…" at bounding box center [496, 308] width 317 height 22
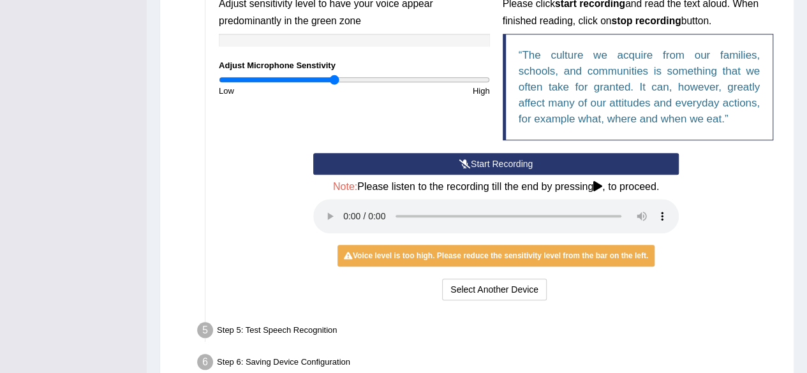
scroll to position [425, 0]
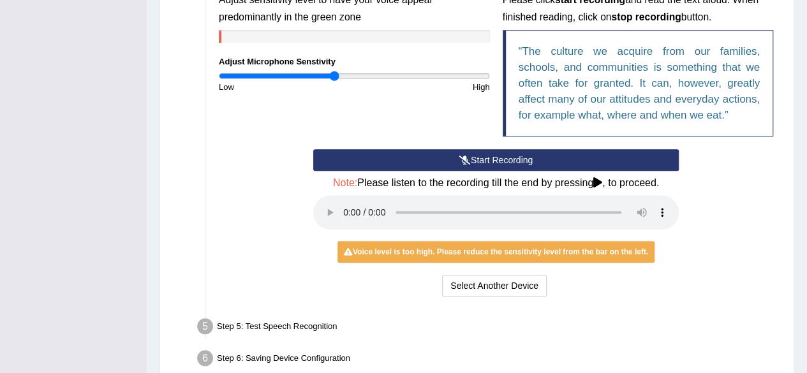
click at [497, 160] on button "Start Recording" at bounding box center [496, 160] width 366 height 22
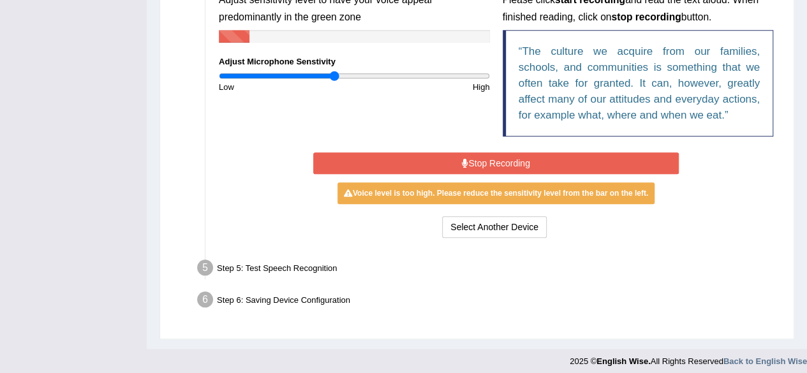
click at [593, 162] on button "Stop Recording" at bounding box center [496, 164] width 366 height 22
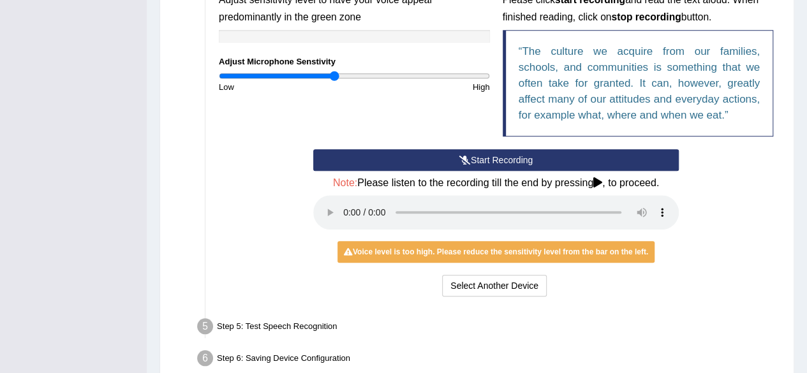
click at [631, 253] on div "Voice level is too high. Please reduce the sensitivity level from the bar on th…" at bounding box center [496, 252] width 317 height 22
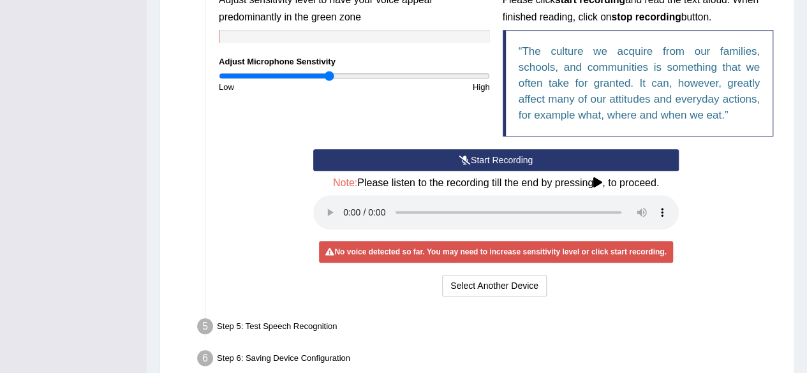
type input "0.82"
click at [530, 158] on button "Start Recording" at bounding box center [496, 160] width 366 height 22
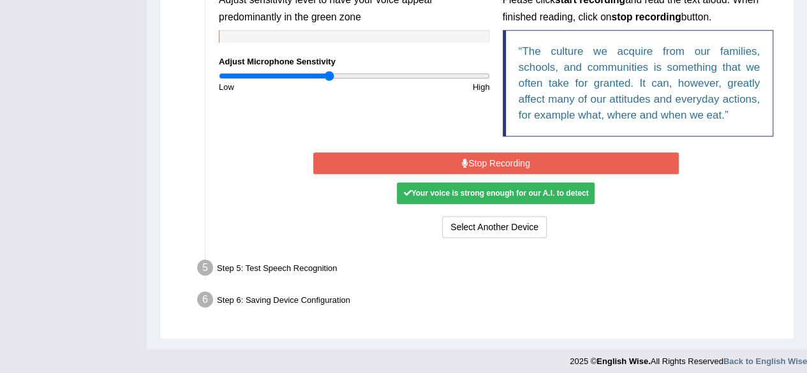
click at [624, 163] on button "Stop Recording" at bounding box center [496, 164] width 366 height 22
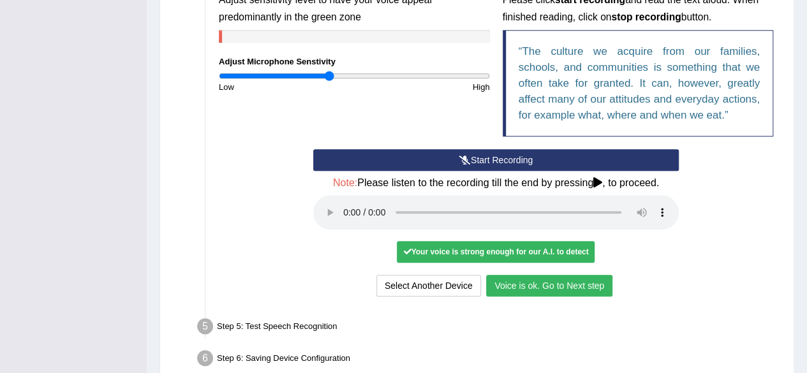
click at [592, 290] on button "Voice is ok. Go to Next step" at bounding box center [549, 286] width 126 height 22
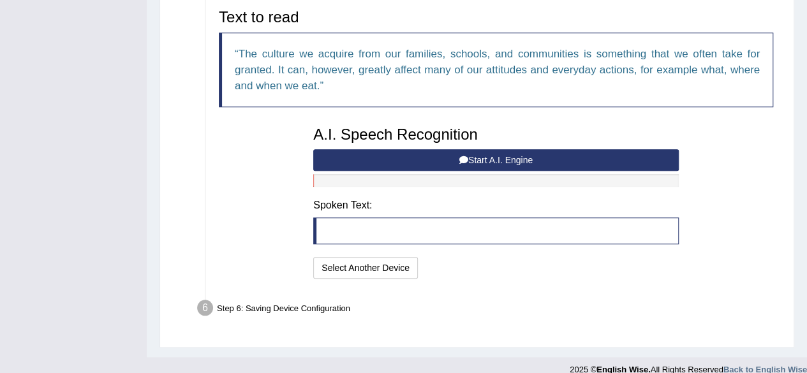
click at [562, 161] on button "Start A.I. Engine" at bounding box center [496, 160] width 366 height 22
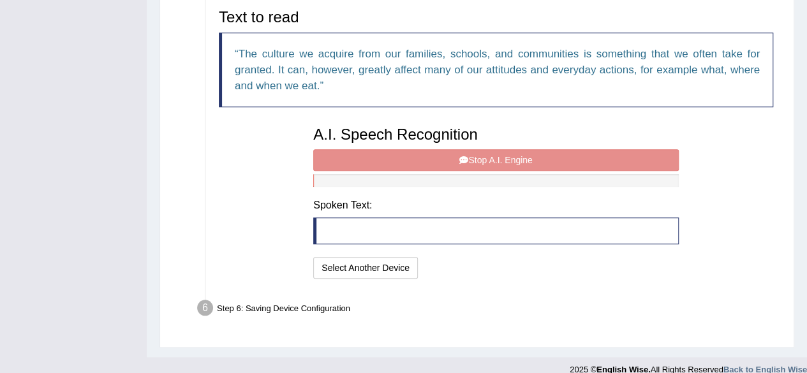
click at [574, 161] on div "A.I. Speech Recognition Start A.I. Engine Stop A.I. Engine Note: Please listen …" at bounding box center [496, 201] width 378 height 162
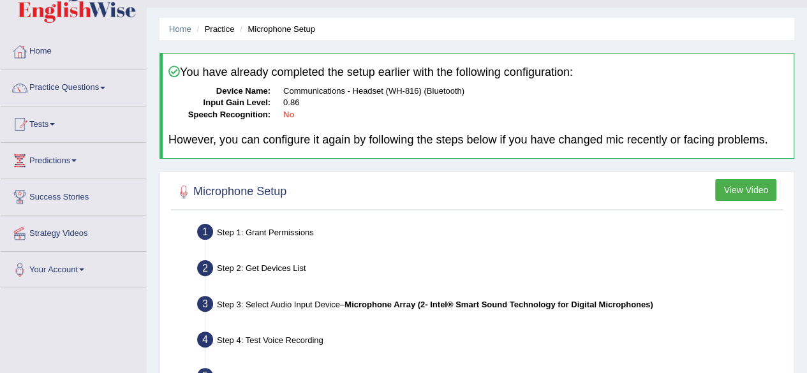
scroll to position [0, 0]
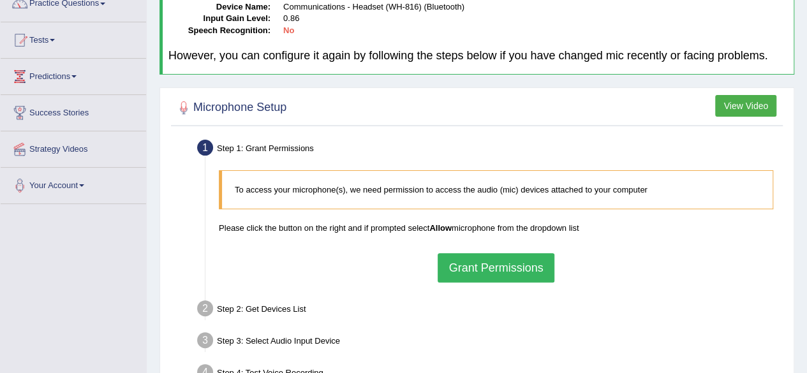
scroll to position [115, 0]
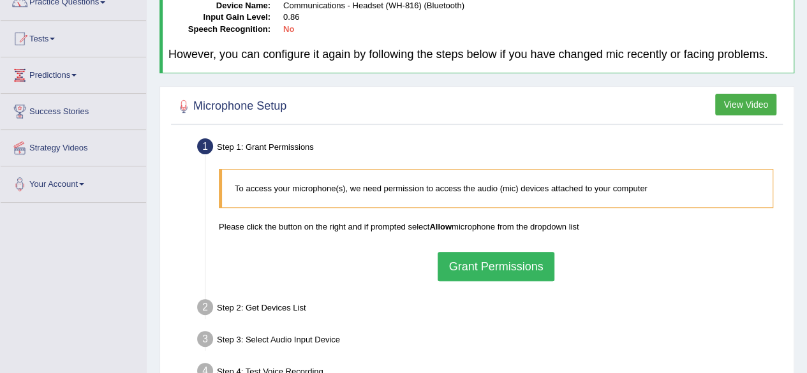
click at [514, 267] on button "Grant Permissions" at bounding box center [496, 266] width 116 height 29
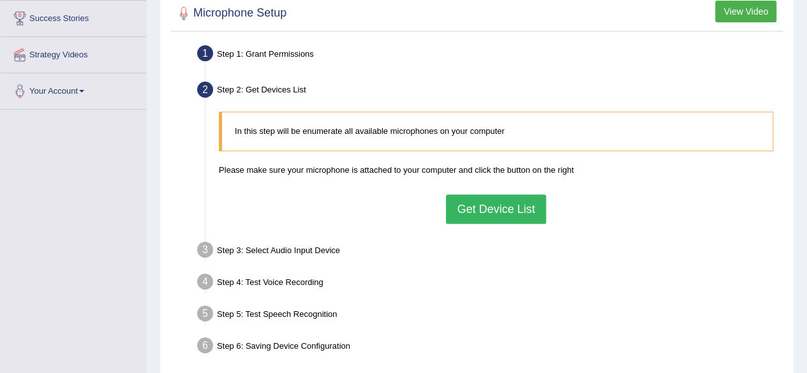
scroll to position [211, 0]
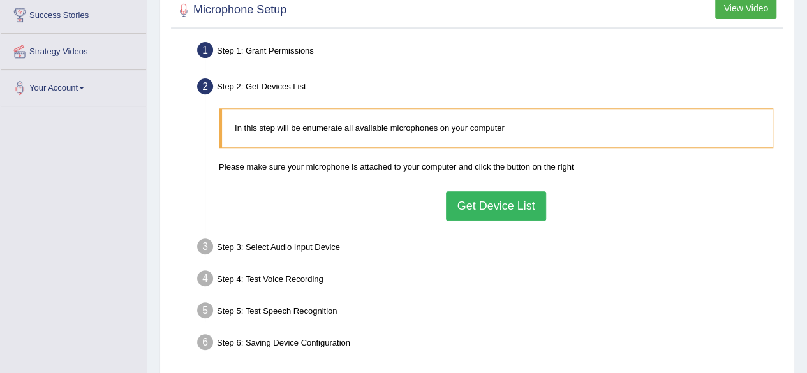
click at [514, 210] on button "Get Device List" at bounding box center [496, 205] width 100 height 29
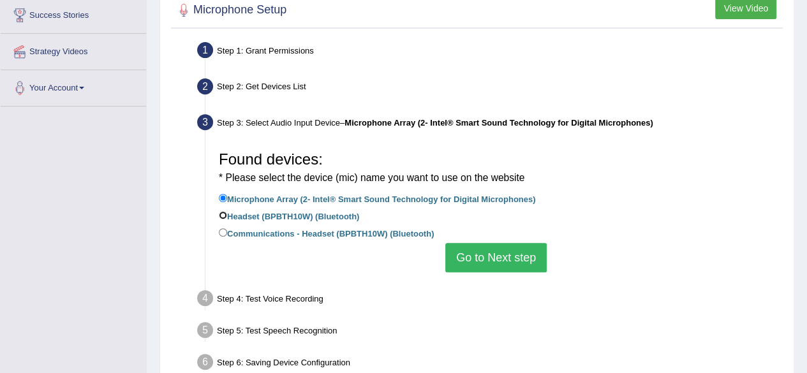
click at [225, 213] on input "Headset (BPBTH10W) (Bluetooth)" at bounding box center [223, 215] width 8 height 8
radio input "true"
click at [511, 256] on button "Go to Next step" at bounding box center [495, 257] width 101 height 29
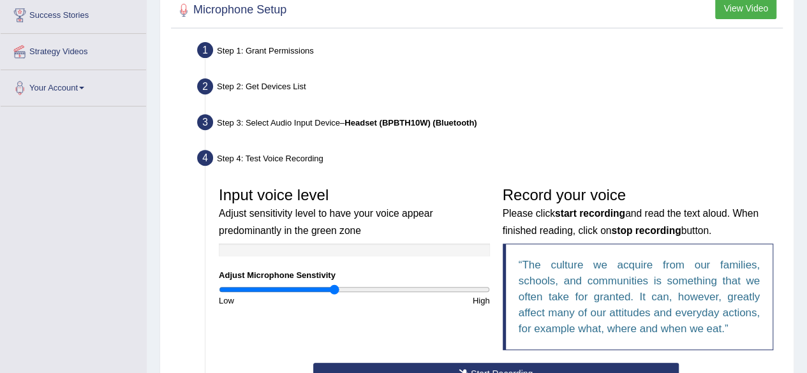
scroll to position [377, 0]
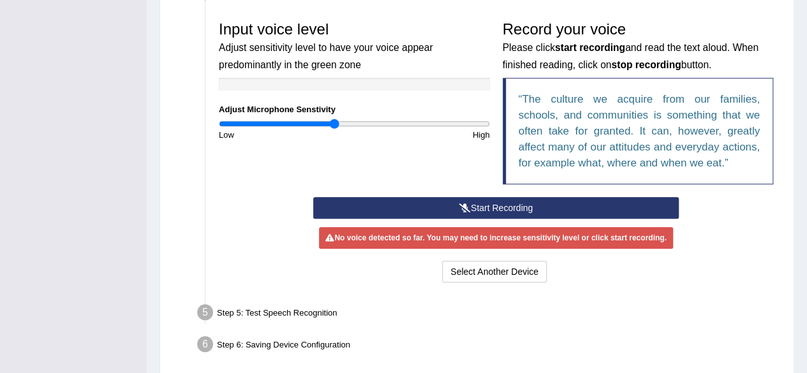
click at [523, 211] on button "Start Recording" at bounding box center [496, 208] width 366 height 22
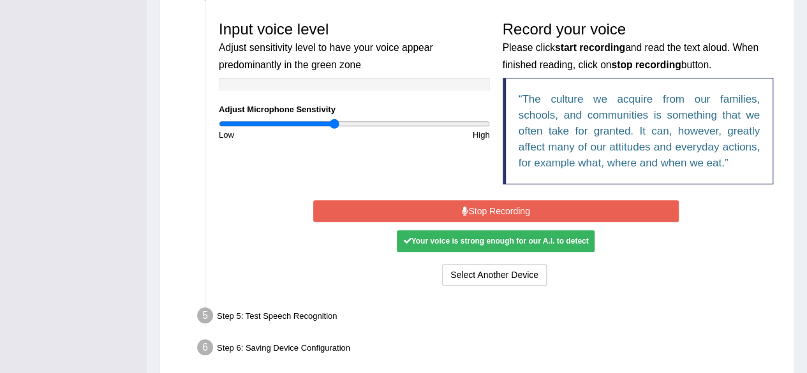
click at [534, 212] on button "Stop Recording" at bounding box center [496, 211] width 366 height 22
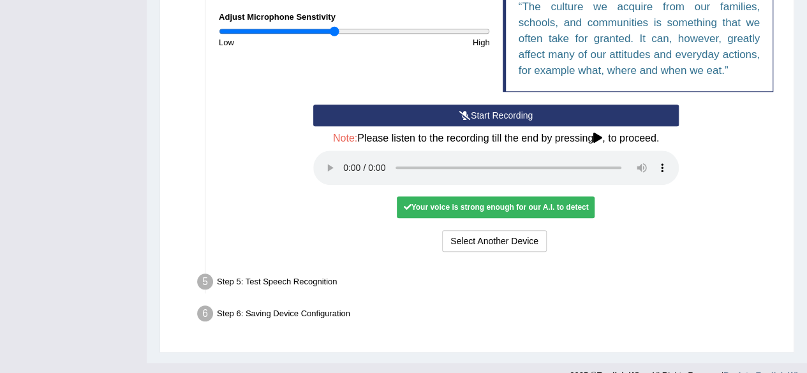
scroll to position [472, 0]
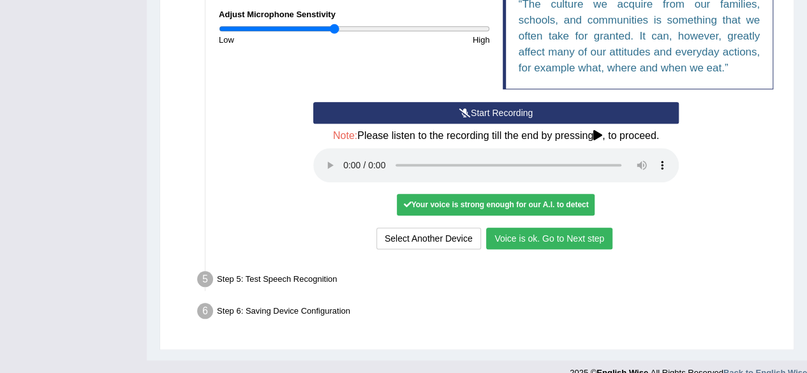
click at [588, 236] on button "Voice is ok. Go to Next step" at bounding box center [549, 239] width 126 height 22
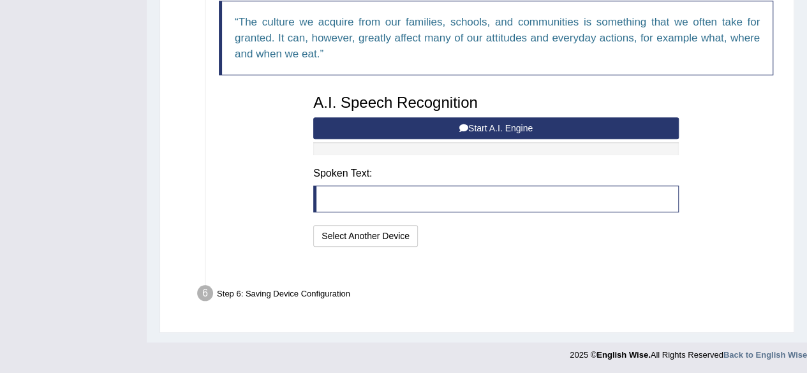
scroll to position [438, 0]
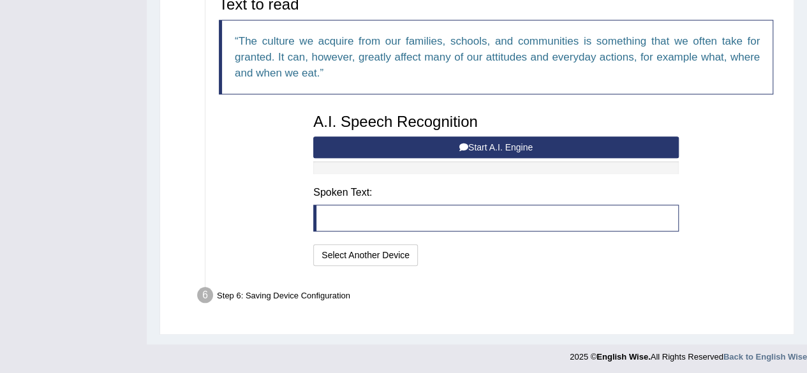
click at [522, 140] on button "Start A.I. Engine" at bounding box center [496, 148] width 366 height 22
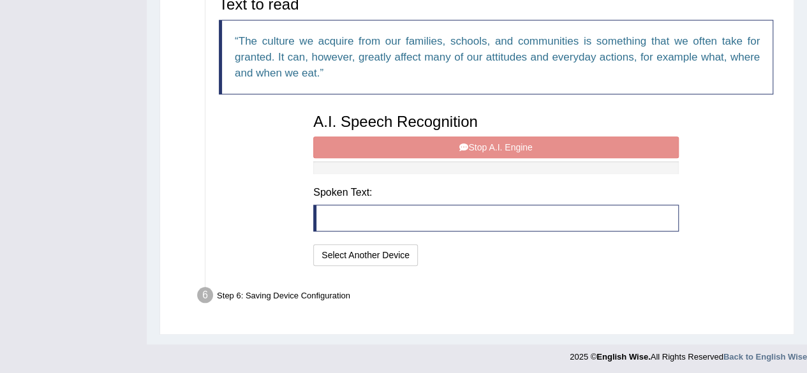
click at [647, 145] on div "A.I. Speech Recognition Start A.I. Engine Stop A.I. Engine Note: Please listen …" at bounding box center [496, 188] width 378 height 162
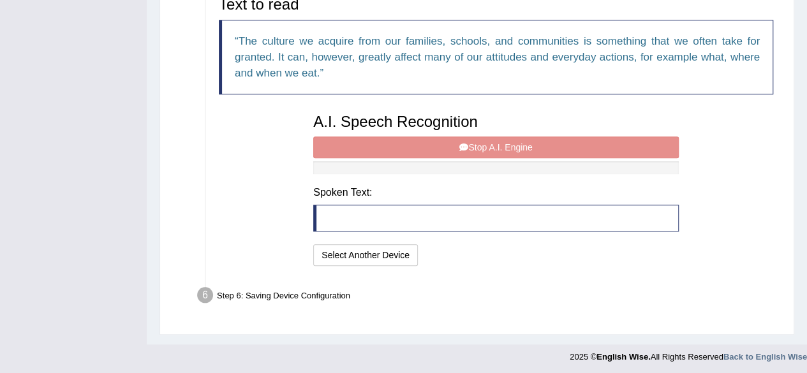
click at [647, 145] on div "A.I. Speech Recognition Start A.I. Engine Stop A.I. Engine Note: Please listen …" at bounding box center [496, 188] width 378 height 162
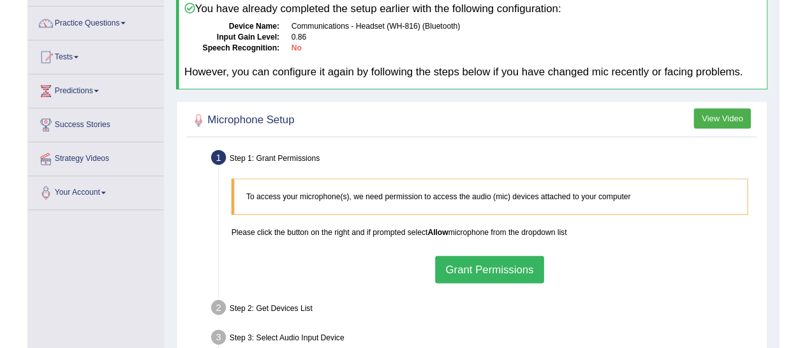
scroll to position [80, 0]
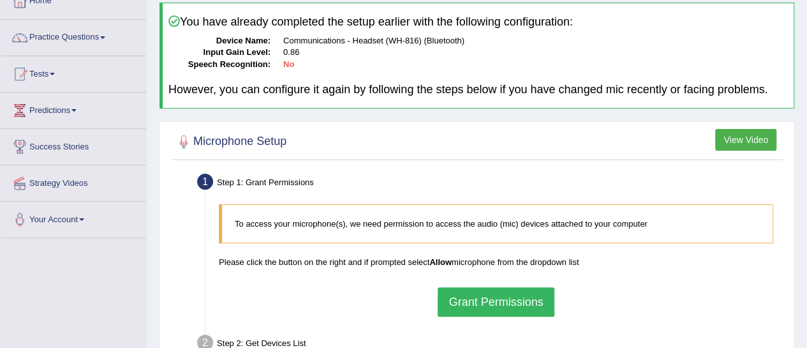
click at [525, 295] on button "Grant Permissions" at bounding box center [496, 301] width 116 height 29
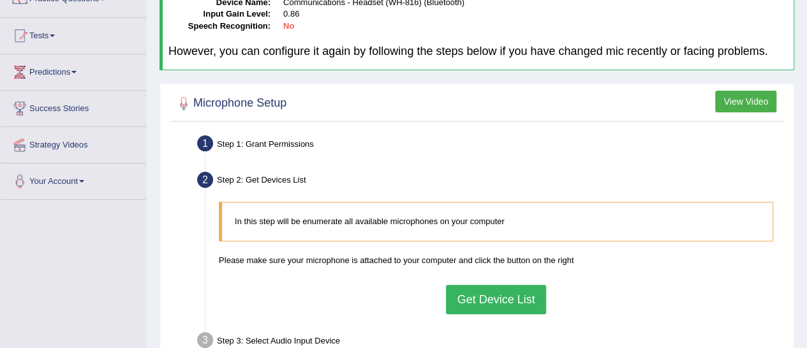
scroll to position [163, 0]
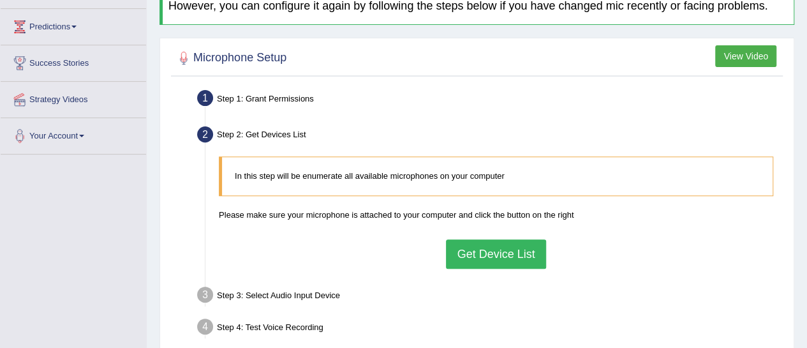
click at [512, 254] on button "Get Device List" at bounding box center [496, 253] width 100 height 29
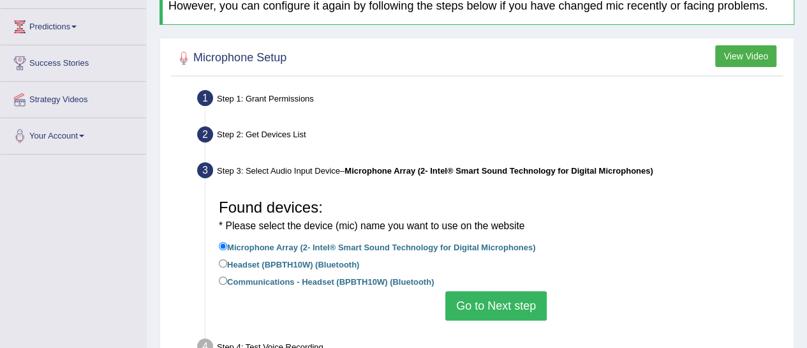
click at [523, 307] on button "Go to Next step" at bounding box center [495, 305] width 101 height 29
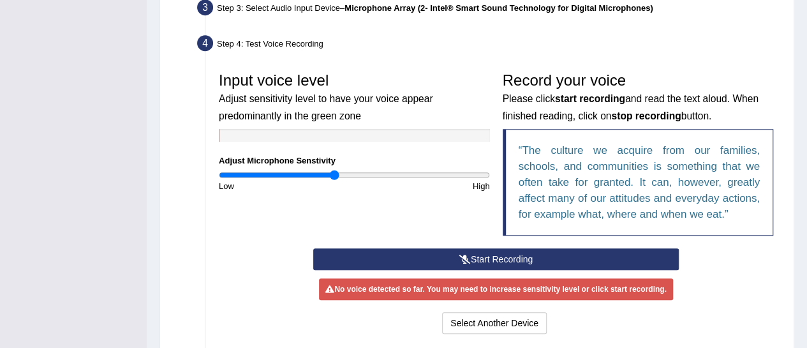
scroll to position [327, 0]
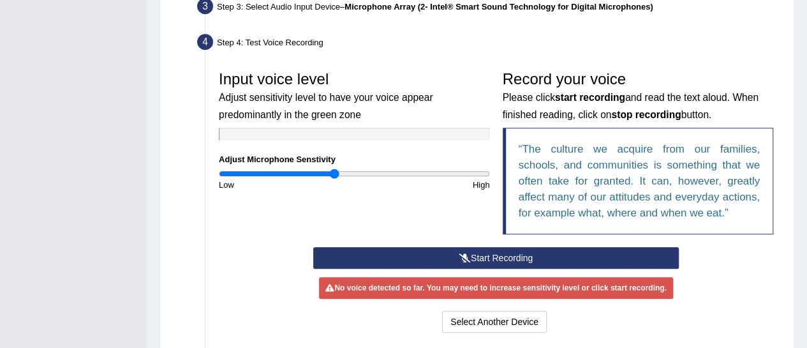
click at [594, 257] on button "Start Recording" at bounding box center [496, 258] width 366 height 22
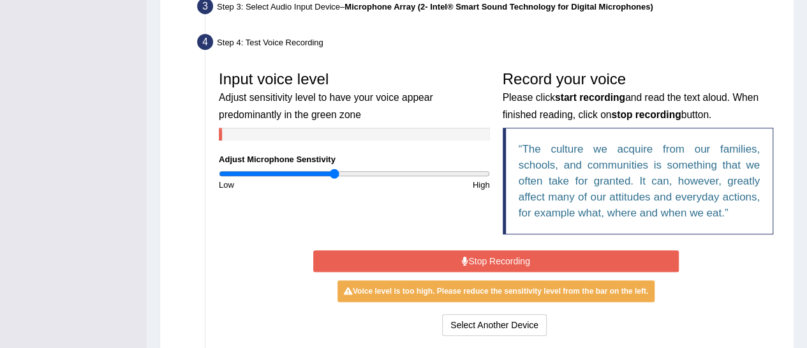
click at [613, 258] on button "Stop Recording" at bounding box center [496, 261] width 366 height 22
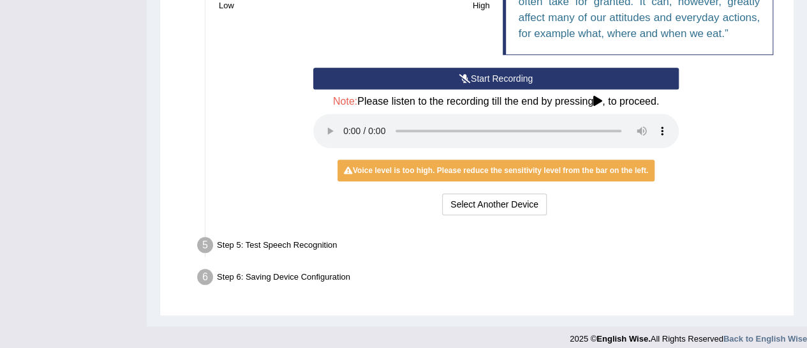
scroll to position [508, 0]
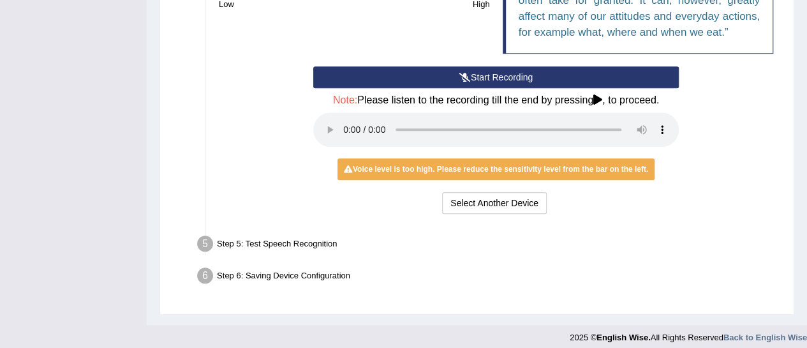
click at [593, 75] on button "Start Recording" at bounding box center [496, 77] width 366 height 22
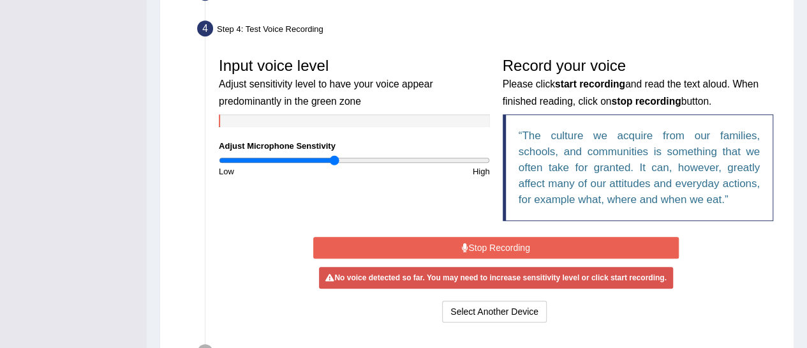
scroll to position [336, 0]
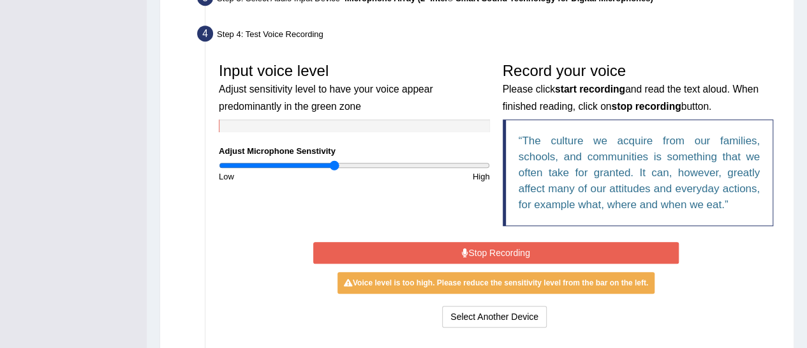
click at [648, 250] on button "Stop Recording" at bounding box center [496, 253] width 366 height 22
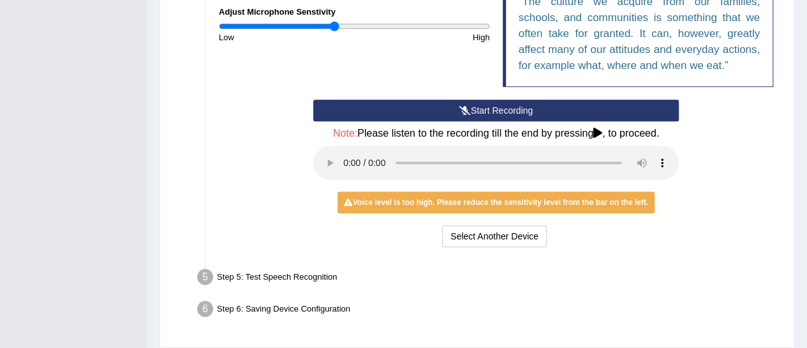
scroll to position [477, 0]
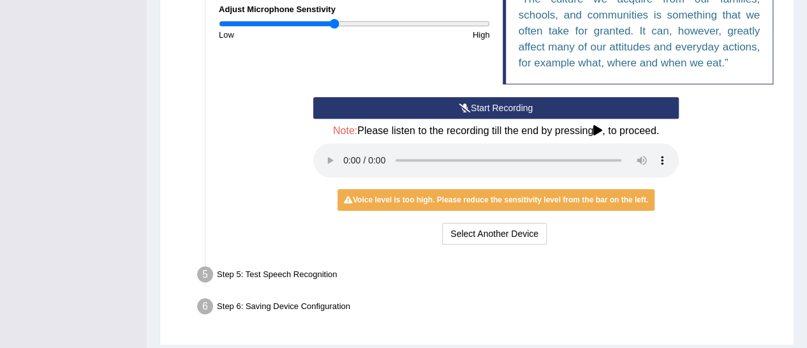
click at [629, 204] on div "Voice level is too high. Please reduce the sensitivity level from the bar on th…" at bounding box center [496, 200] width 317 height 22
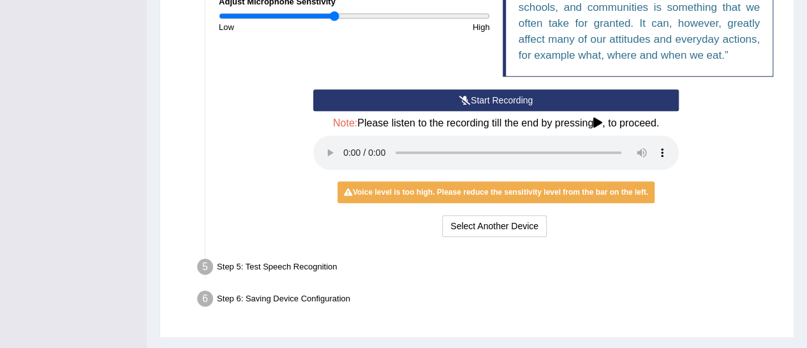
scroll to position [514, 0]
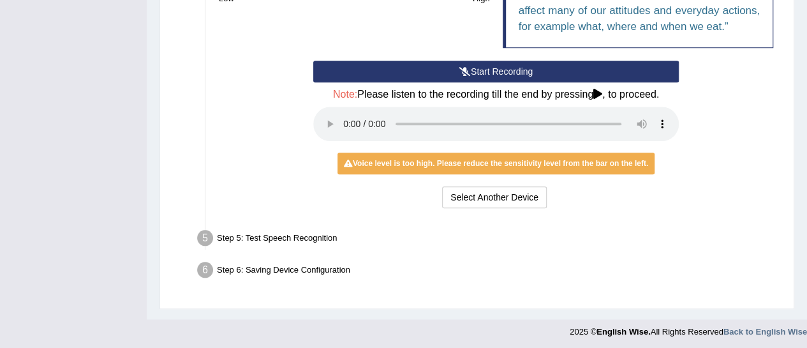
click at [614, 167] on div "Voice level is too high. Please reduce the sensitivity level from the bar on th…" at bounding box center [496, 164] width 317 height 22
click at [532, 69] on button "Start Recording" at bounding box center [496, 72] width 366 height 22
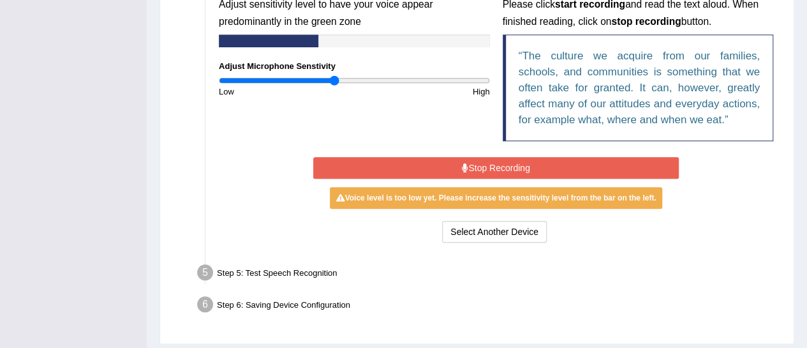
scroll to position [419, 0]
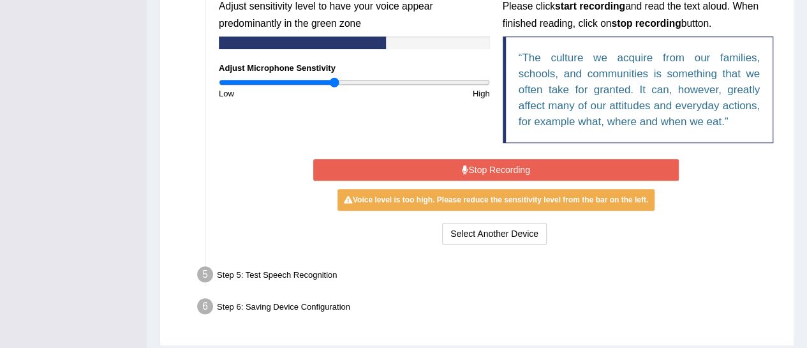
click at [638, 172] on button "Stop Recording" at bounding box center [496, 170] width 366 height 22
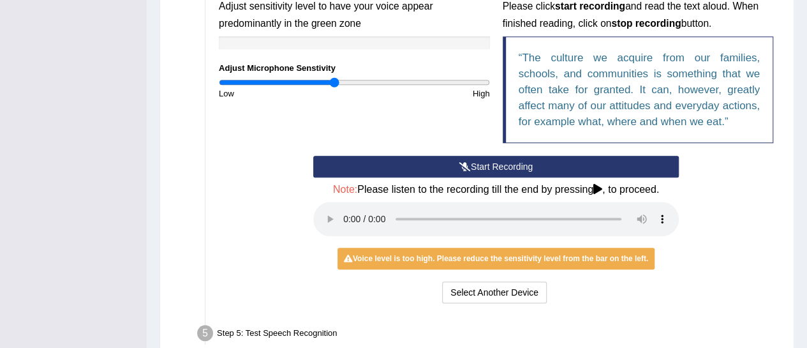
click at [327, 87] on div "Low" at bounding box center [284, 93] width 142 height 12
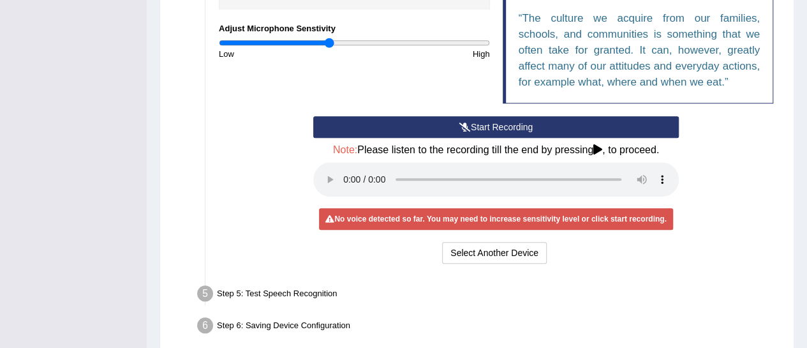
scroll to position [458, 0]
click at [532, 125] on button "Start Recording" at bounding box center [496, 127] width 366 height 22
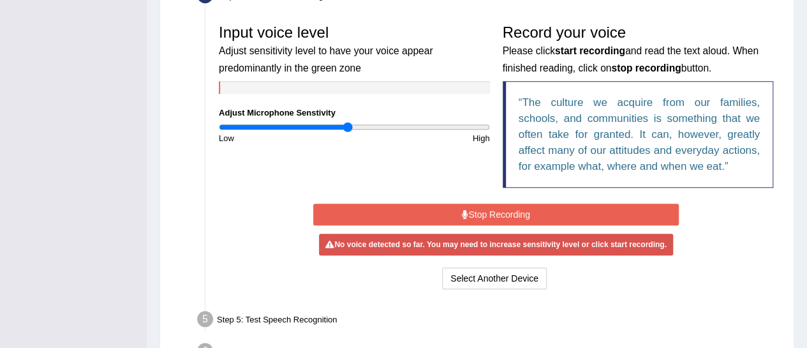
scroll to position [370, 0]
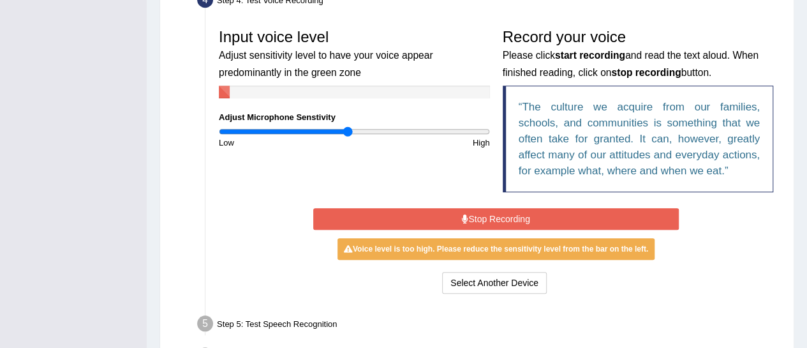
click at [656, 218] on button "Stop Recording" at bounding box center [496, 219] width 366 height 22
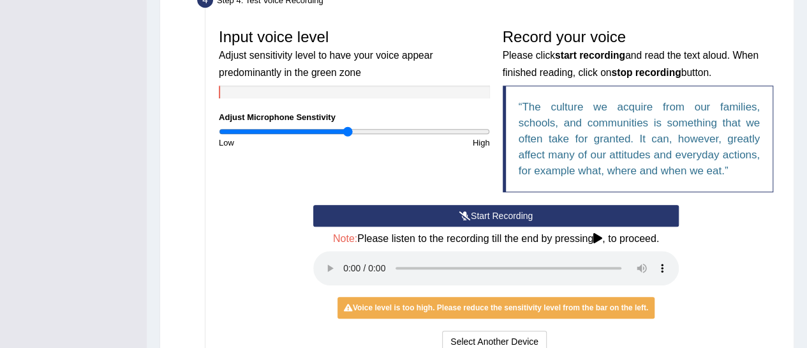
click at [484, 215] on button "Start Recording" at bounding box center [496, 216] width 366 height 22
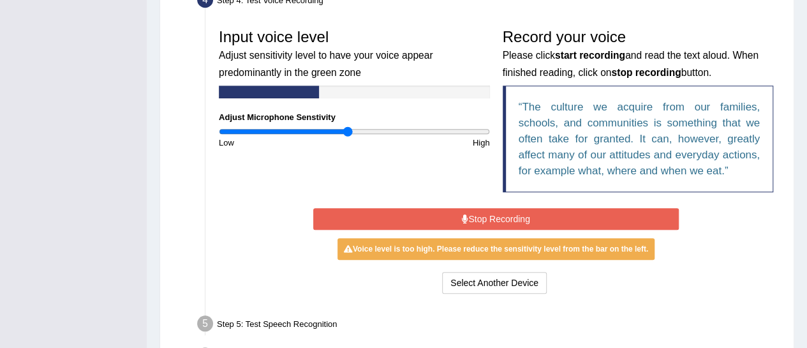
click at [634, 217] on button "Stop Recording" at bounding box center [496, 219] width 366 height 22
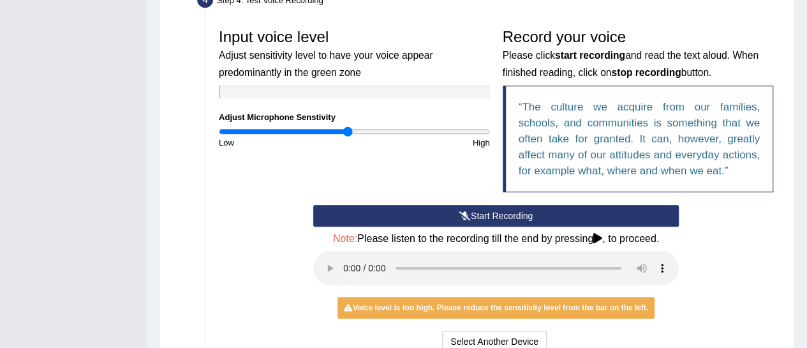
click at [94, 93] on div "Toggle navigation Home Practice Questions Speaking Practice Read Aloud Repeat S…" at bounding box center [403, 59] width 807 height 858
click at [89, 84] on div "Toggle navigation Home Practice Questions Speaking Practice Read Aloud Repeat S…" at bounding box center [403, 59] width 807 height 858
click at [618, 214] on button "Start Recording" at bounding box center [496, 216] width 366 height 22
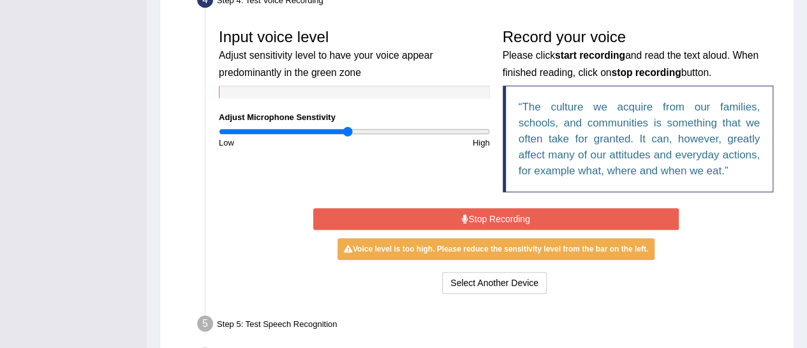
click at [631, 216] on button "Stop Recording" at bounding box center [496, 219] width 366 height 22
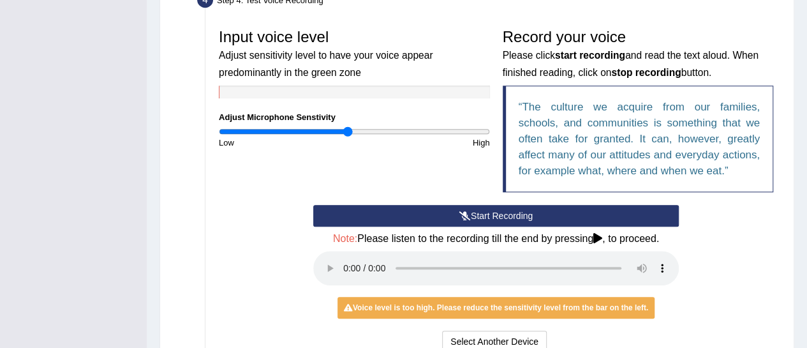
click at [583, 212] on button "Start Recording" at bounding box center [496, 216] width 366 height 22
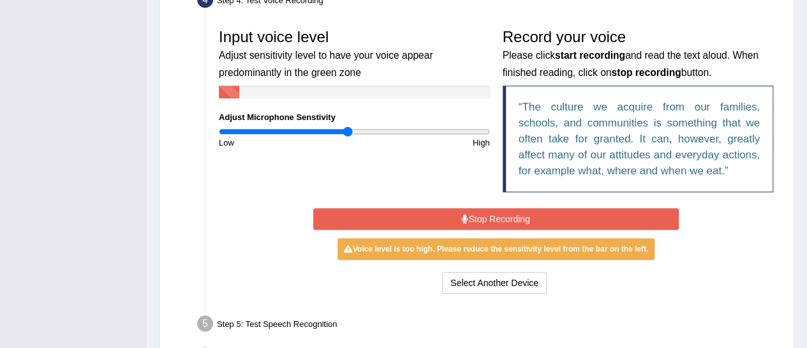
click at [645, 220] on button "Stop Recording" at bounding box center [496, 219] width 366 height 22
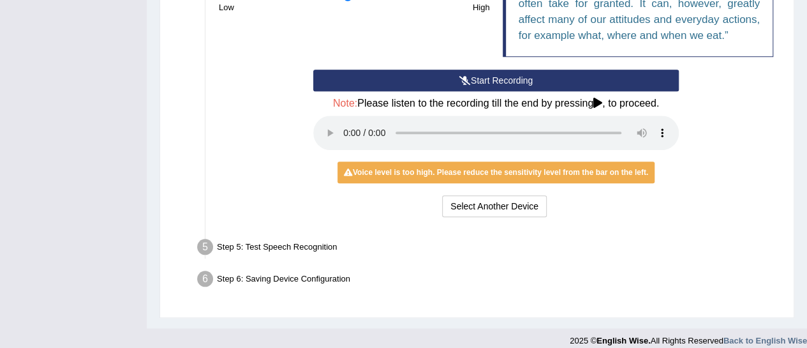
scroll to position [505, 0]
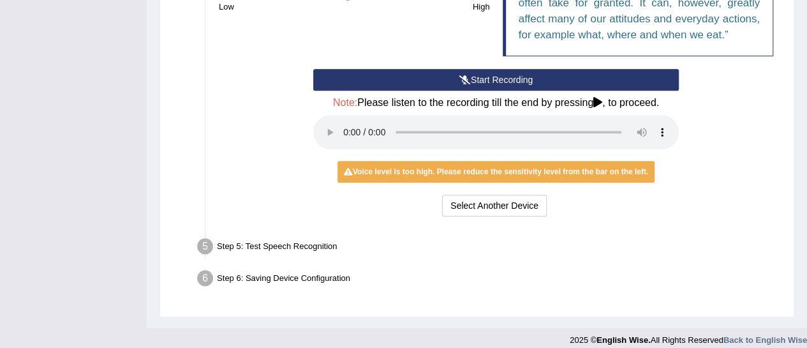
click at [623, 79] on button "Start Recording" at bounding box center [496, 80] width 366 height 22
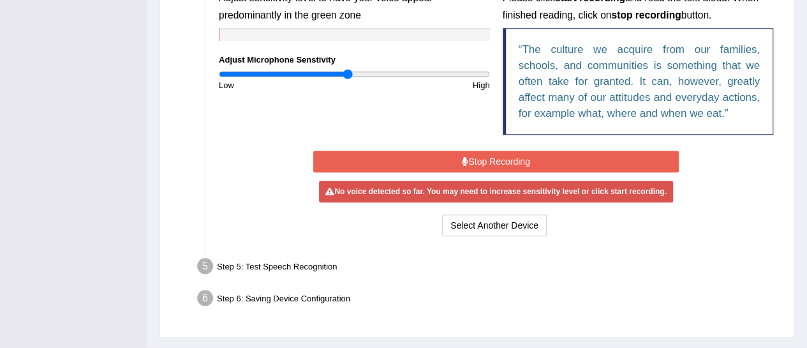
scroll to position [419, 0]
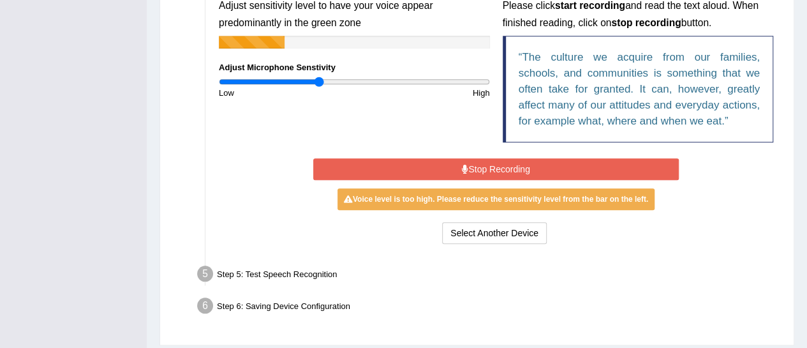
type input "0.74"
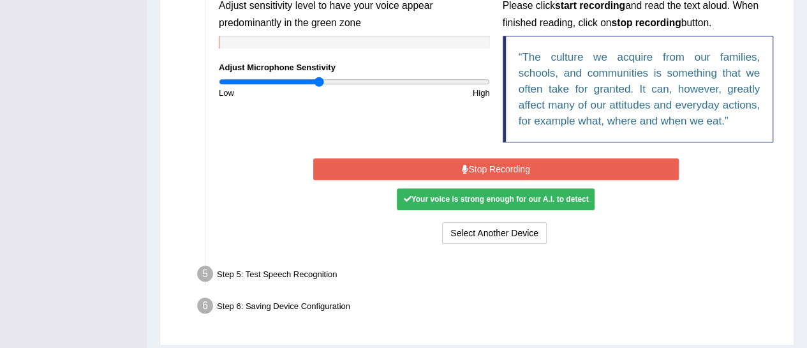
click at [646, 165] on button "Stop Recording" at bounding box center [496, 169] width 366 height 22
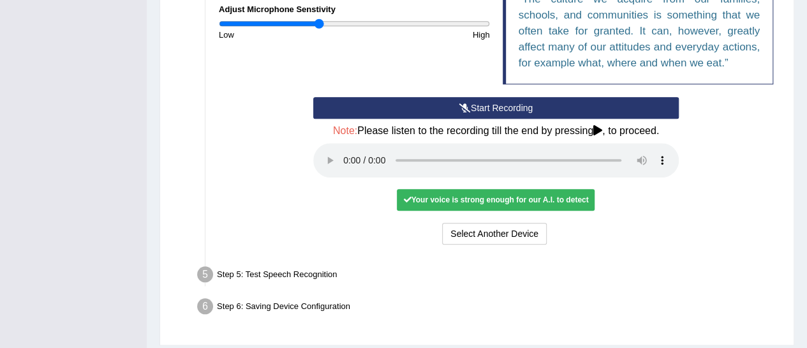
scroll to position [481, 0]
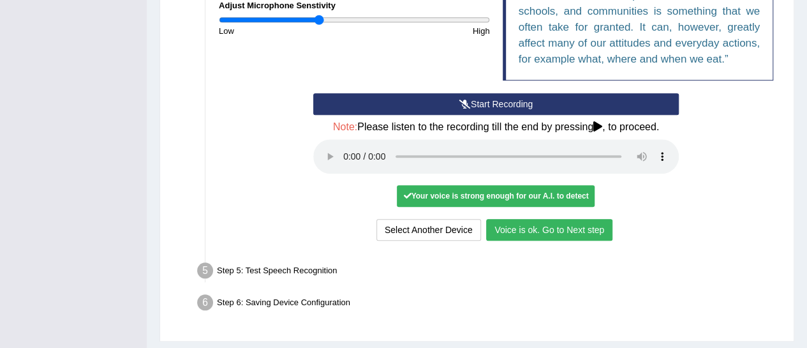
click at [593, 223] on button "Voice is ok. Go to Next step" at bounding box center [549, 230] width 126 height 22
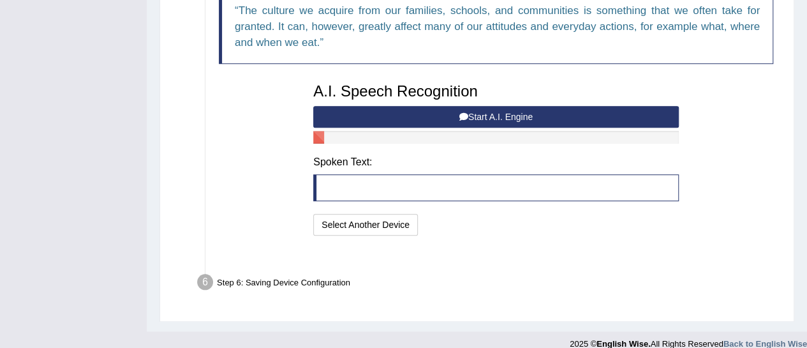
scroll to position [463, 0]
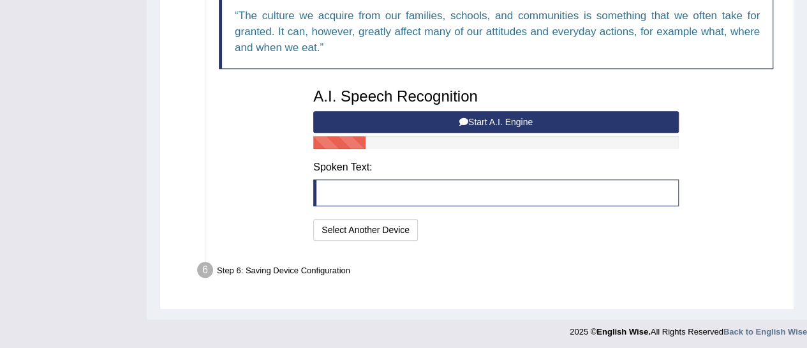
click at [631, 117] on button "Start A.I. Engine" at bounding box center [496, 122] width 366 height 22
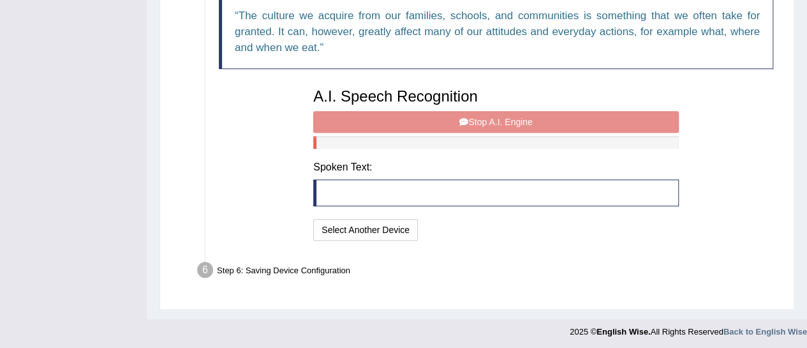
click at [602, 123] on div "A.I. Speech Recognition Start A.I. Engine Stop A.I. Engine Note: Please listen …" at bounding box center [496, 163] width 378 height 162
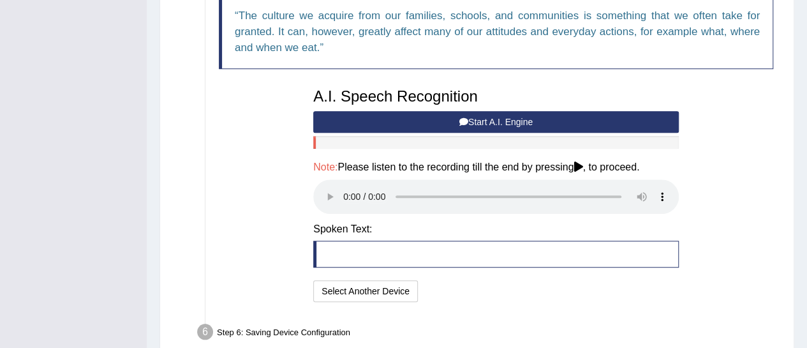
click at [270, 226] on div "Text to read The culture we acquire from our families, schools, and communities…" at bounding box center [496, 134] width 567 height 341
click at [337, 255] on blockquote at bounding box center [496, 254] width 366 height 27
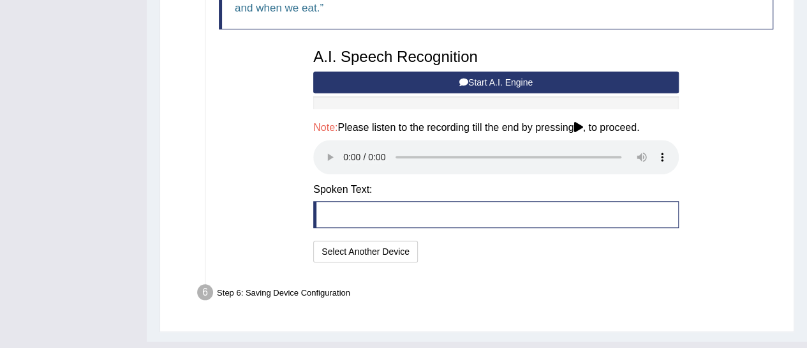
scroll to position [525, 0]
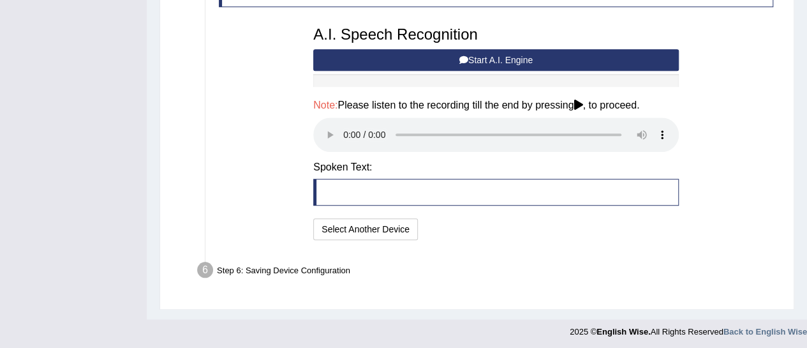
click at [746, 156] on div "Text to read The culture we acquire from our families, schools, and communities…" at bounding box center [496, 72] width 567 height 341
click at [548, 60] on button "Start A.I. Engine" at bounding box center [496, 60] width 366 height 22
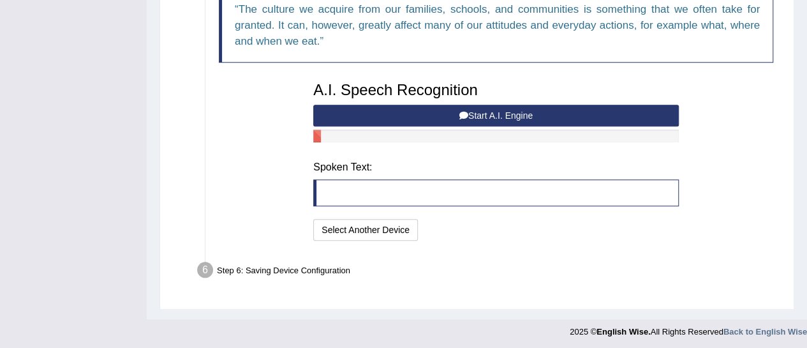
scroll to position [463, 0]
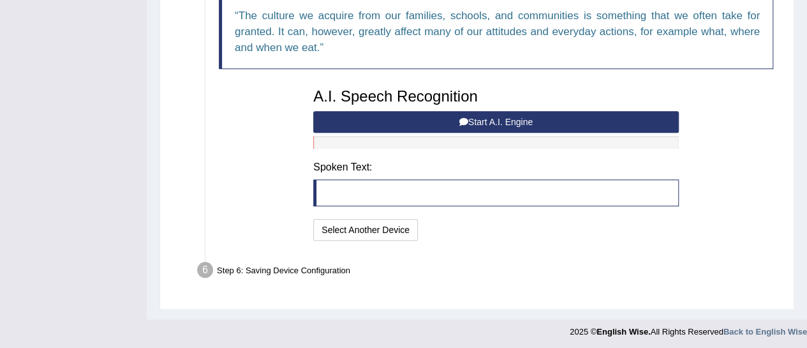
click at [554, 126] on button "Start A.I. Engine" at bounding box center [496, 122] width 366 height 22
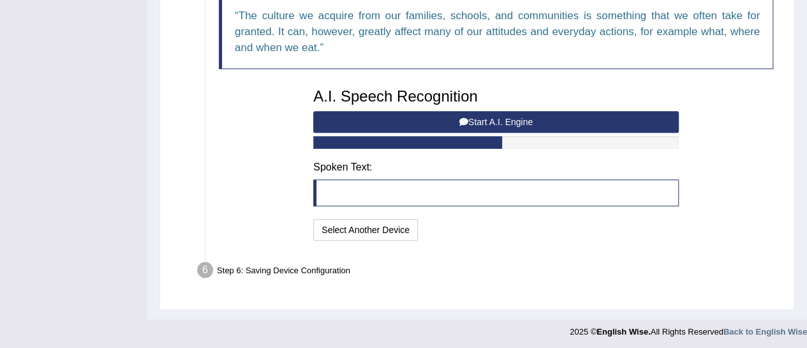
click at [505, 123] on button "Start A.I. Engine" at bounding box center [496, 122] width 366 height 22
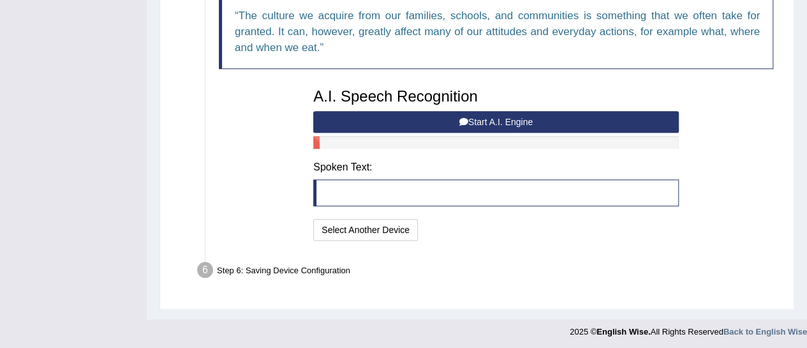
click at [505, 119] on button "Start A.I. Engine" at bounding box center [496, 122] width 366 height 22
click at [440, 186] on blockquote at bounding box center [496, 192] width 366 height 27
click at [482, 124] on button "Start A.I. Engine" at bounding box center [496, 122] width 366 height 22
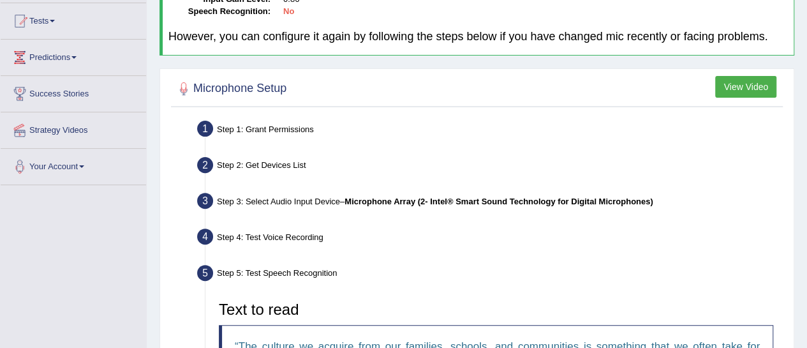
scroll to position [131, 0]
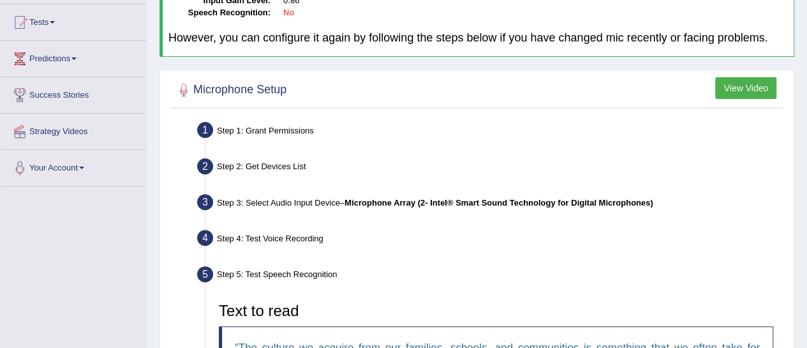
click at [719, 227] on div "Step 4: Test Voice Recording" at bounding box center [489, 240] width 597 height 28
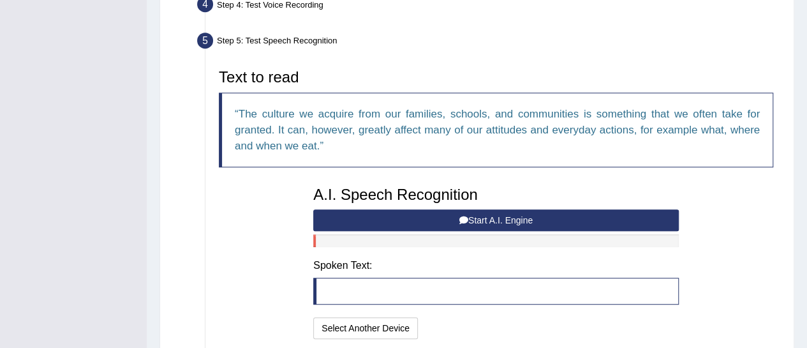
scroll to position [366, 0]
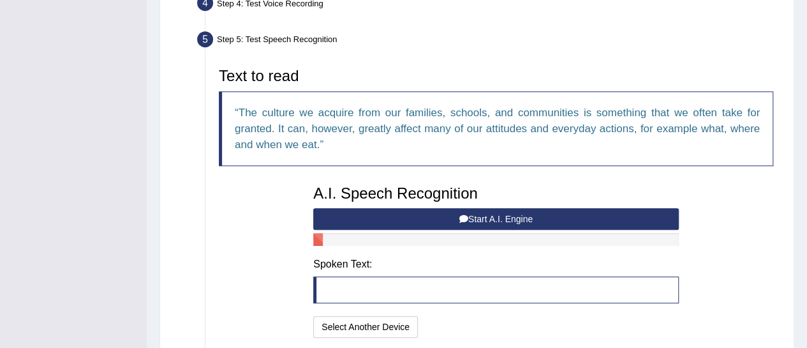
click at [620, 217] on button "Start A.I. Engine" at bounding box center [496, 219] width 366 height 22
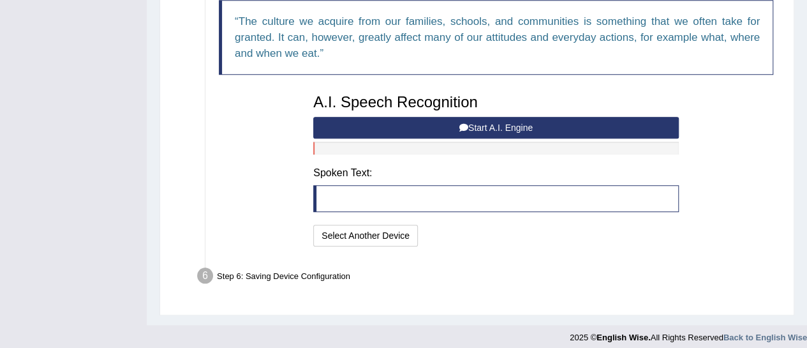
scroll to position [458, 0]
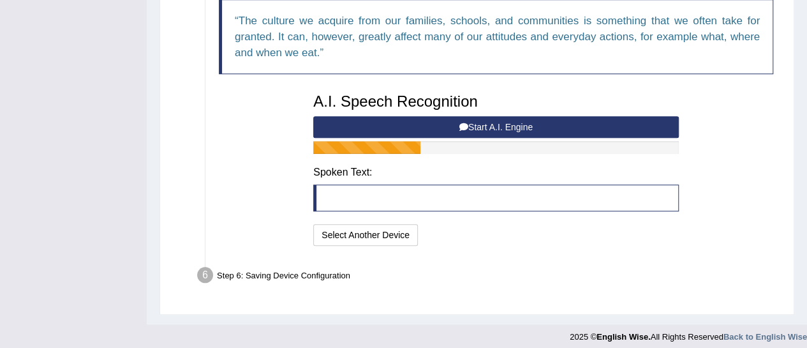
click at [398, 197] on blockquote at bounding box center [496, 197] width 366 height 27
click at [494, 130] on button "Start A.I. Engine" at bounding box center [496, 127] width 366 height 22
click at [721, 135] on div "Text to read The culture we acquire from our families, schools, and communities…" at bounding box center [496, 108] width 567 height 279
click at [753, 103] on div "Text to read The culture we acquire from our families, schools, and communities…" at bounding box center [496, 108] width 567 height 279
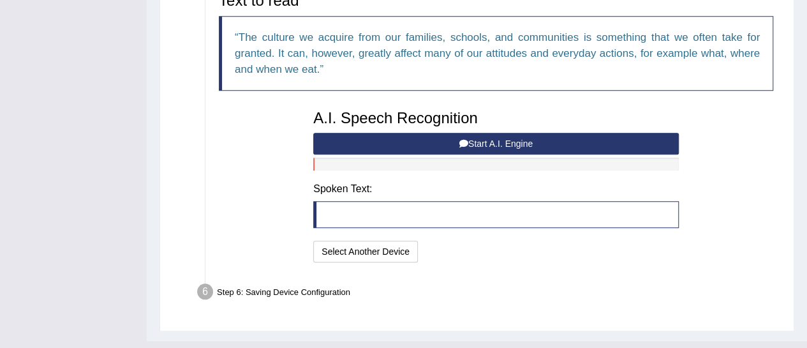
scroll to position [463, 0]
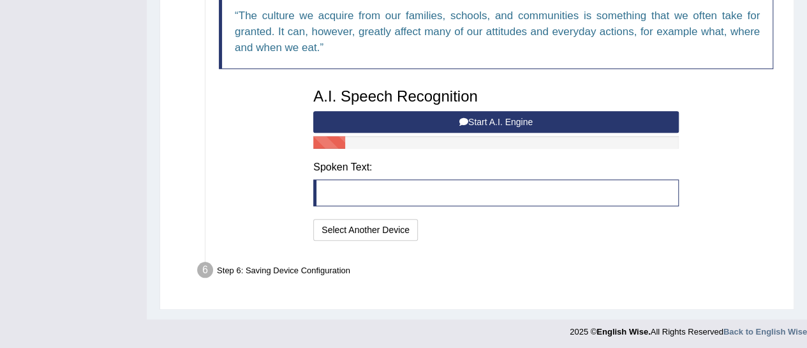
click at [592, 125] on button "Start A.I. Engine" at bounding box center [496, 122] width 366 height 22
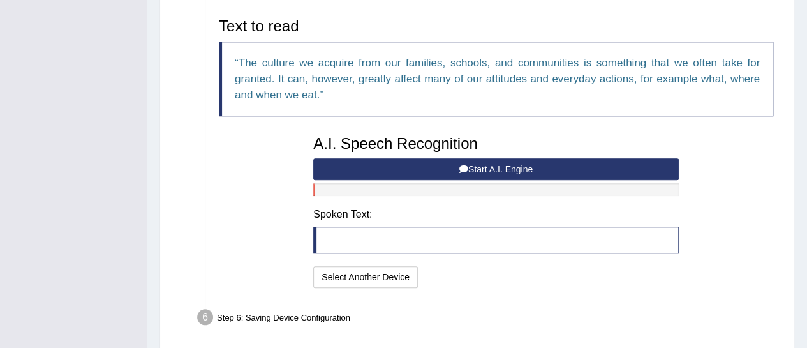
scroll to position [420, 0]
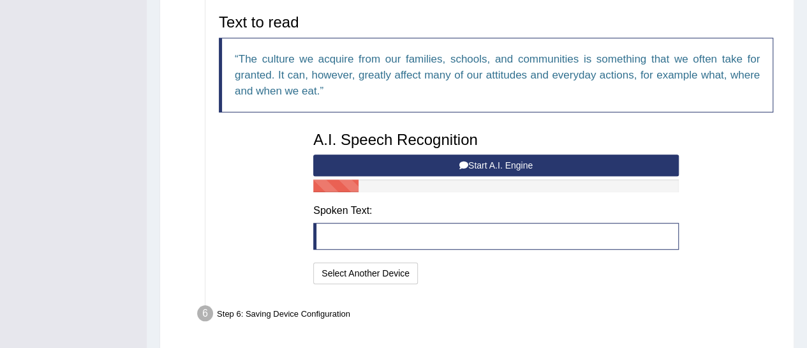
click at [491, 235] on blockquote at bounding box center [496, 236] width 366 height 27
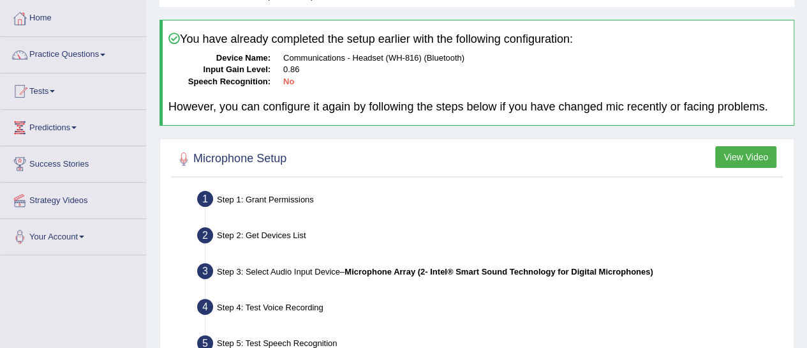
scroll to position [0, 0]
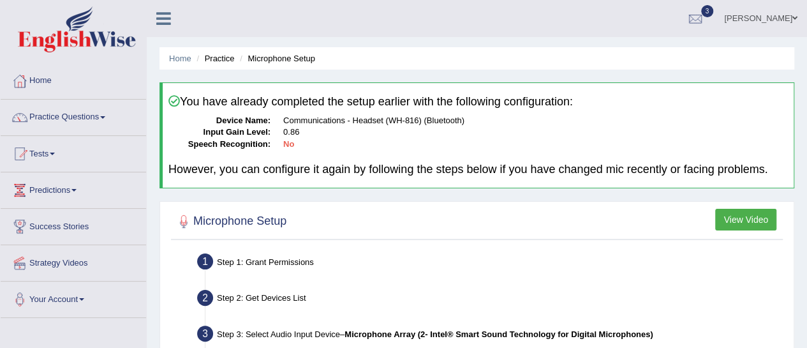
click at [795, 21] on span at bounding box center [795, 18] width 5 height 8
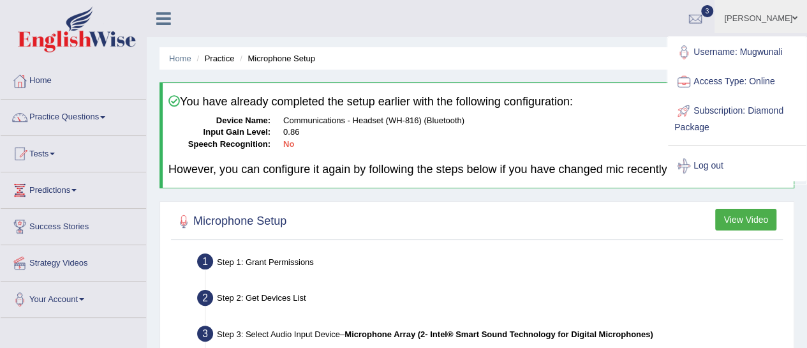
click at [723, 164] on link "Log out" at bounding box center [737, 165] width 138 height 29
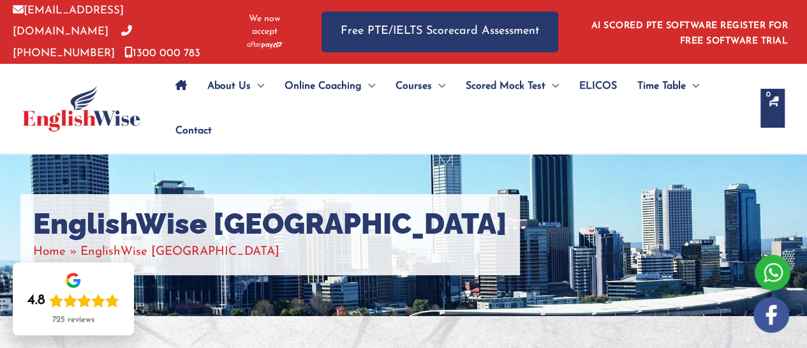
click at [760, 156] on div "EnglishWise [GEOGRAPHIC_DATA] Home EnglishWise [GEOGRAPHIC_DATA]" at bounding box center [403, 235] width 807 height 162
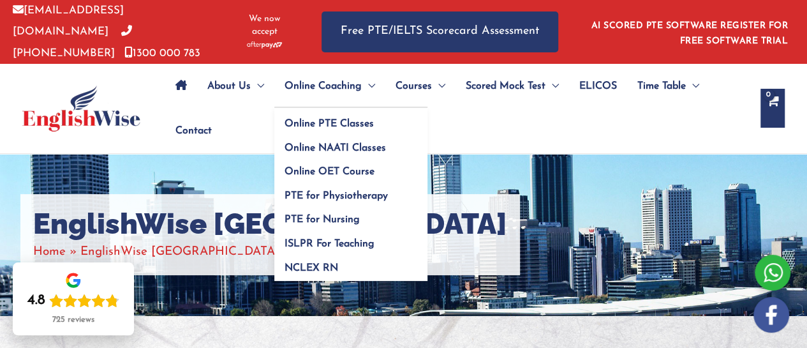
click at [382, 83] on link "Online Coaching" at bounding box center [329, 86] width 111 height 45
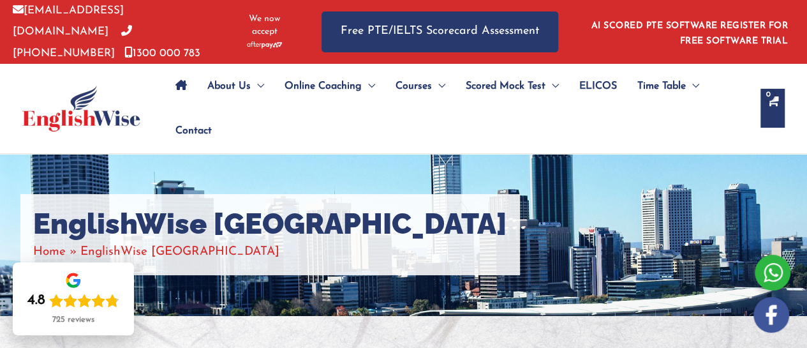
click at [488, 133] on ul "About Us Menu Toggle Our Story Testimonials Online Coaching Menu Toggle Online …" at bounding box center [456, 108] width 583 height 89
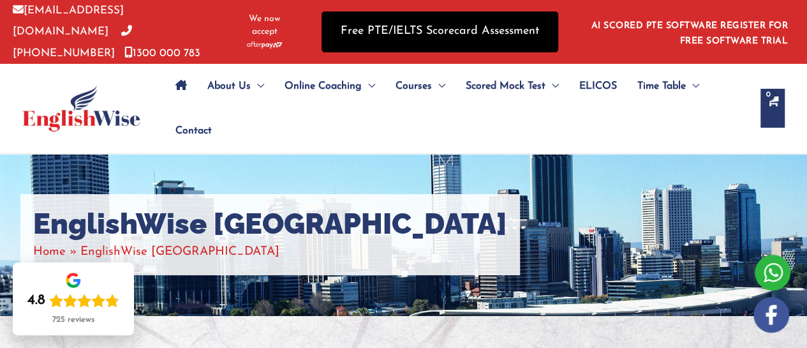
click at [527, 29] on link "Free PTE/IELTS Scorecard Assessment" at bounding box center [440, 31] width 237 height 40
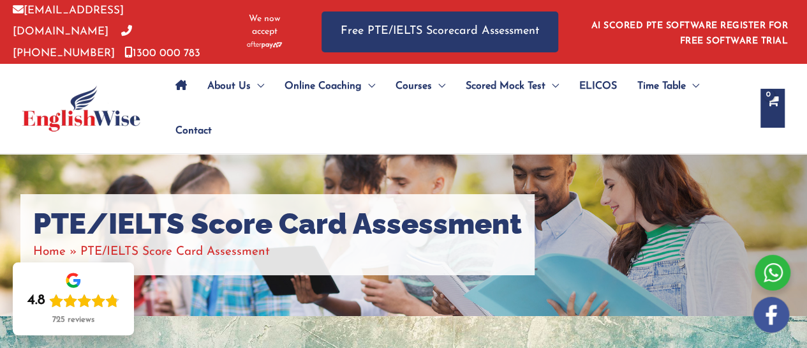
click at [757, 196] on div "PTE/IELTS Score Card Assessment Home PTE/IELTS Score Card Assessment" at bounding box center [403, 235] width 807 height 162
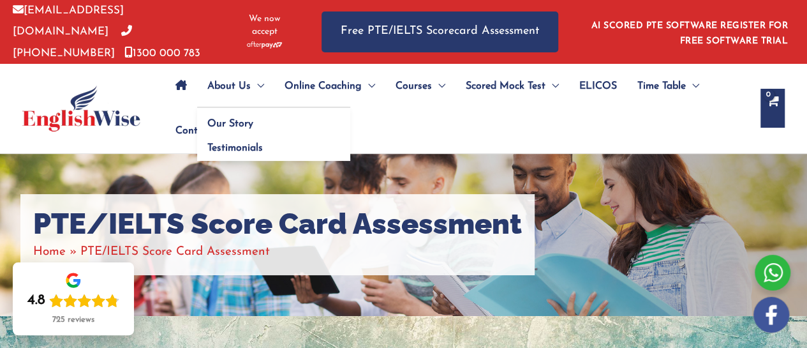
click at [260, 82] on span "Menu Toggle" at bounding box center [257, 86] width 13 height 45
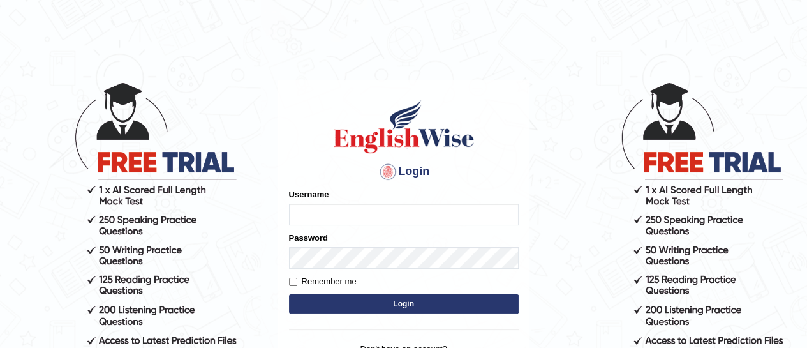
type input "Mugwunali"
click at [555, 108] on body "Login Please fix the following errors: Username Mugwunali Password Remember me …" at bounding box center [403, 214] width 807 height 348
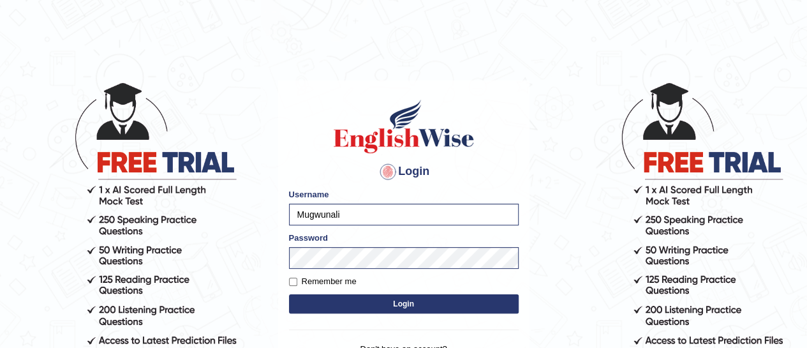
click at [352, 31] on html "Login Please fix the following errors: Username Mugwunali Password Remember me …" at bounding box center [403, 174] width 807 height 348
